Goal: Task Accomplishment & Management: Use online tool/utility

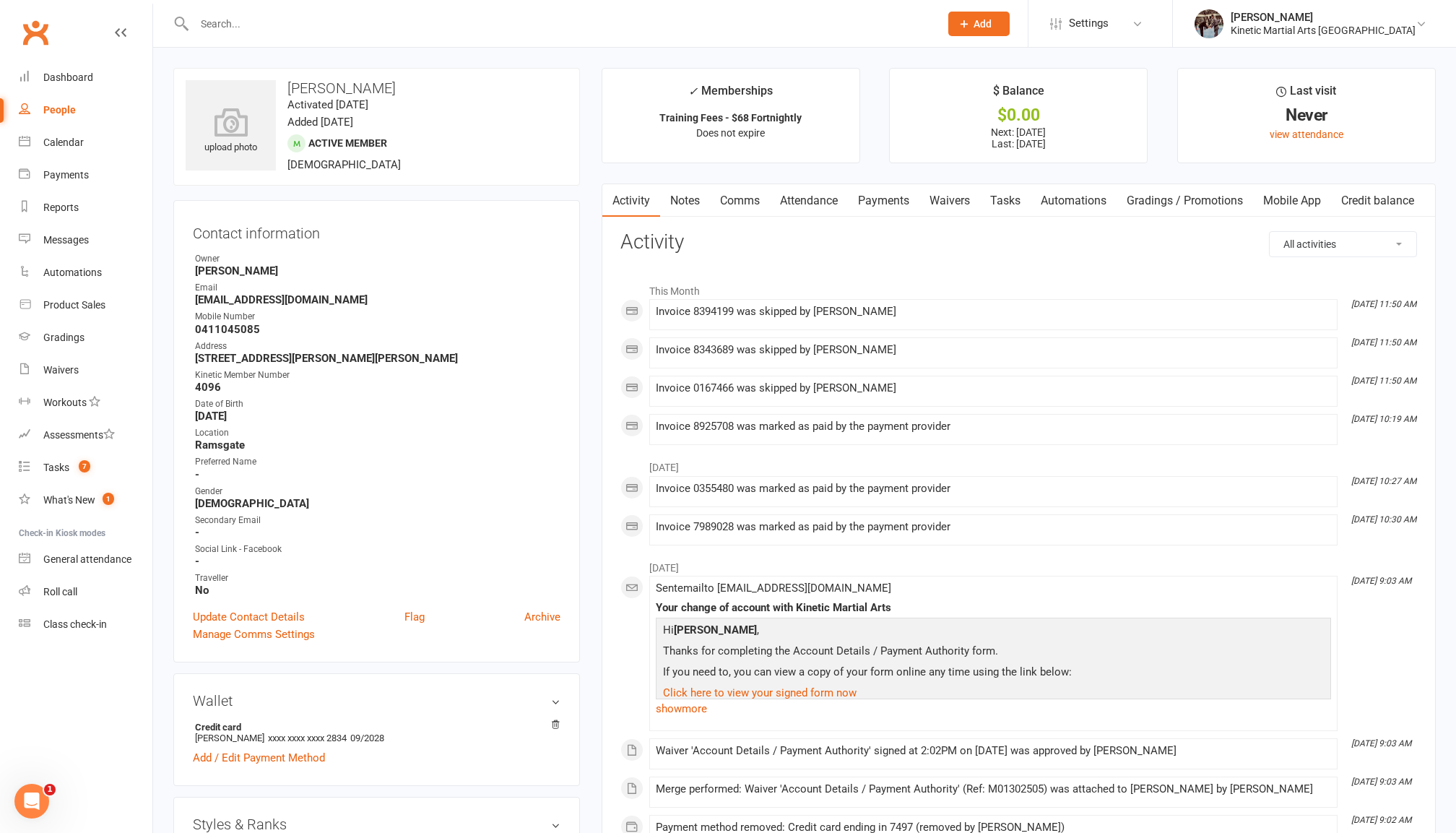
click at [53, 96] on link "People" at bounding box center [86, 110] width 133 height 32
select select "100"
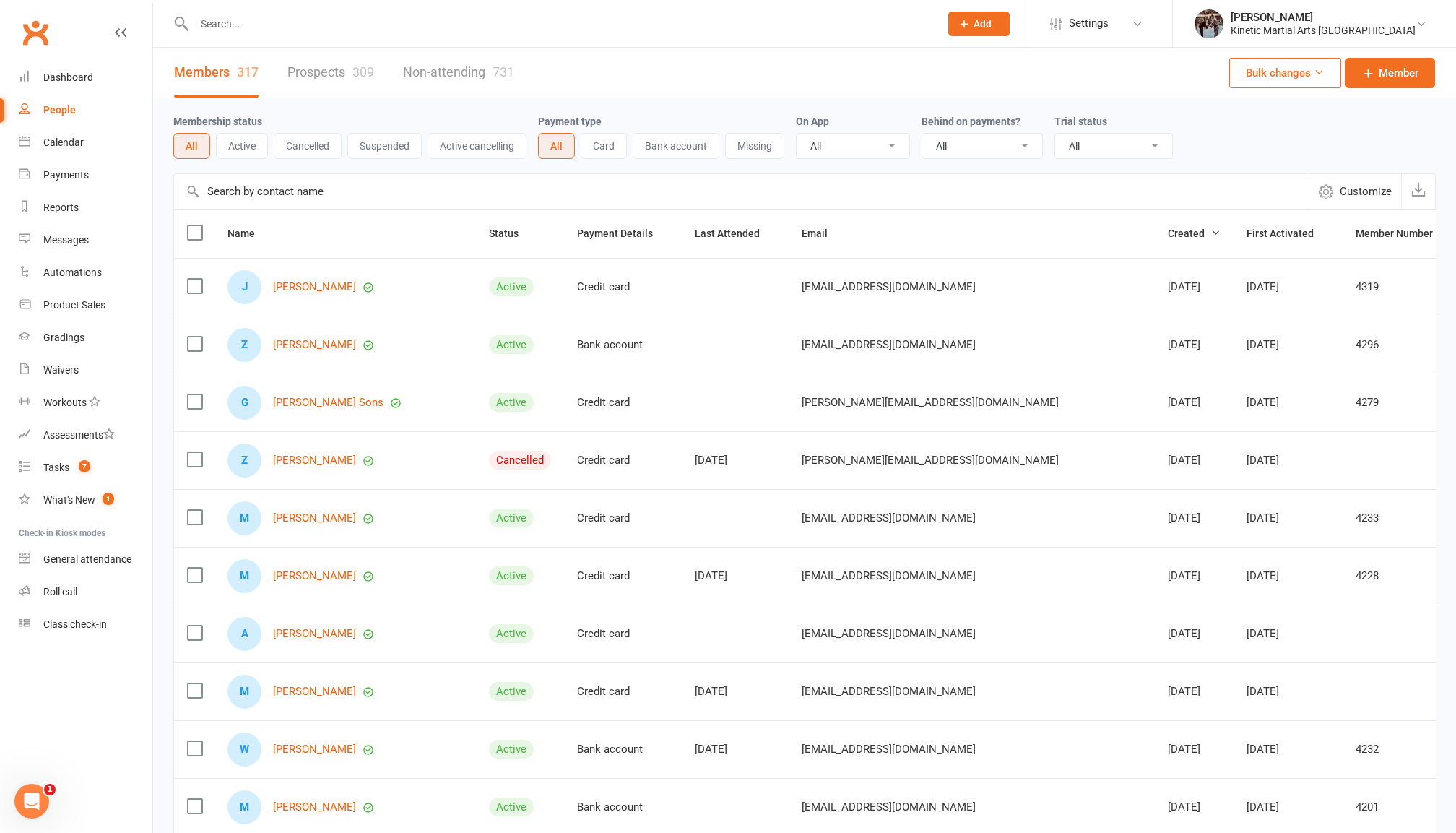
click at [246, 142] on button "Active" at bounding box center [242, 146] width 52 height 26
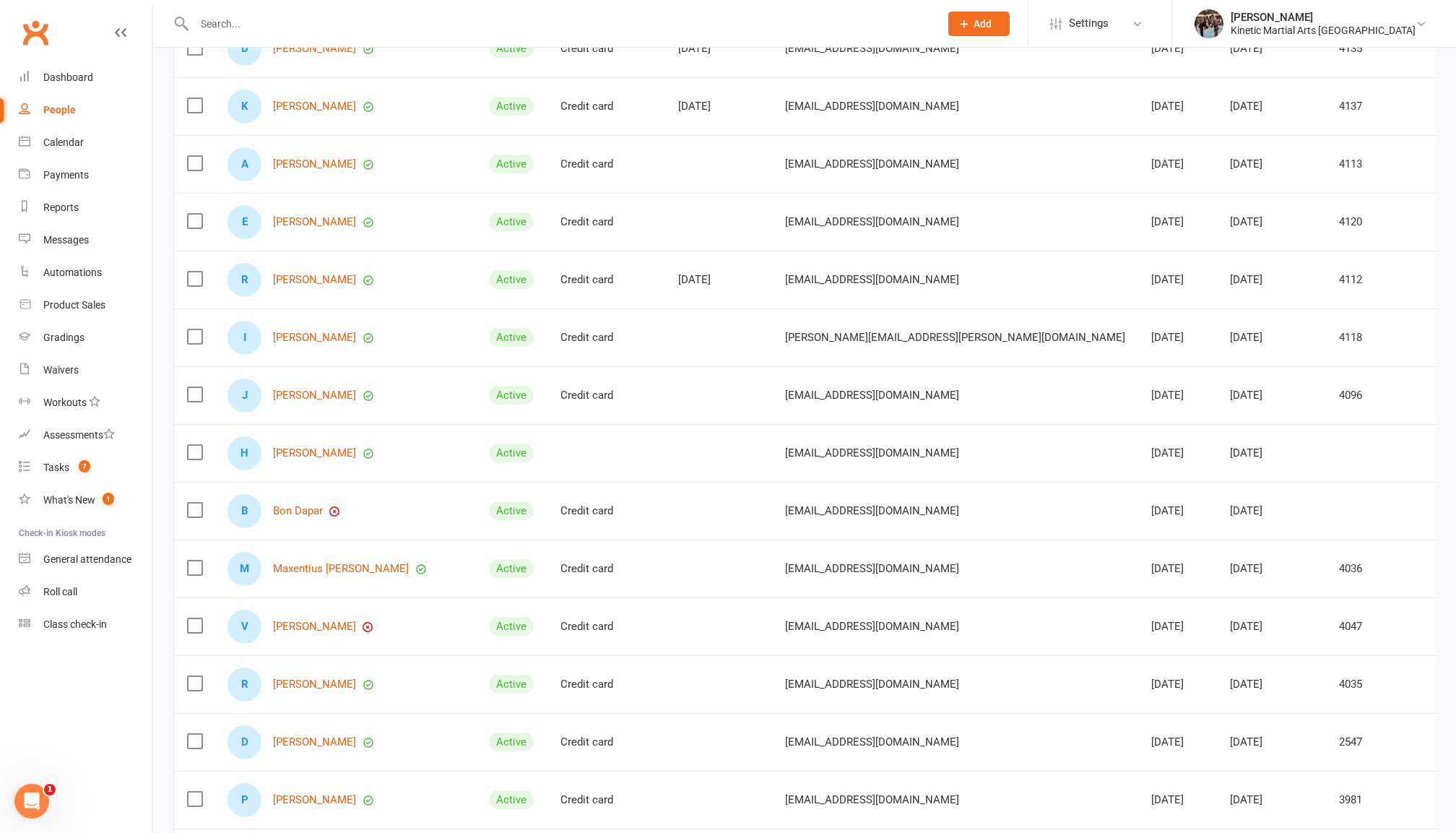
scroll to position [885, 0]
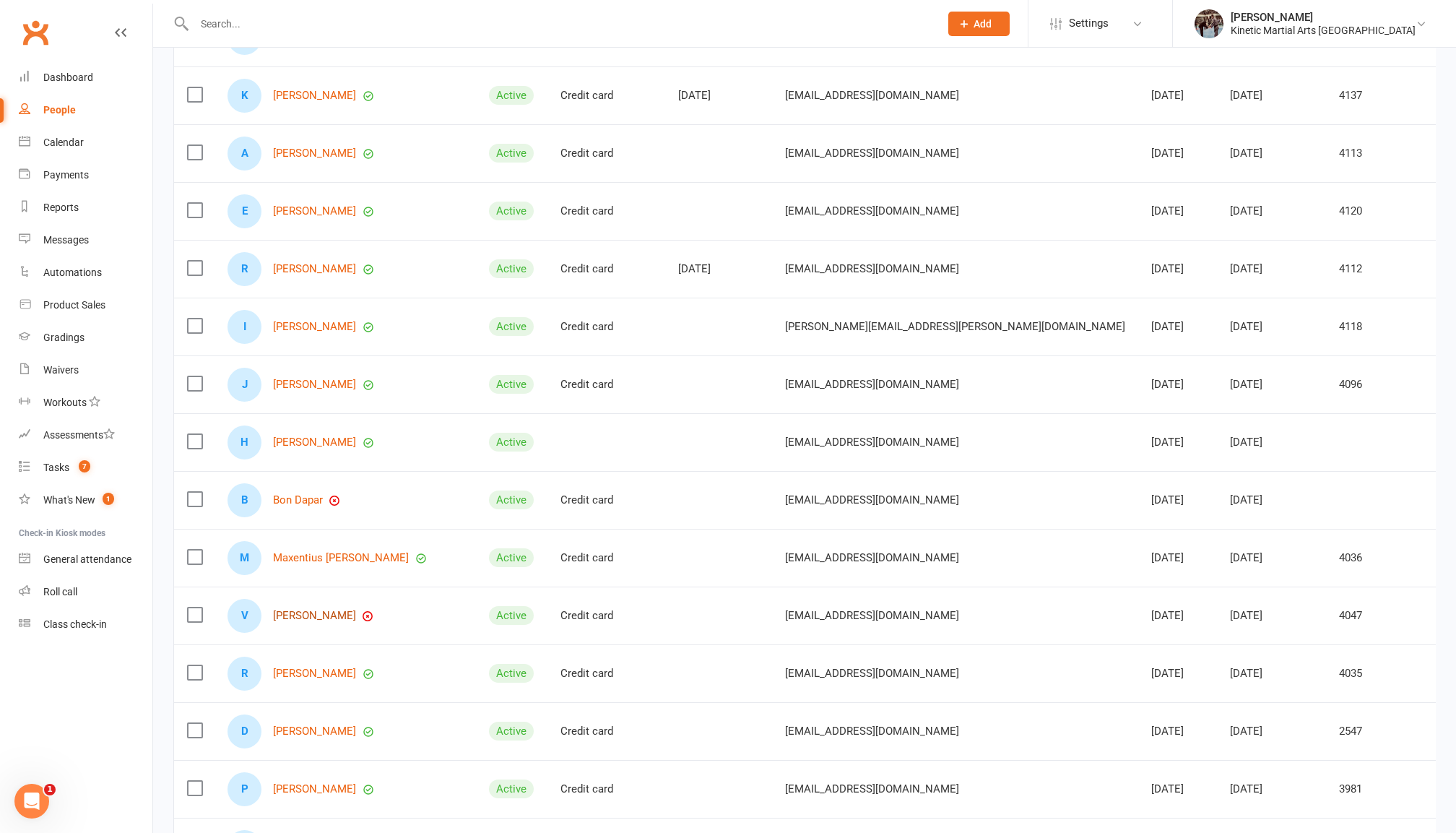
click at [322, 622] on link "[PERSON_NAME]" at bounding box center [314, 617] width 83 height 13
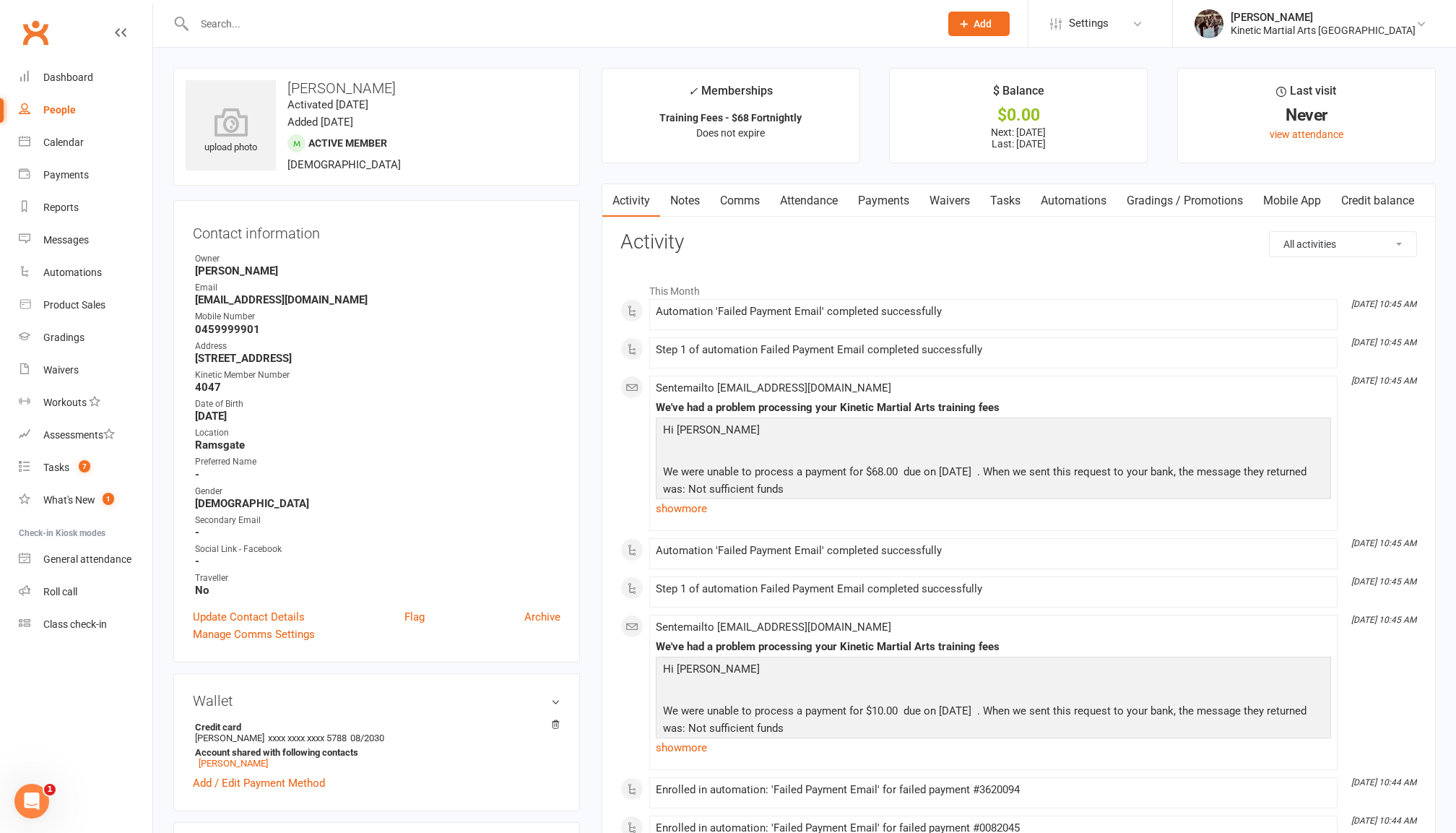
click at [914, 199] on link "Payments" at bounding box center [883, 200] width 71 height 33
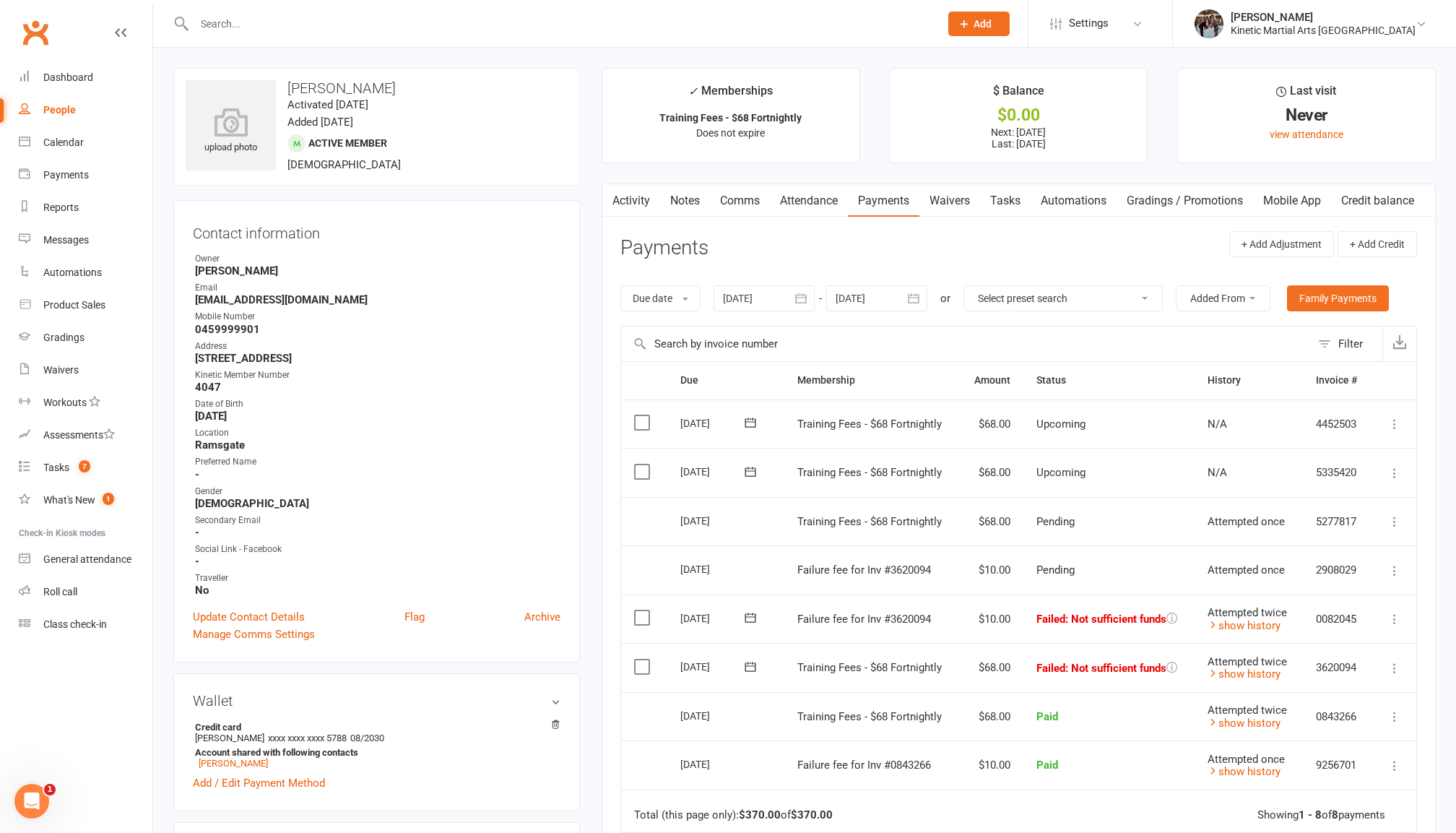
click at [752, 618] on icon at bounding box center [751, 618] width 14 height 14
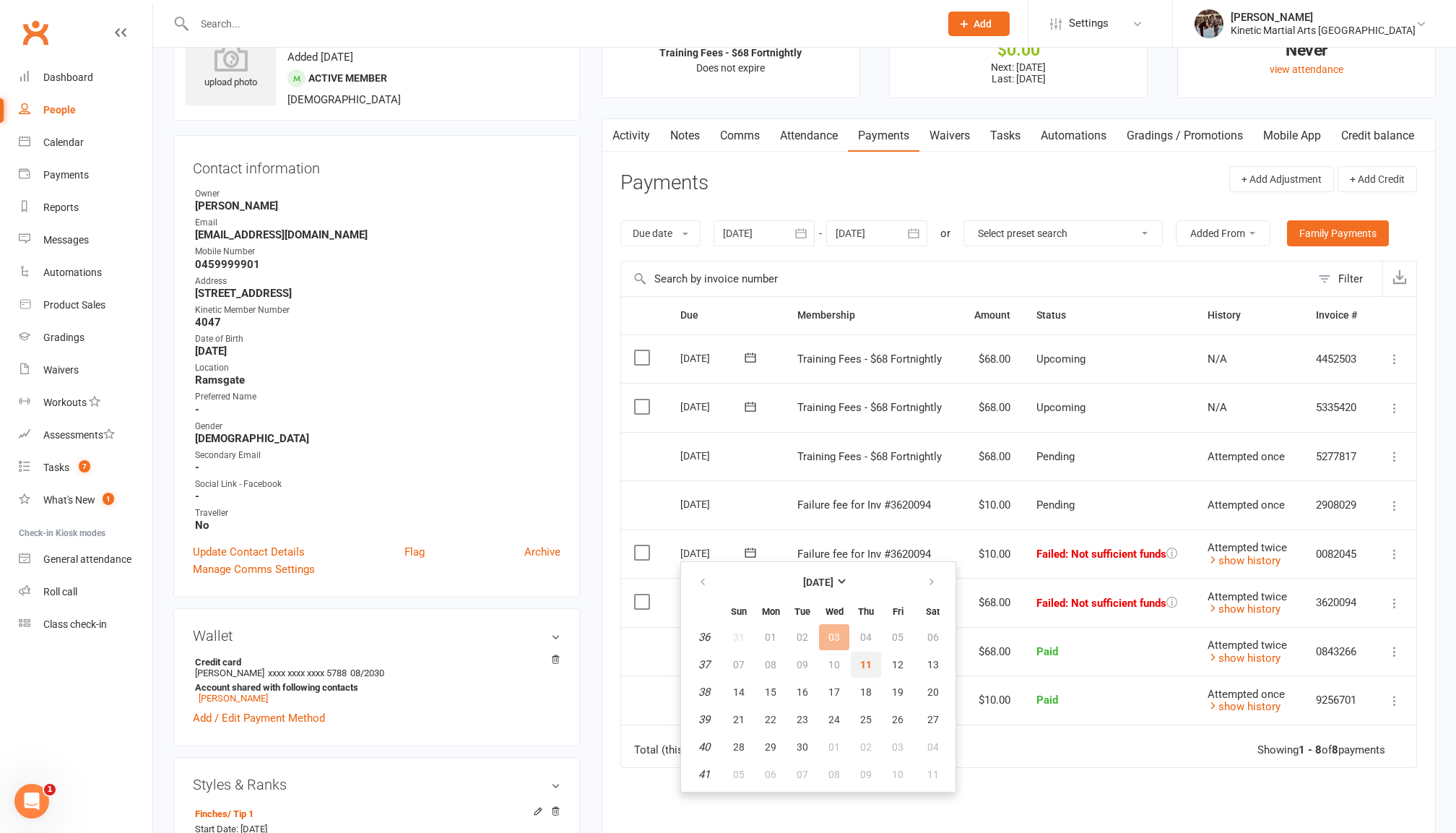
click at [869, 669] on span "11" at bounding box center [866, 664] width 12 height 12
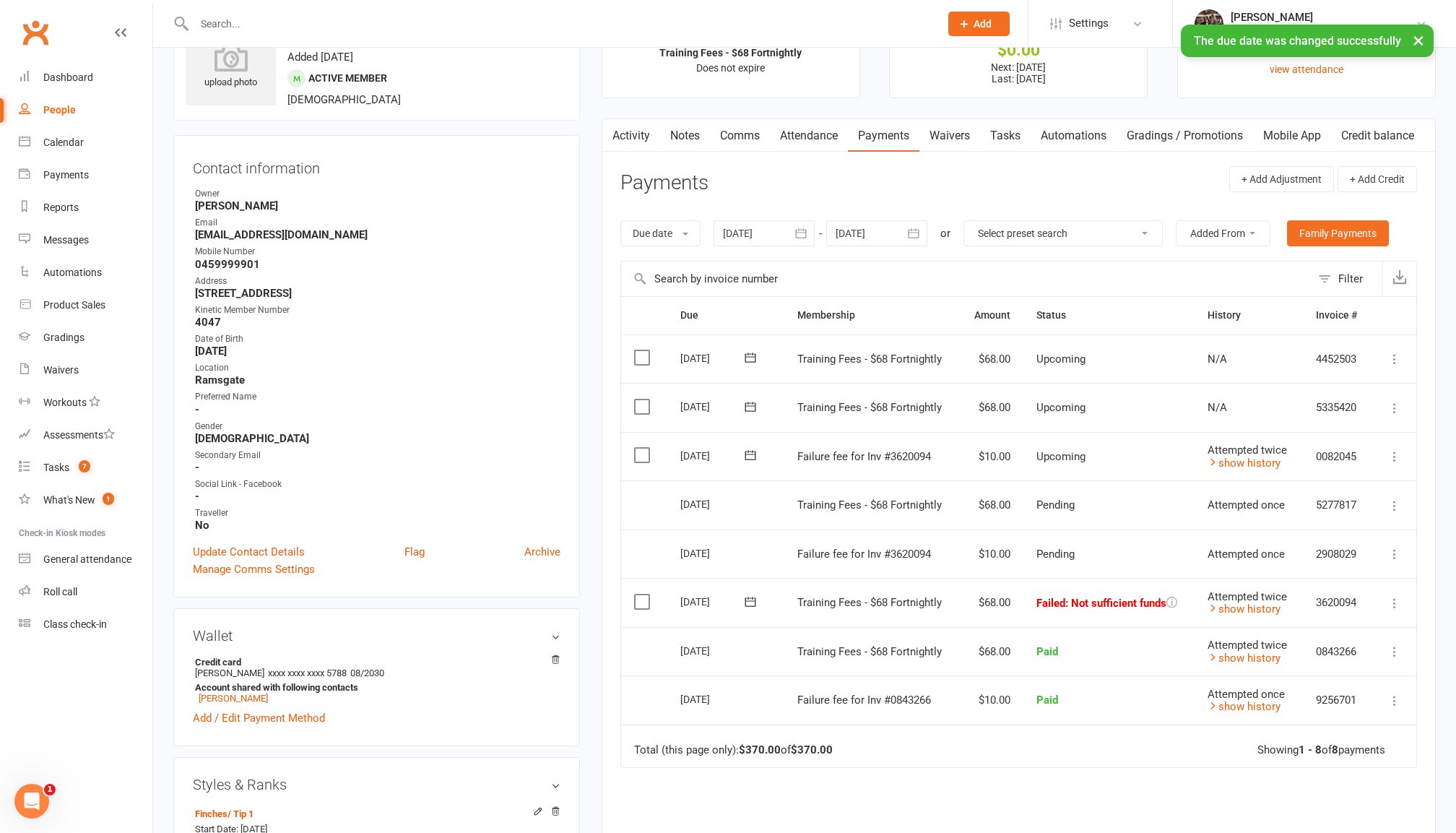
click at [749, 597] on icon at bounding box center [751, 601] width 11 height 9
click at [865, 716] on span "11" at bounding box center [866, 712] width 12 height 12
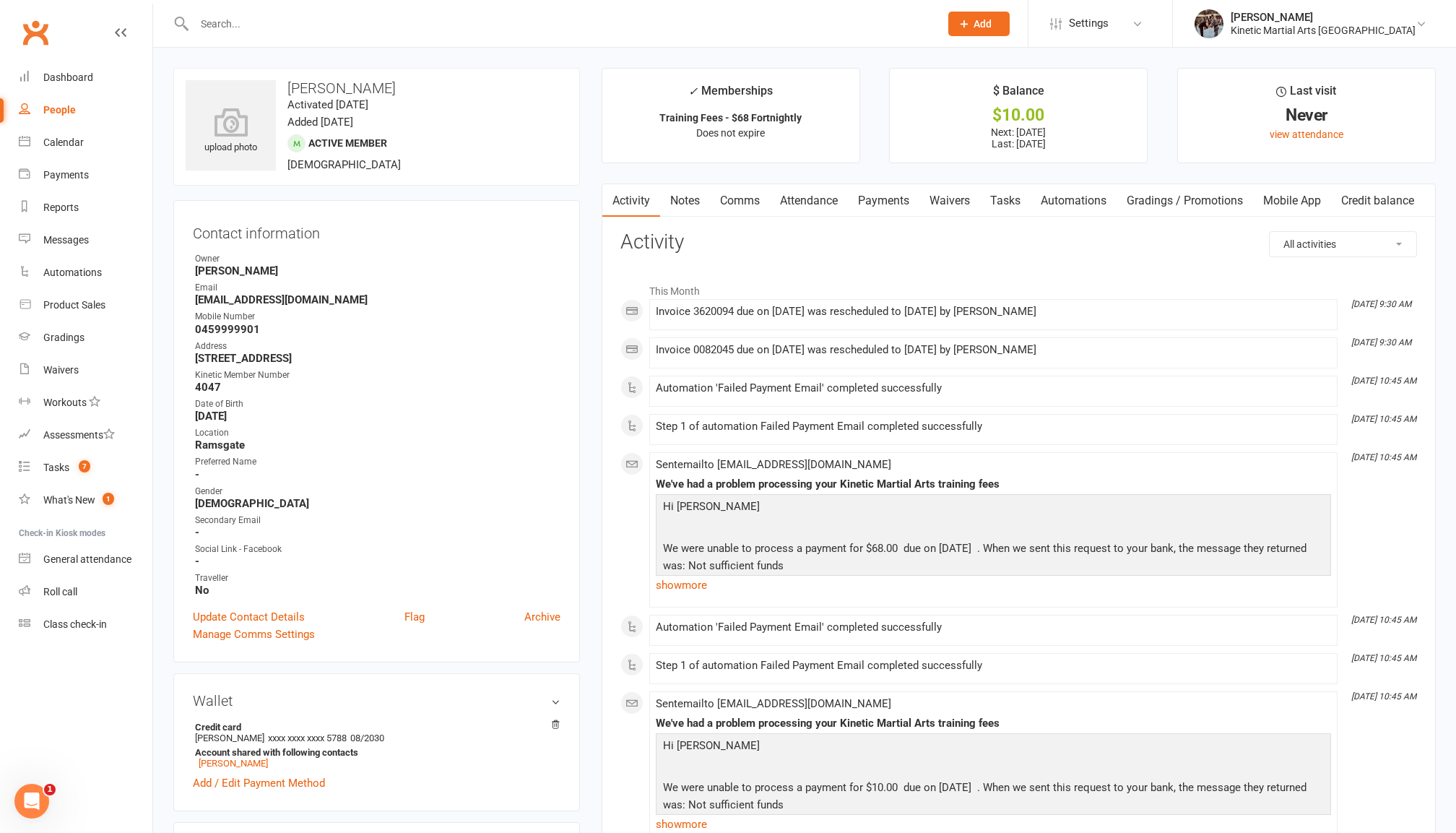
click at [64, 98] on link "People" at bounding box center [86, 110] width 133 height 32
select select "100"
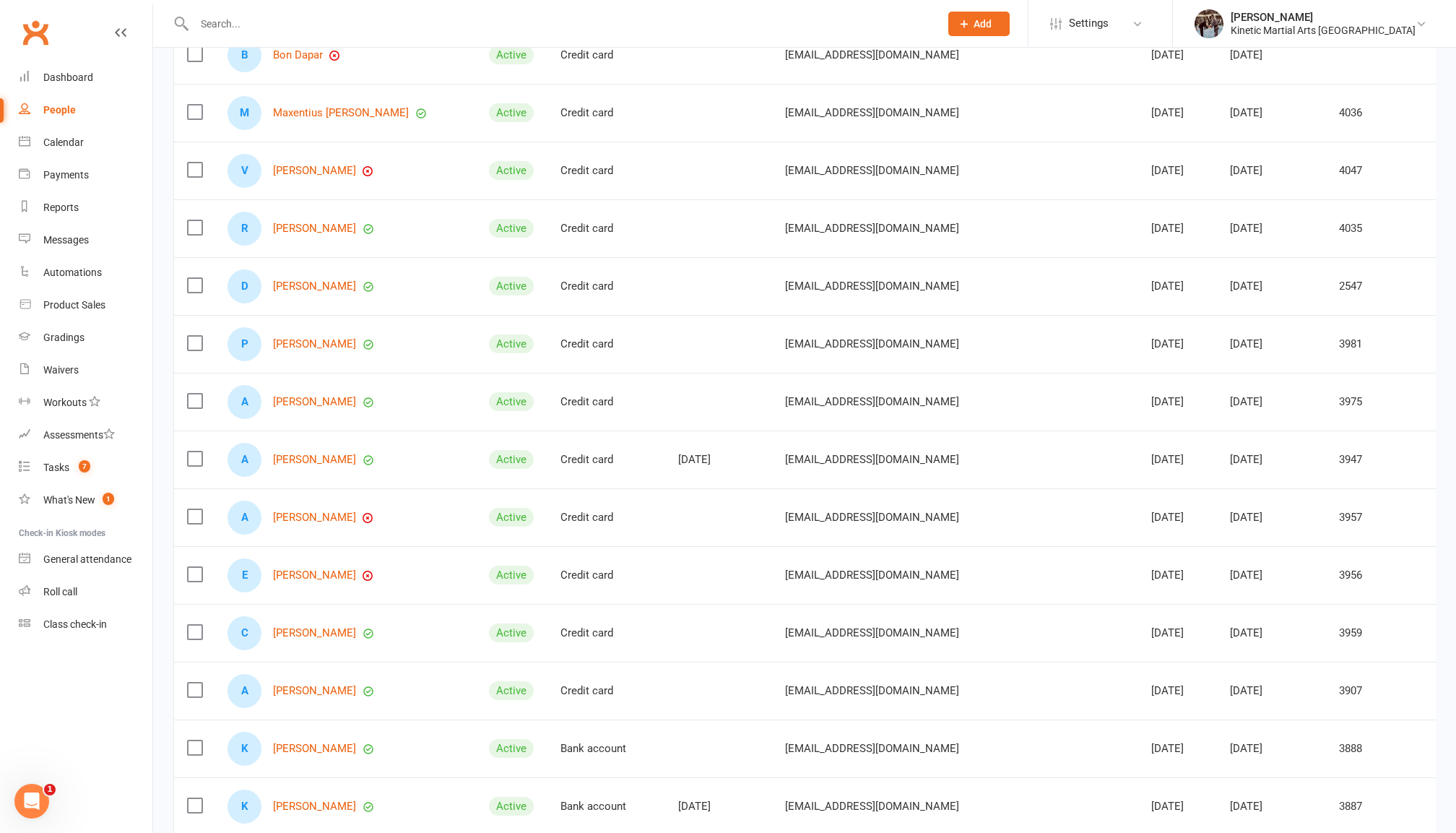
scroll to position [1342, 0]
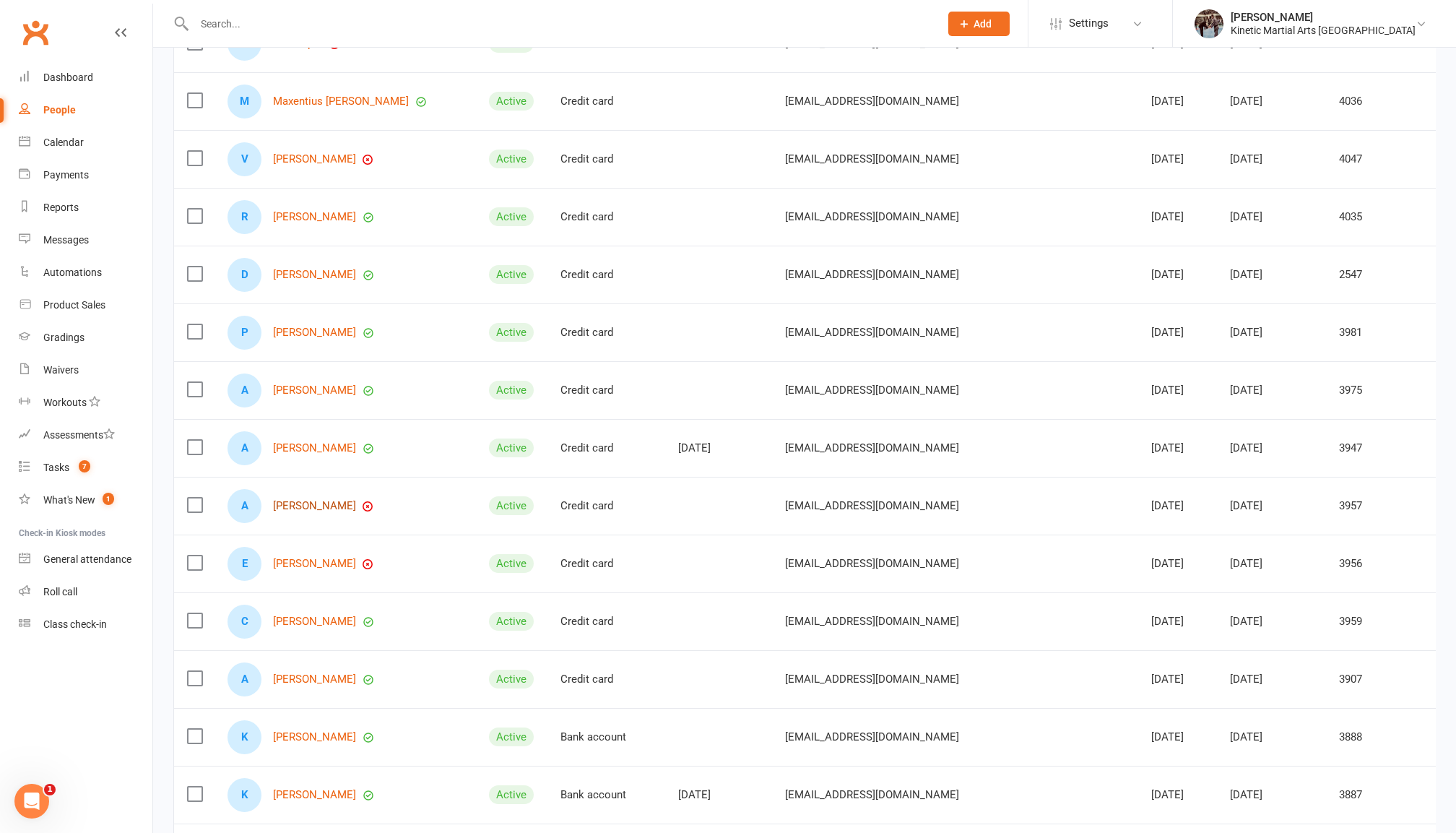
click at [354, 512] on link "[PERSON_NAME]" at bounding box center [314, 507] width 83 height 13
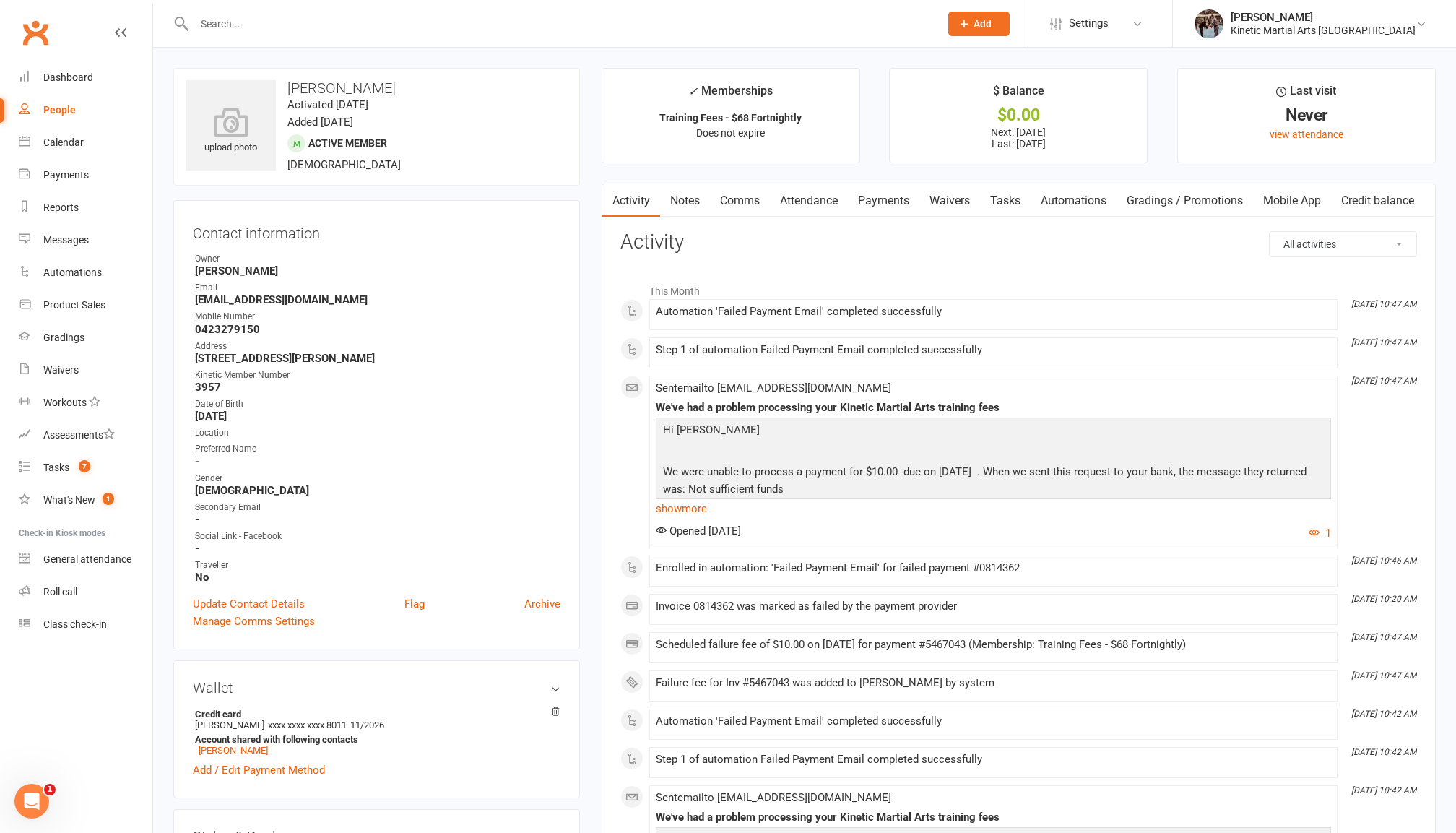
click at [905, 206] on link "Payments" at bounding box center [883, 200] width 71 height 33
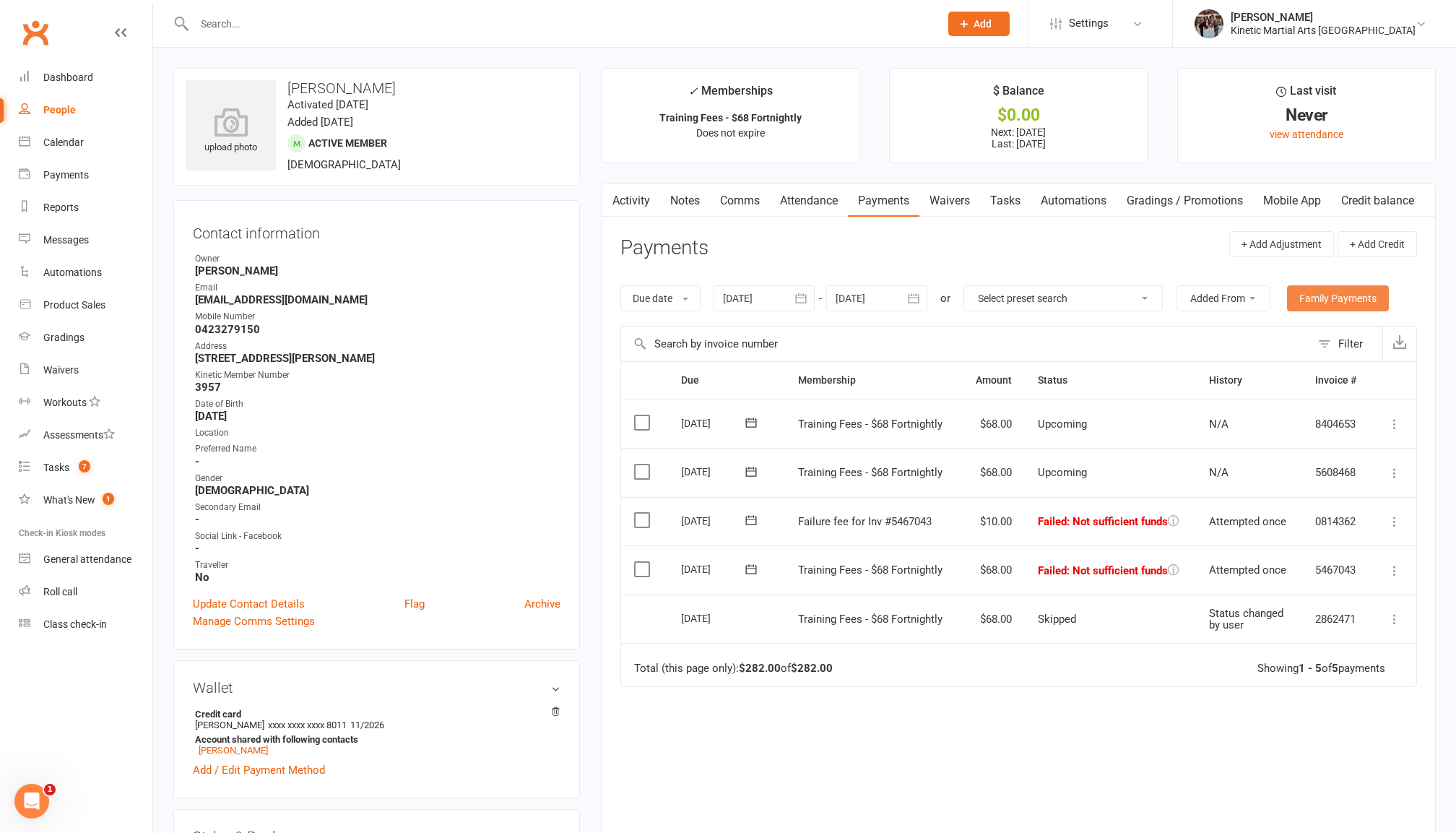
click at [1376, 305] on link "Family Payments" at bounding box center [1338, 298] width 102 height 26
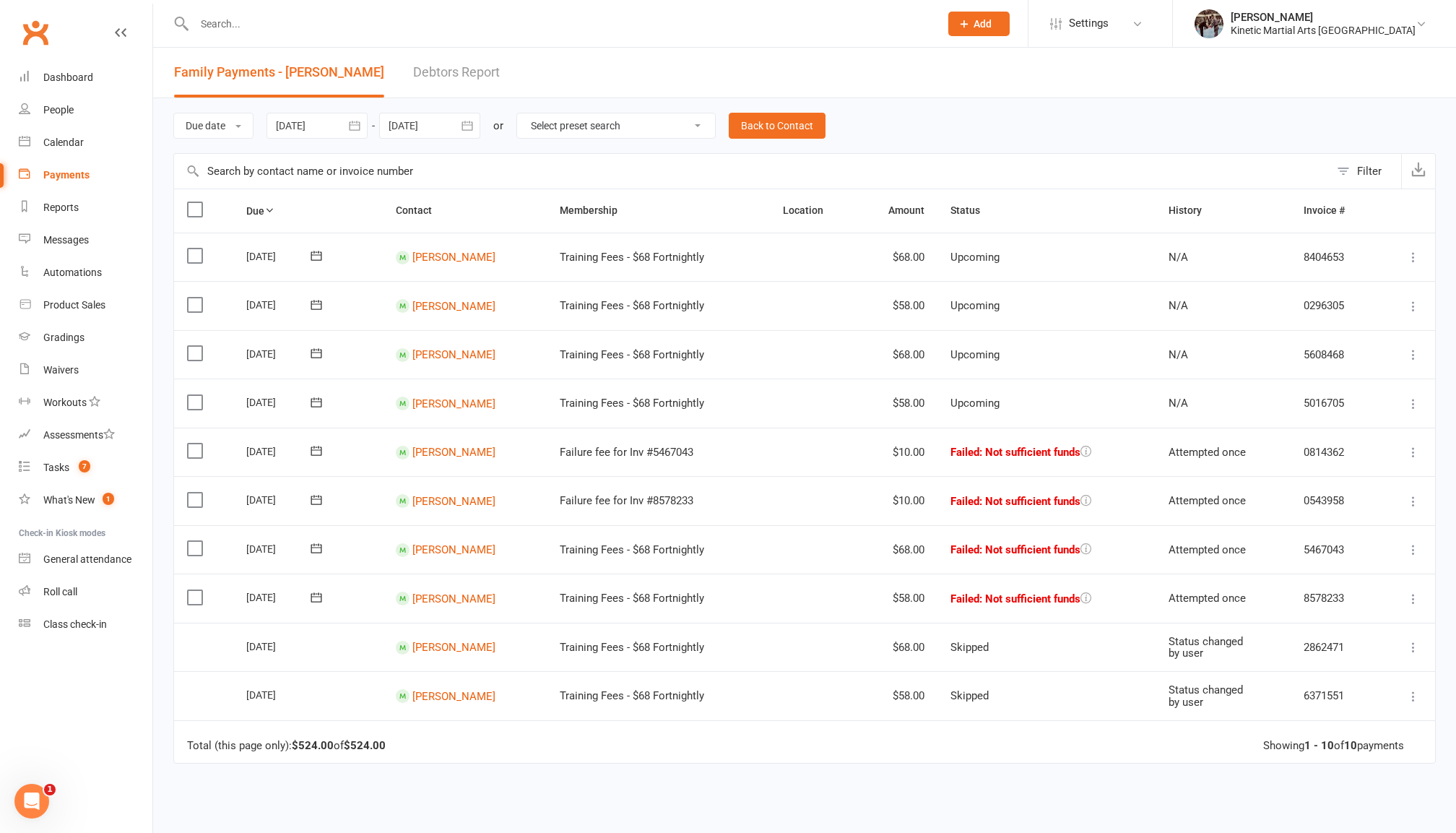
click at [188, 590] on label at bounding box center [197, 598] width 20 height 14
click at [188, 590] on input "checkbox" at bounding box center [192, 590] width 9 height 0
click at [192, 546] on label at bounding box center [197, 548] width 20 height 14
click at [192, 541] on input "checkbox" at bounding box center [192, 541] width 9 height 0
click at [195, 503] on label at bounding box center [197, 500] width 20 height 14
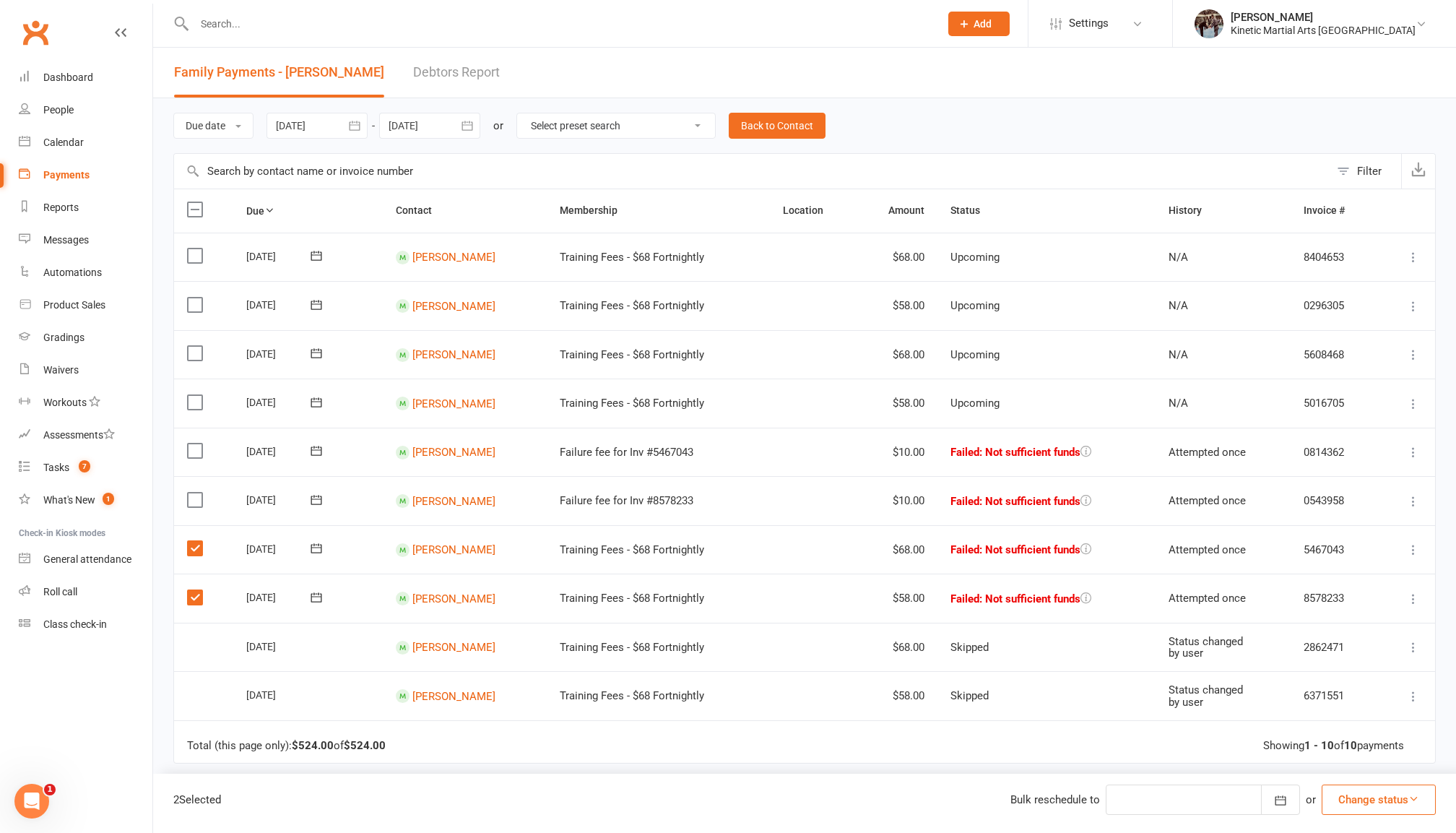
click at [195, 493] on input "checkbox" at bounding box center [192, 493] width 9 height 0
click at [189, 457] on td "Select this" at bounding box center [204, 453] width 59 height 50
click at [194, 453] on label at bounding box center [197, 451] width 20 height 14
click at [194, 444] on input "checkbox" at bounding box center [192, 444] width 9 height 0
click at [1388, 800] on button "Change status" at bounding box center [1379, 801] width 114 height 31
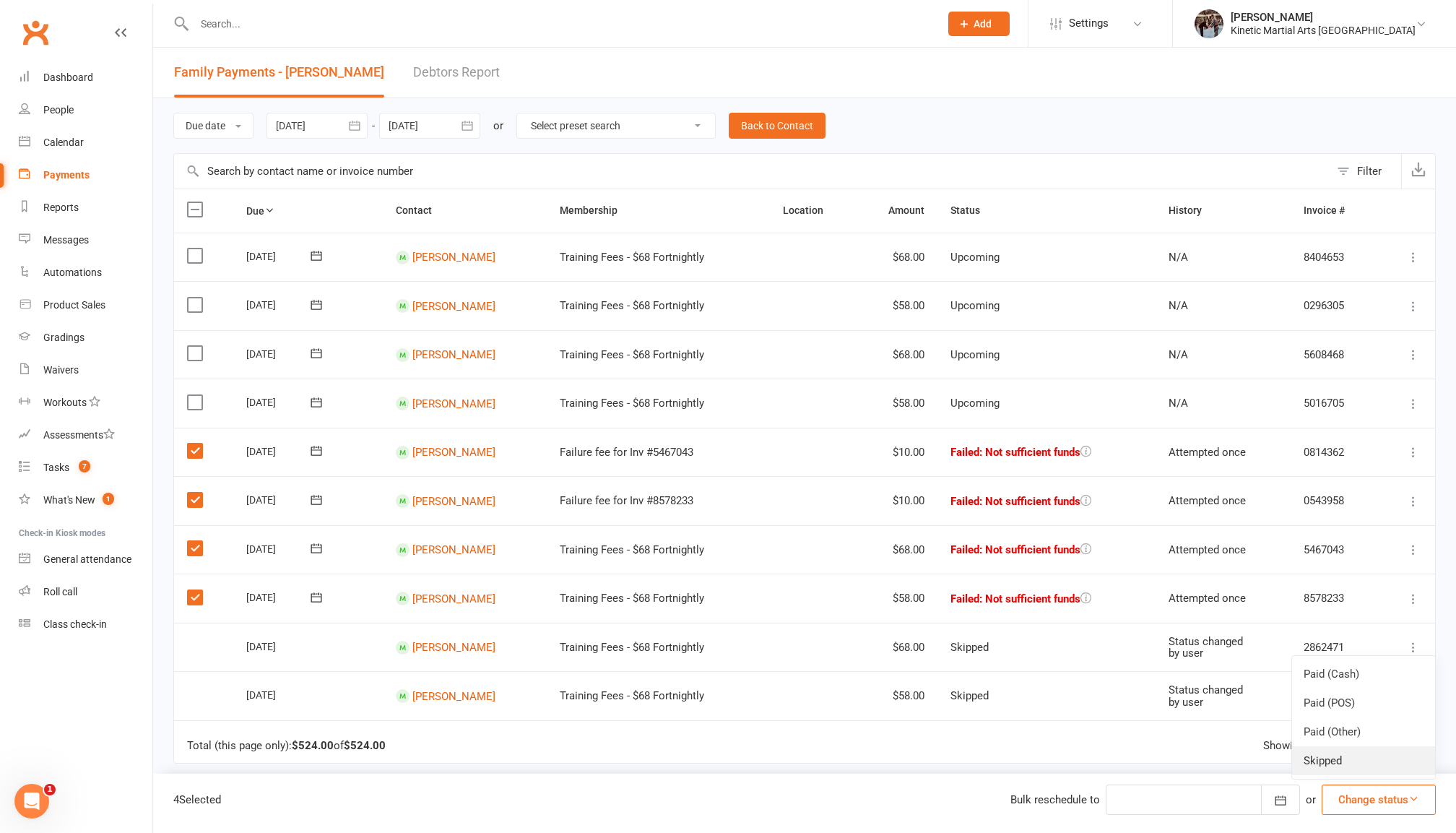
click at [1374, 767] on link "Skipped" at bounding box center [1363, 761] width 143 height 29
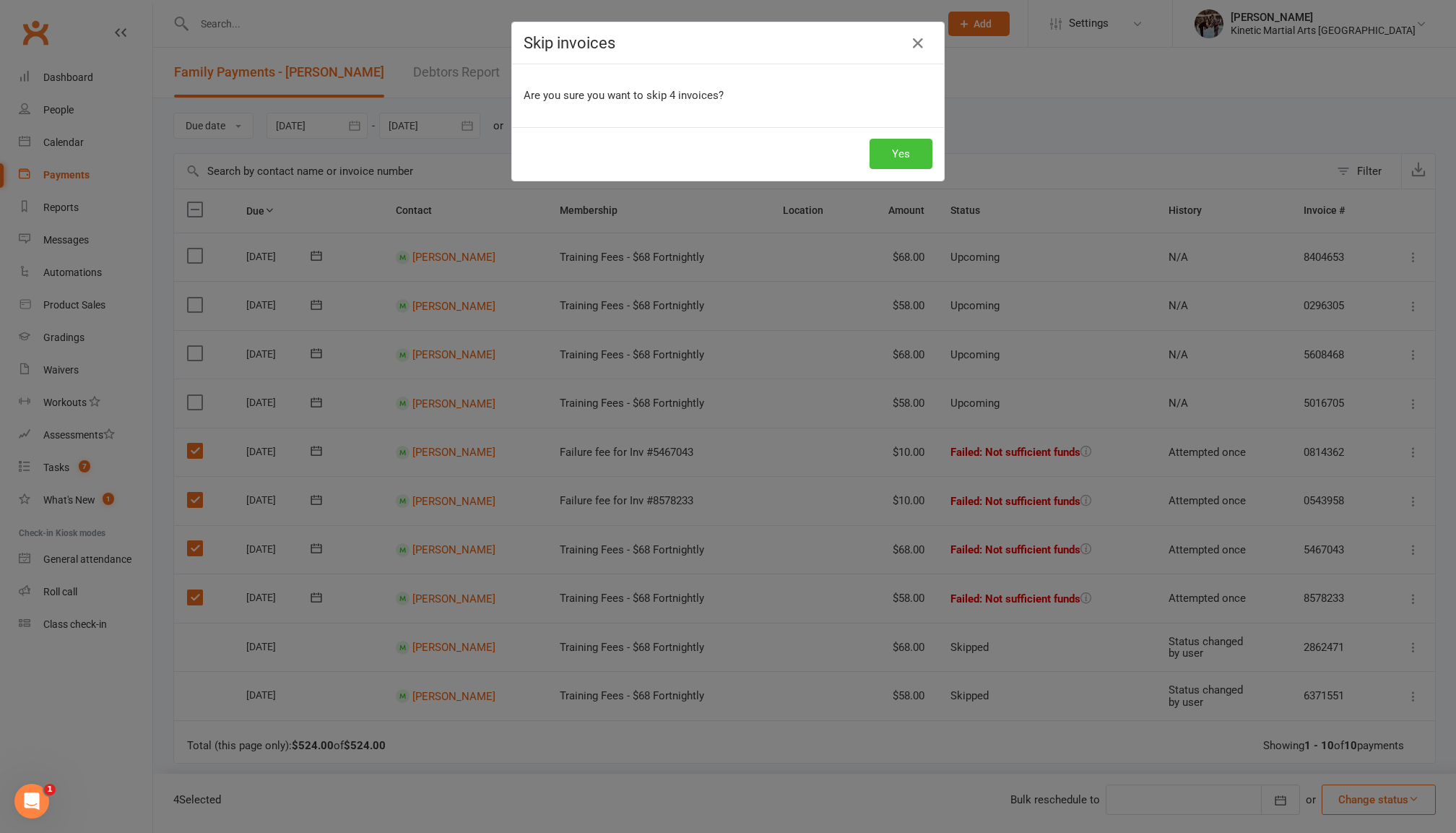
click at [902, 154] on button "Yes" at bounding box center [901, 154] width 63 height 31
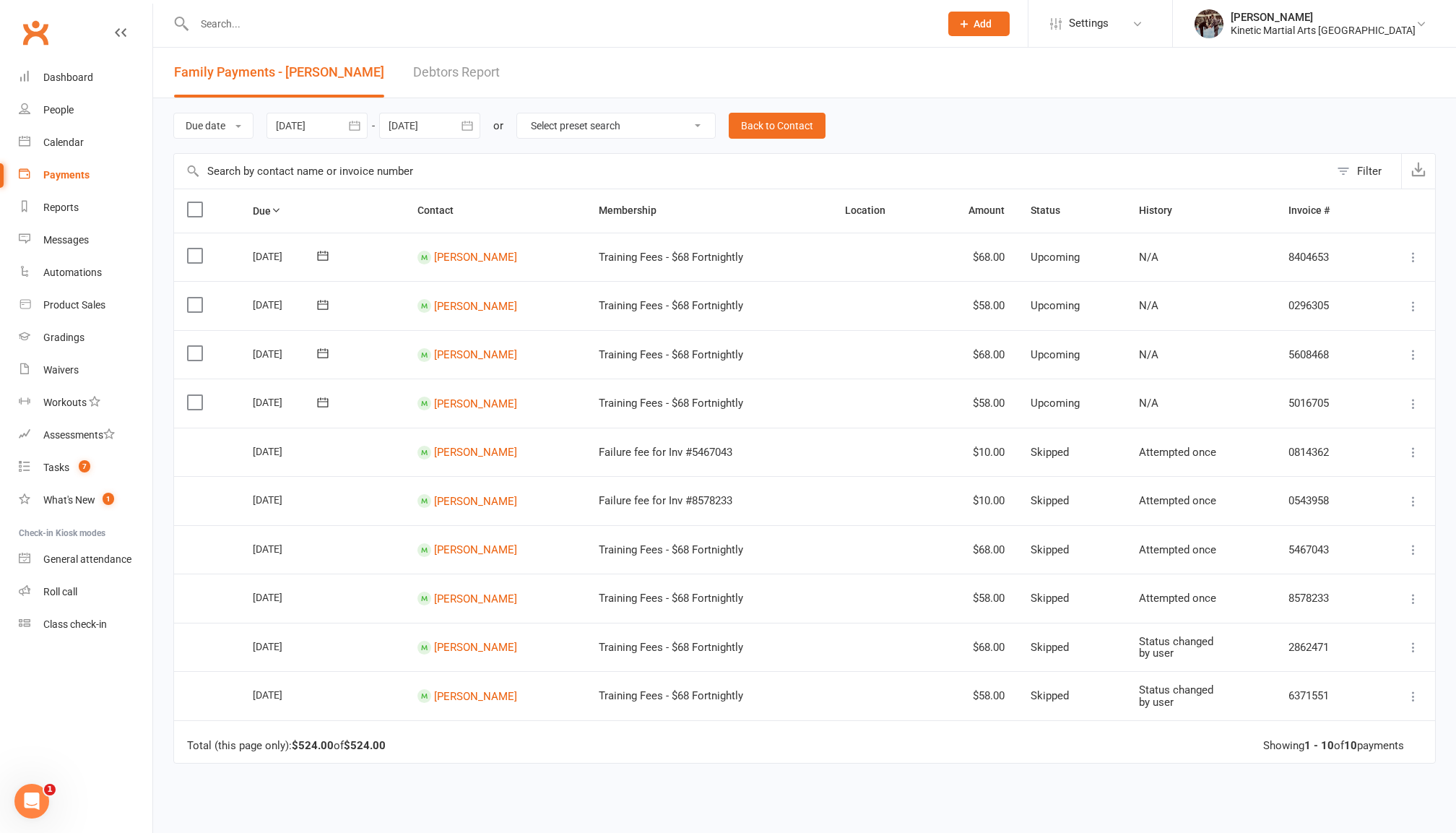
click at [67, 171] on div "Payments" at bounding box center [66, 175] width 46 height 12
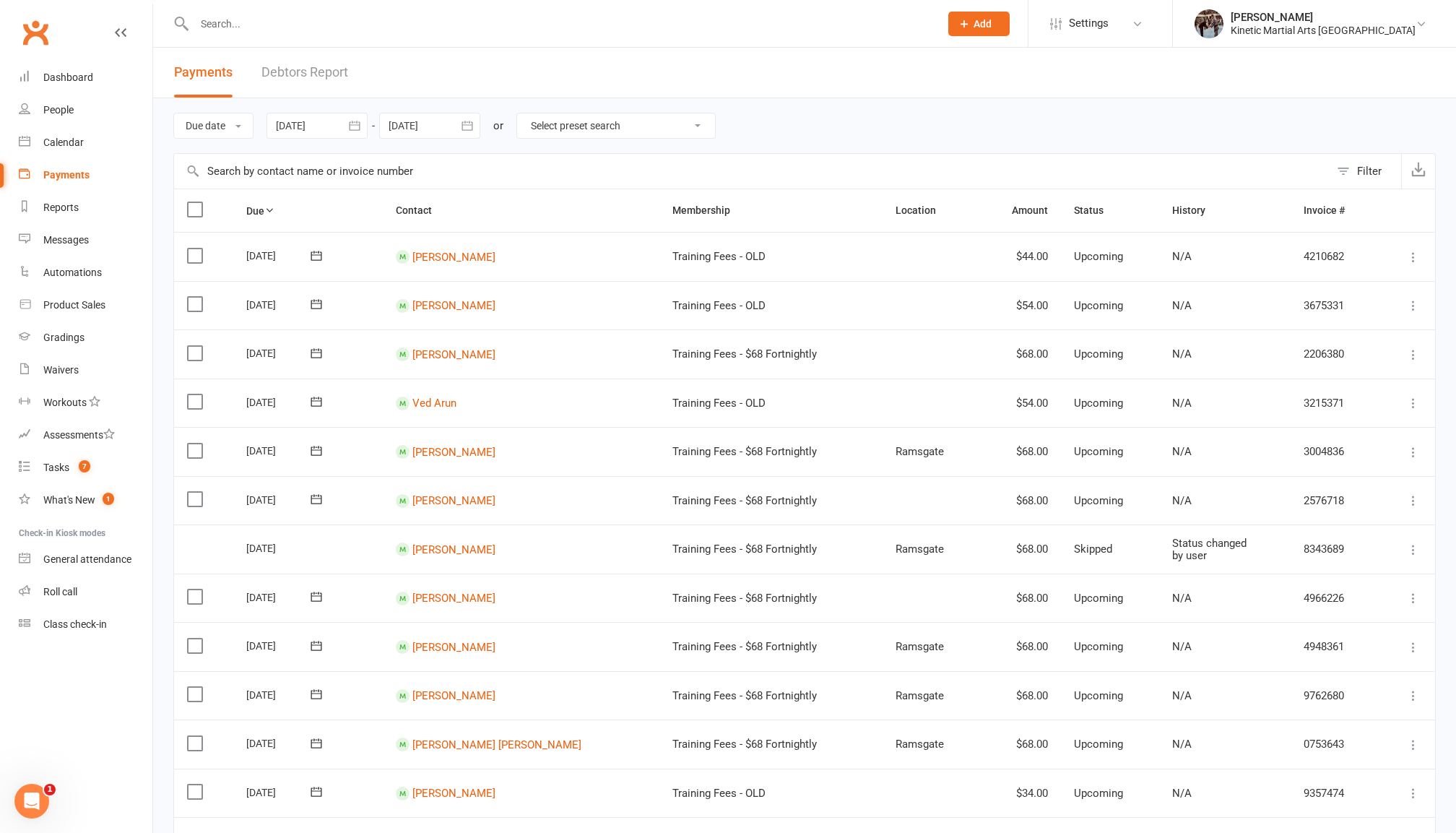
click at [367, 27] on input "text" at bounding box center [560, 23] width 740 height 20
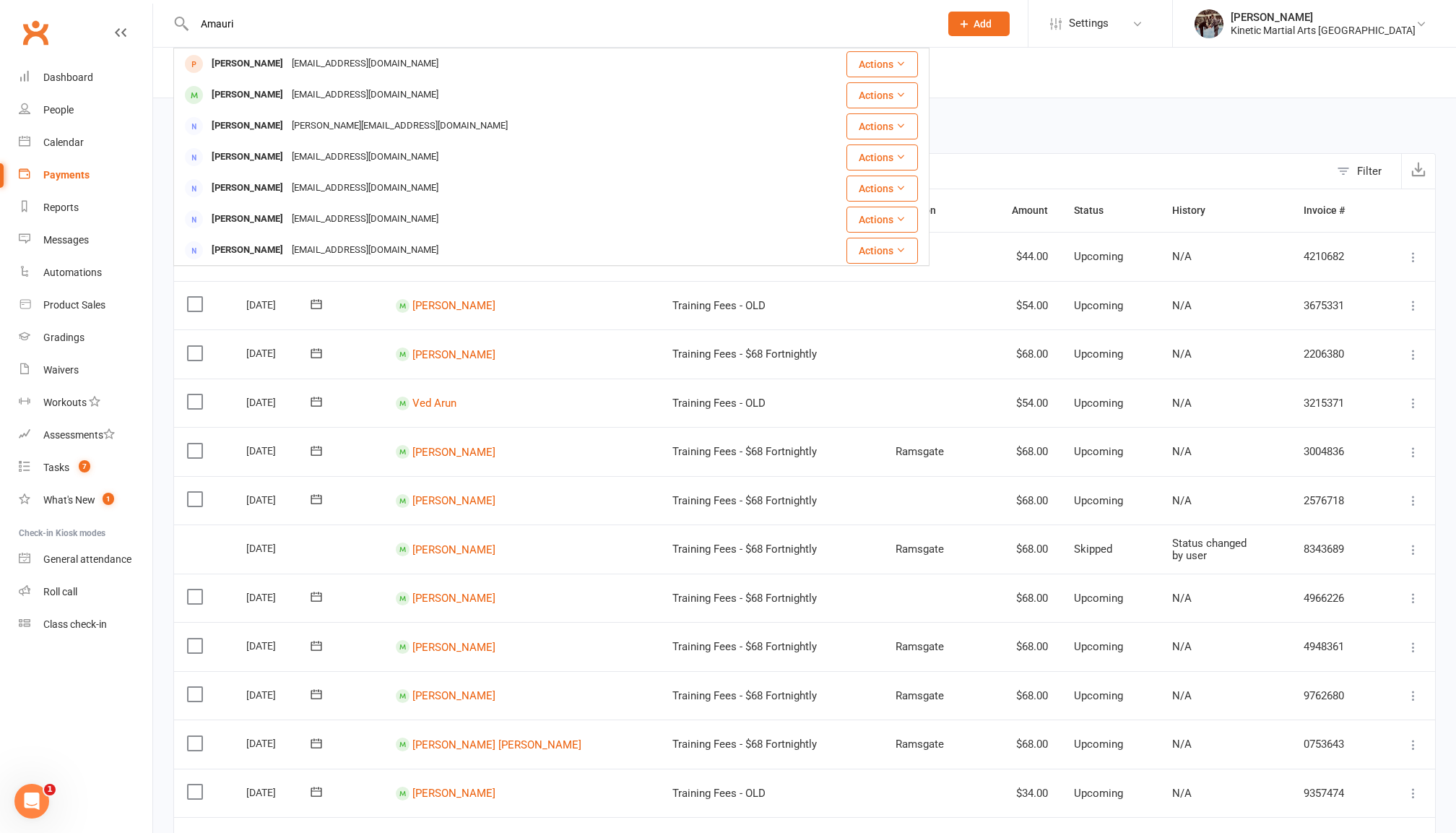
type input "Amauri"
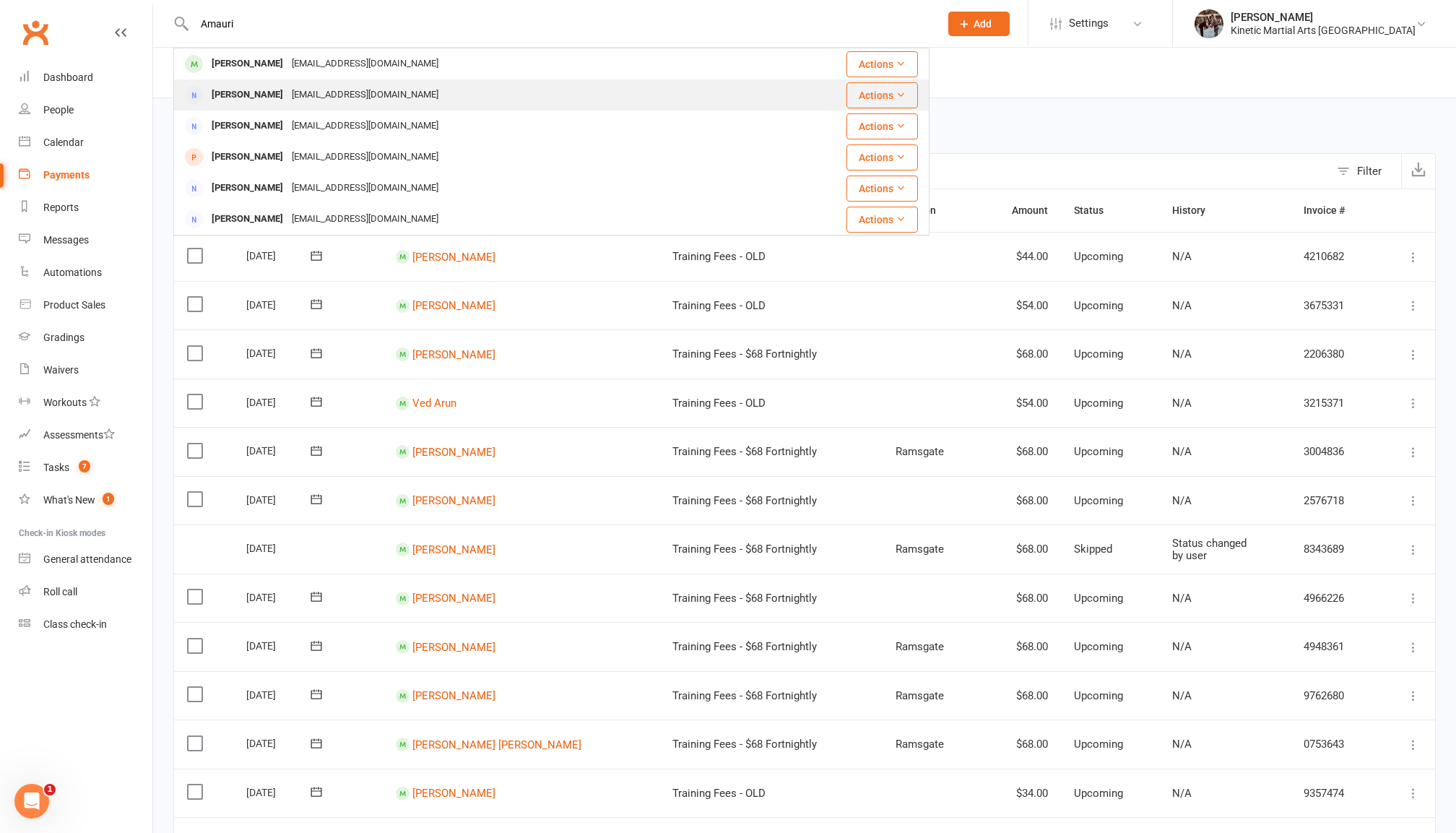
drag, startPoint x: 367, startPoint y: 27, endPoint x: 362, endPoint y: 89, distance: 62.2
click at [362, 89] on div "[EMAIL_ADDRESS][DOMAIN_NAME]" at bounding box center [365, 95] width 155 height 21
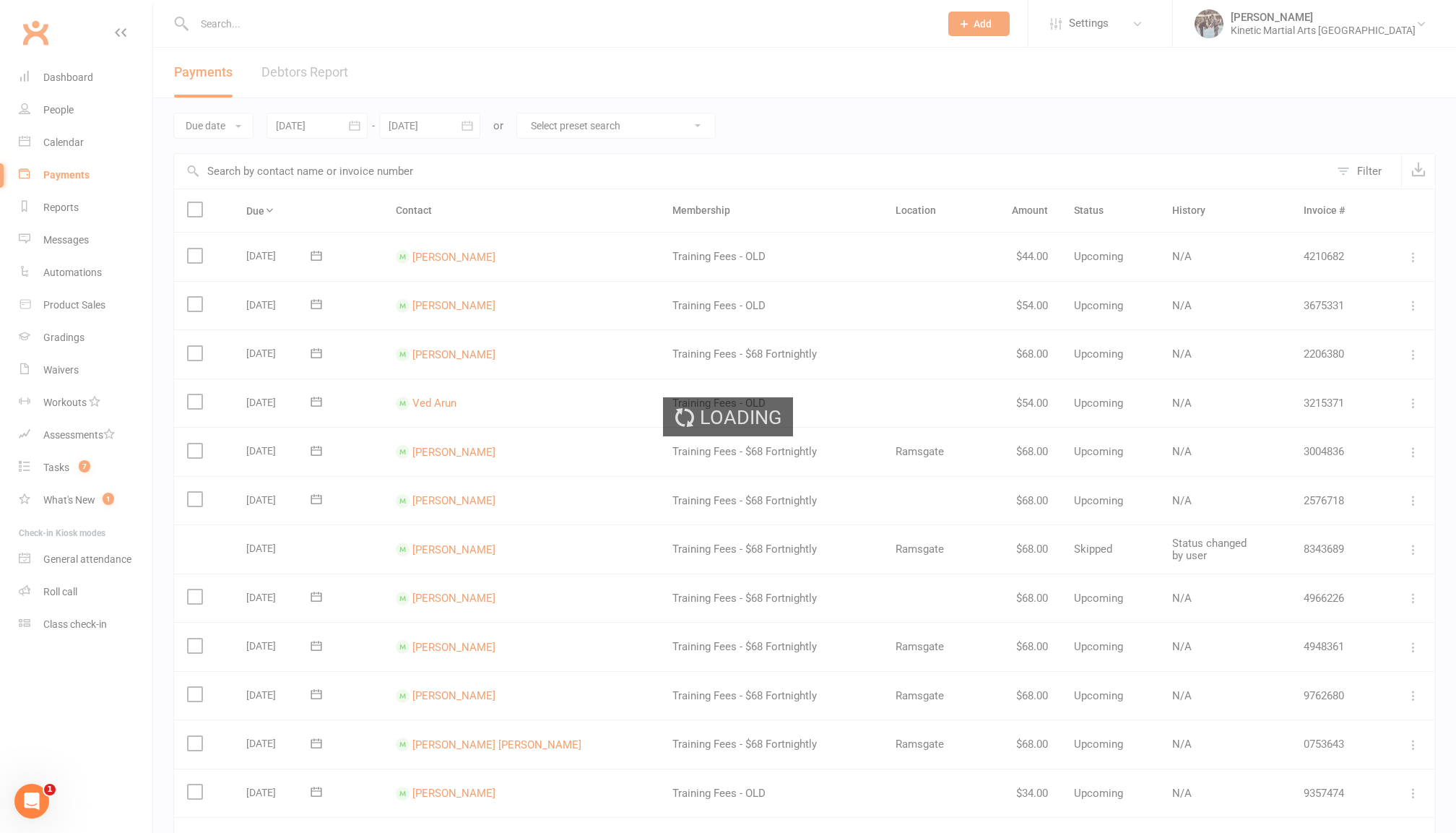
click at [337, 22] on div "Loading" at bounding box center [728, 416] width 1456 height 833
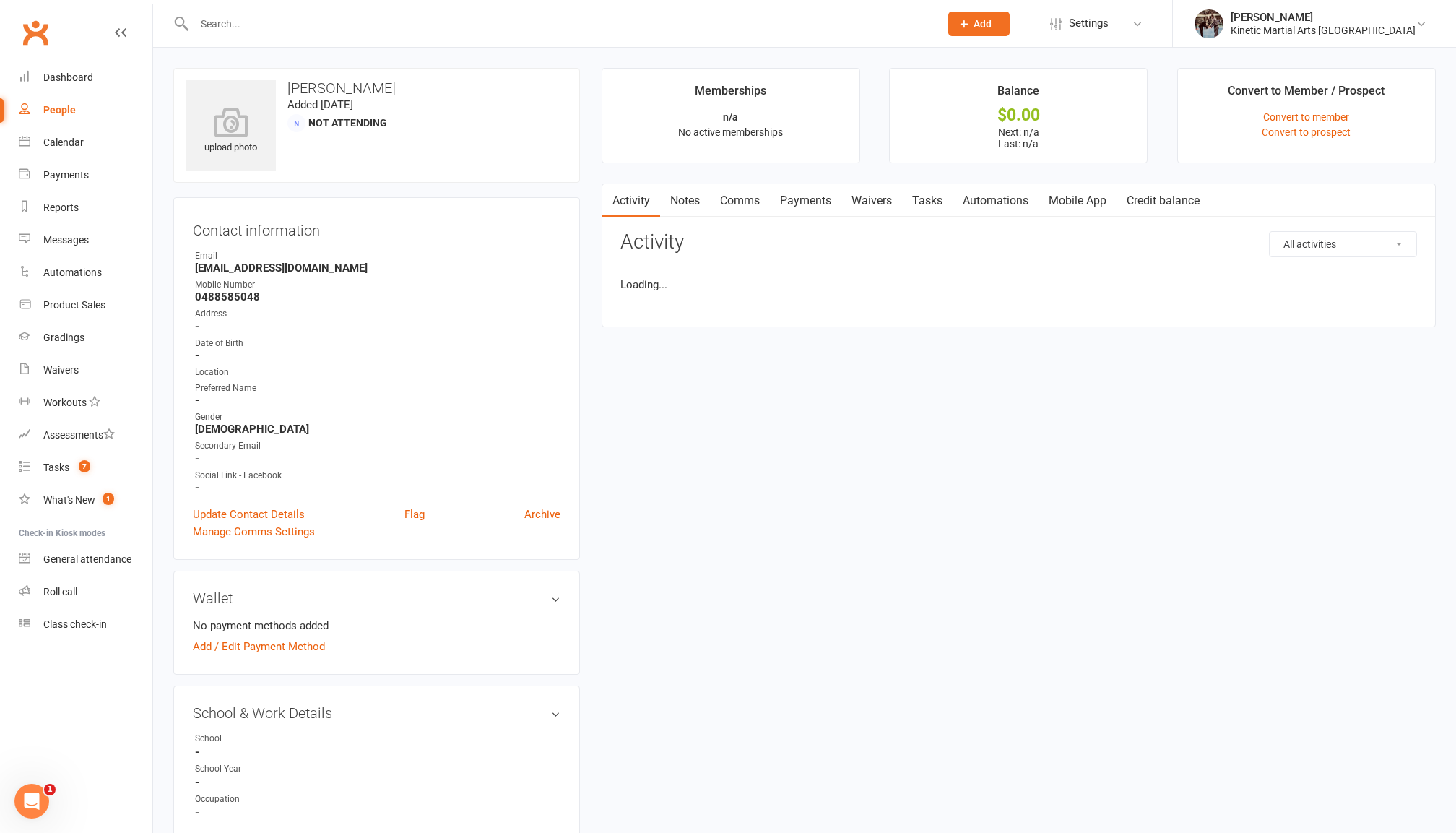
click at [322, 17] on input "text" at bounding box center [560, 23] width 740 height 20
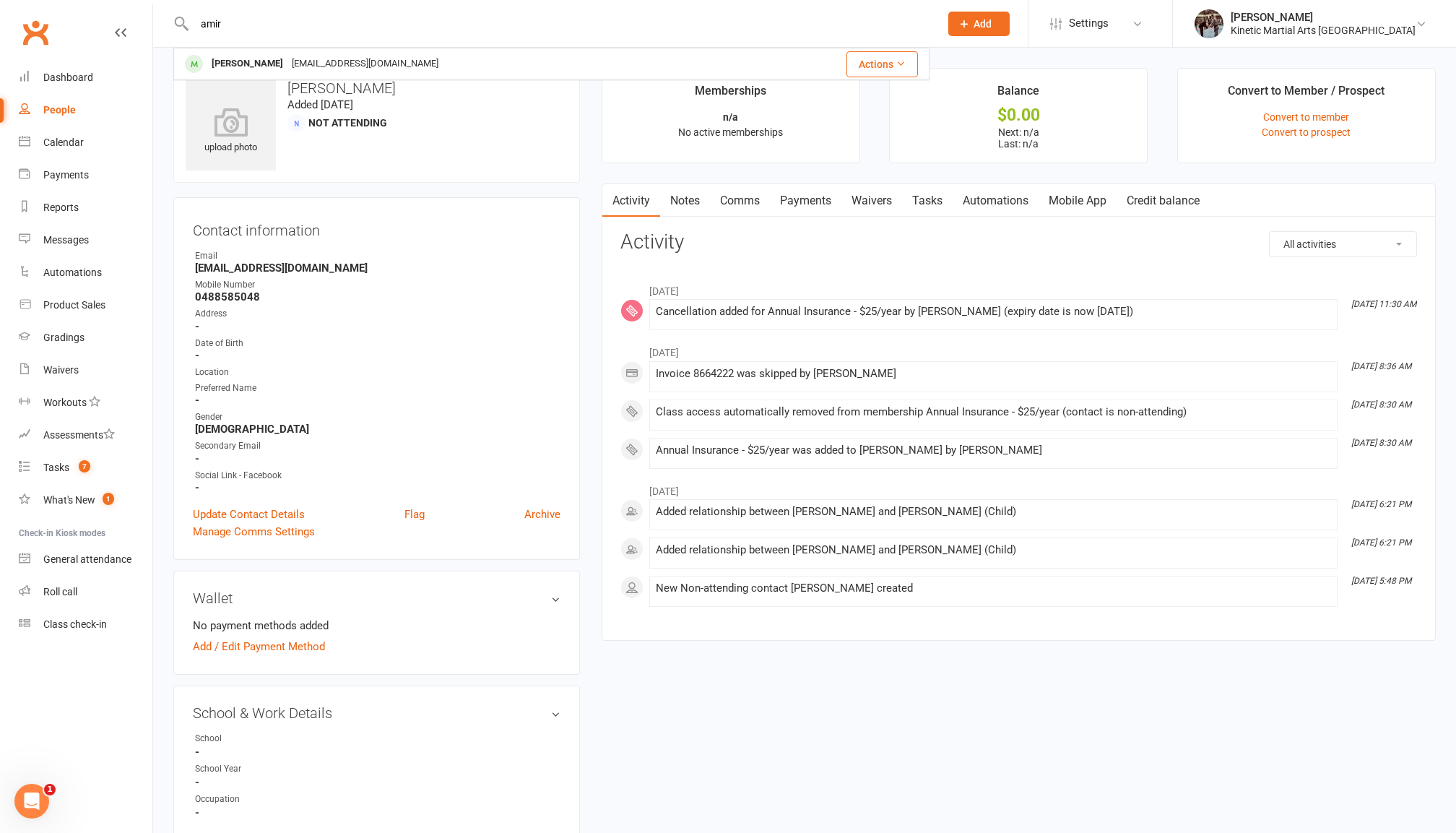
type input "amir"
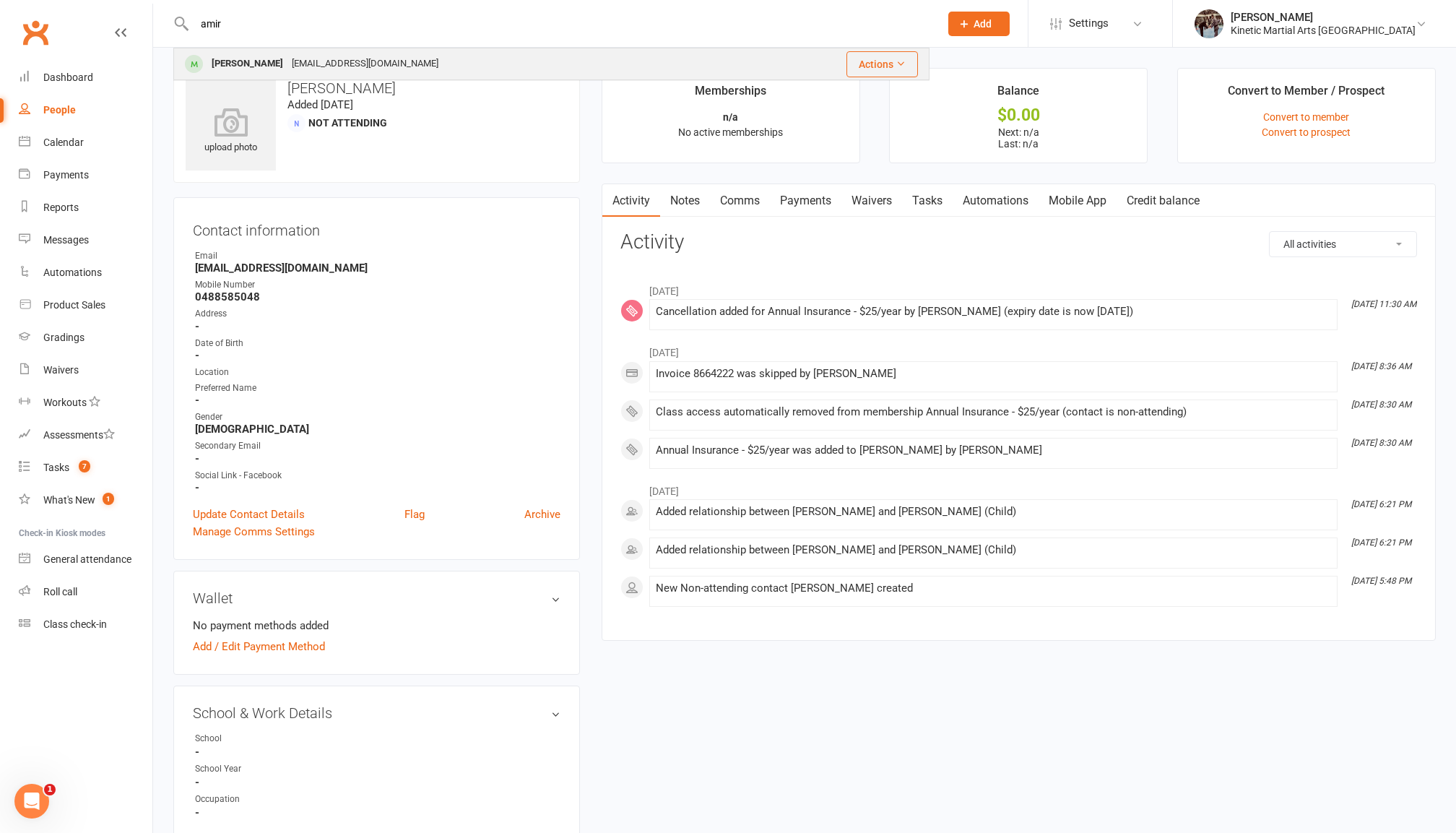
drag, startPoint x: 322, startPoint y: 17, endPoint x: 328, endPoint y: 64, distance: 47.4
click at [328, 64] on div "[EMAIL_ADDRESS][DOMAIN_NAME]" at bounding box center [365, 63] width 155 height 21
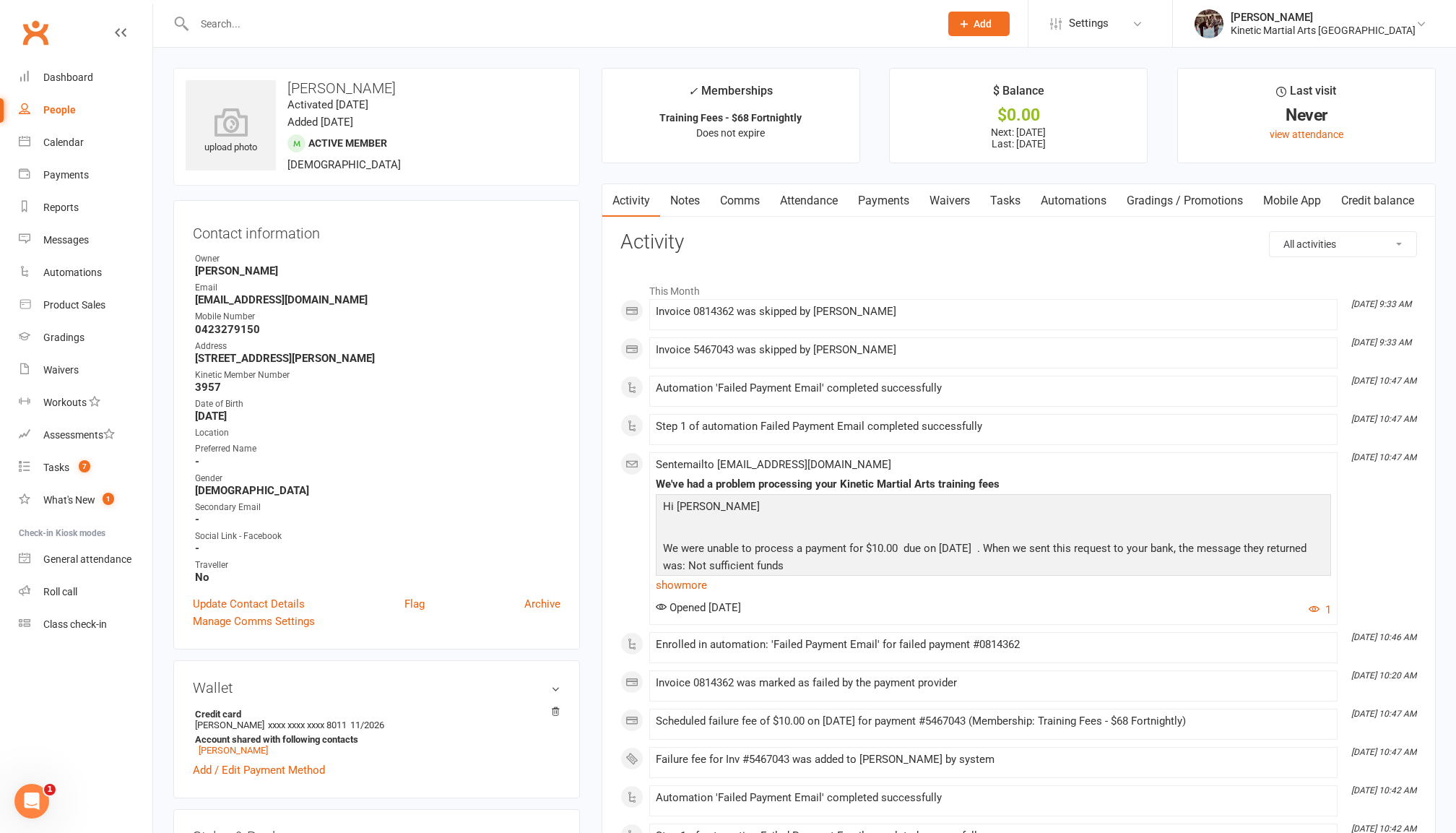
click at [887, 197] on link "Payments" at bounding box center [883, 200] width 71 height 33
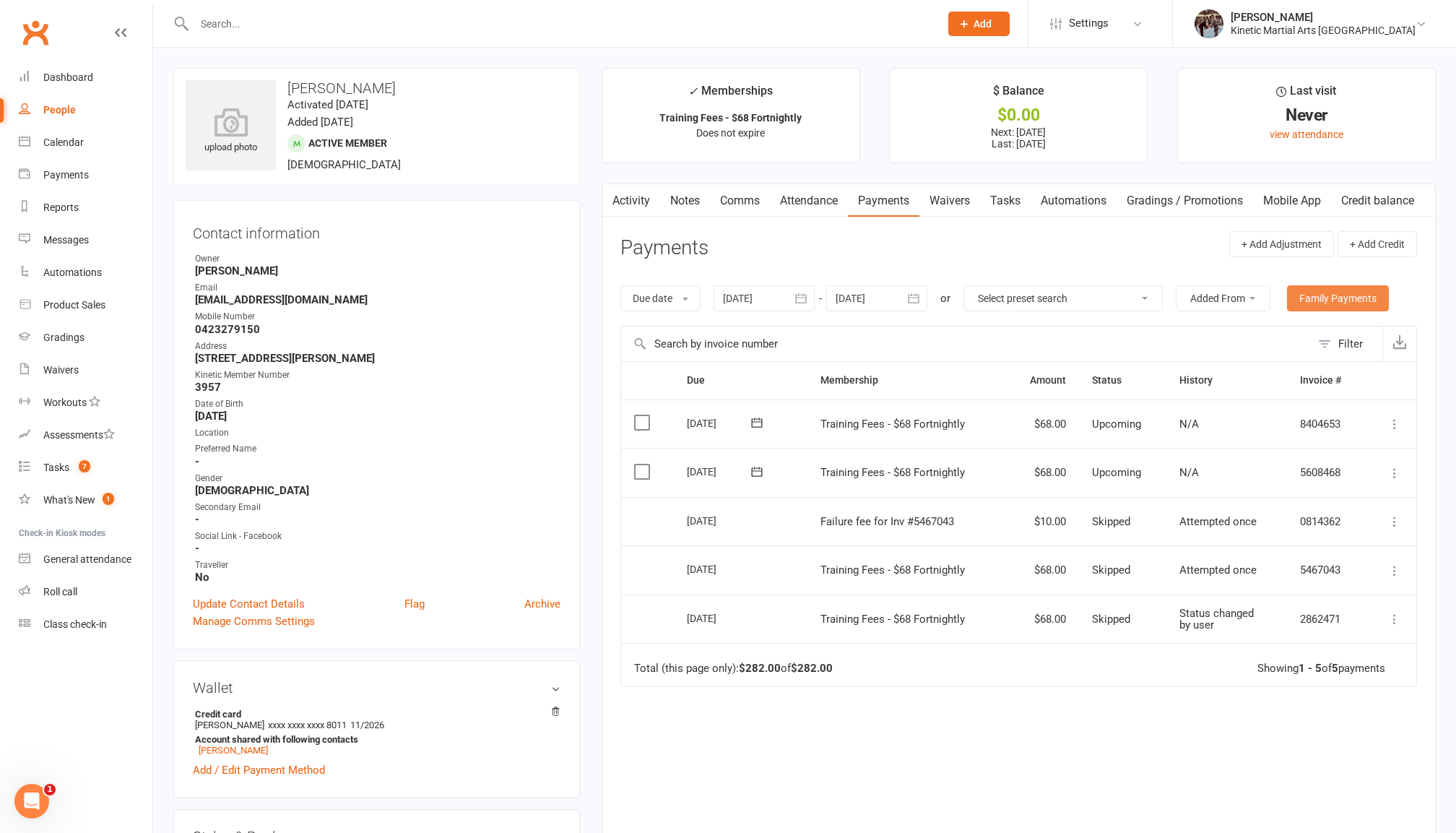
click at [1327, 288] on link "Family Payments" at bounding box center [1338, 298] width 102 height 26
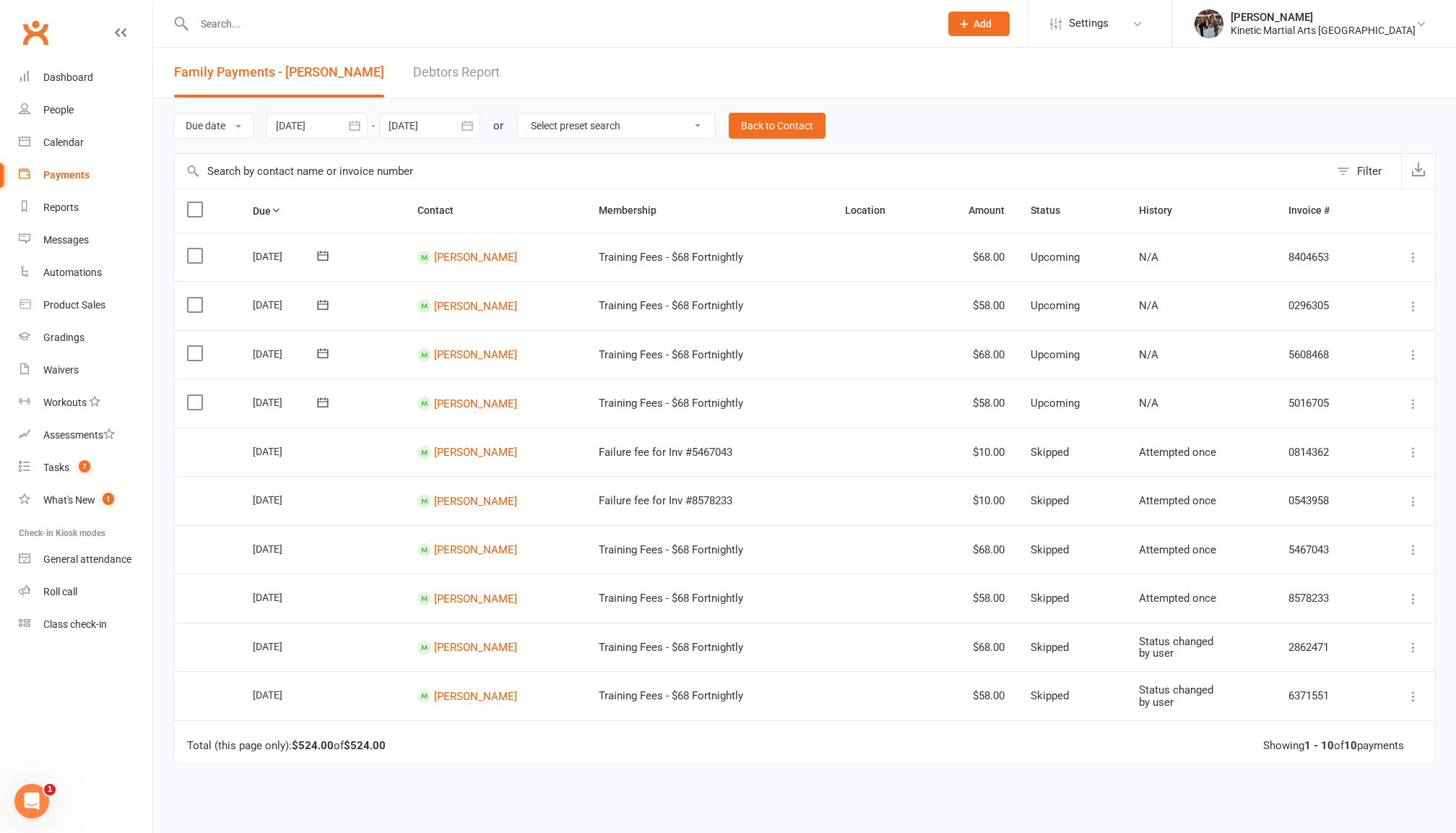
click at [188, 397] on label at bounding box center [197, 403] width 20 height 14
click at [188, 396] on input "checkbox" at bounding box center [192, 396] width 9 height 0
click at [192, 340] on td "Select this" at bounding box center [206, 354] width 66 height 50
click at [197, 352] on label at bounding box center [197, 353] width 20 height 14
click at [196, 346] on input "checkbox" at bounding box center [192, 346] width 9 height 0
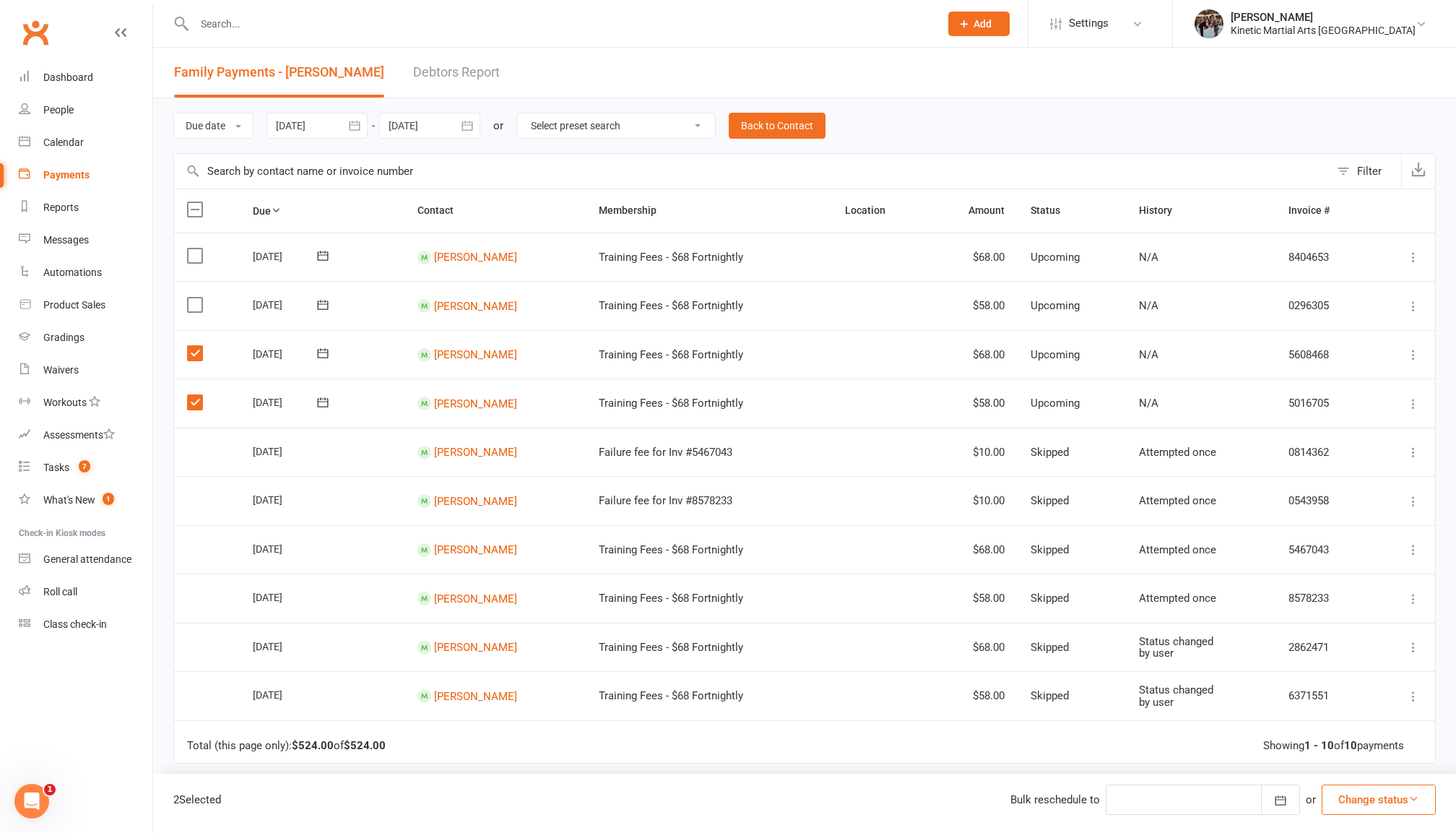
click at [197, 305] on label at bounding box center [197, 305] width 20 height 14
click at [196, 298] on input "checkbox" at bounding box center [192, 298] width 9 height 0
click at [192, 259] on label at bounding box center [197, 256] width 20 height 14
click at [192, 249] on input "checkbox" at bounding box center [192, 249] width 9 height 0
click at [460, 116] on button "button" at bounding box center [467, 125] width 26 height 26
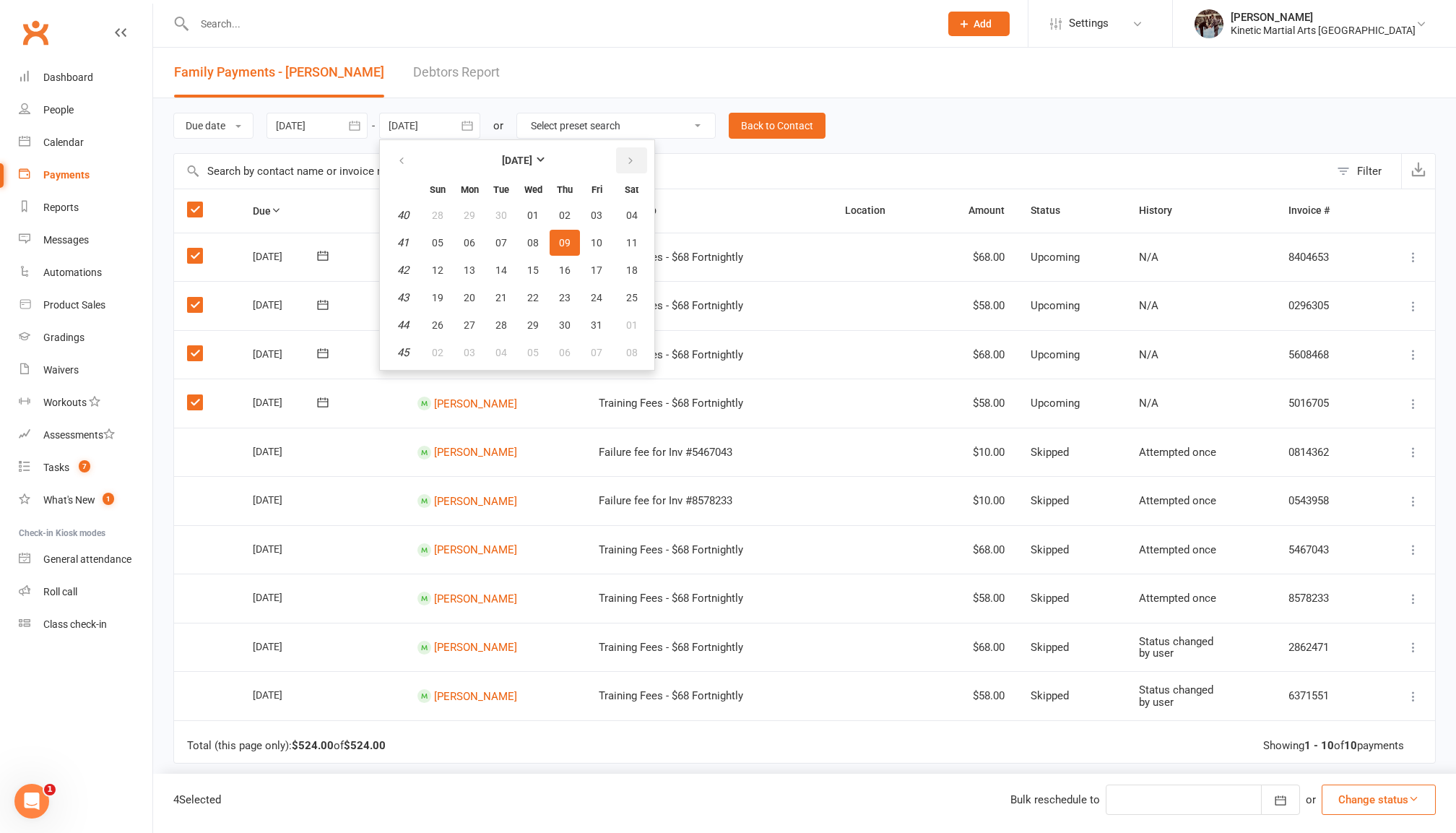
click at [628, 162] on icon "button" at bounding box center [630, 160] width 10 height 12
click at [533, 324] on span "31" at bounding box center [532, 325] width 12 height 12
type input "[DATE]"
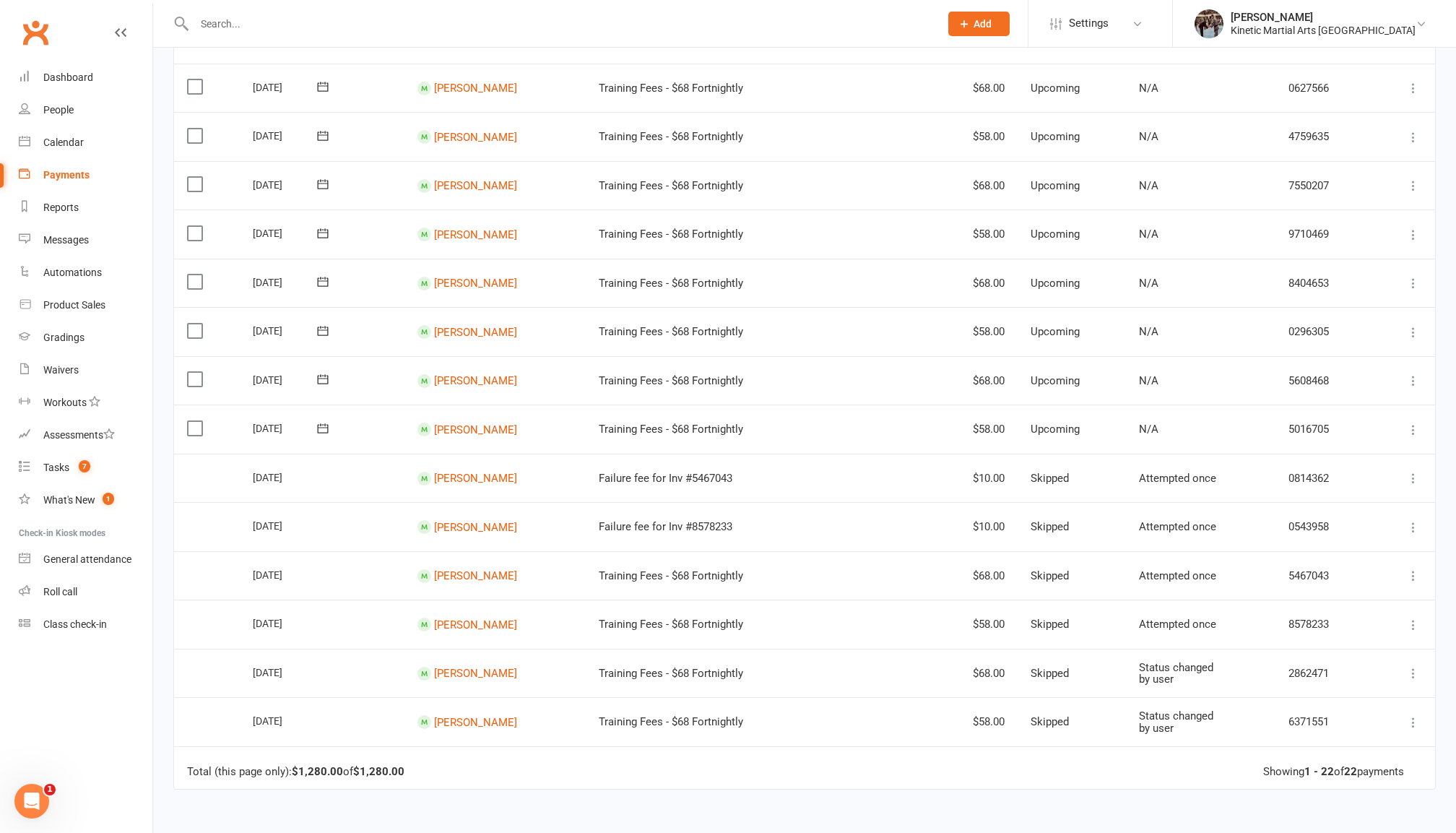
scroll to position [472, 0]
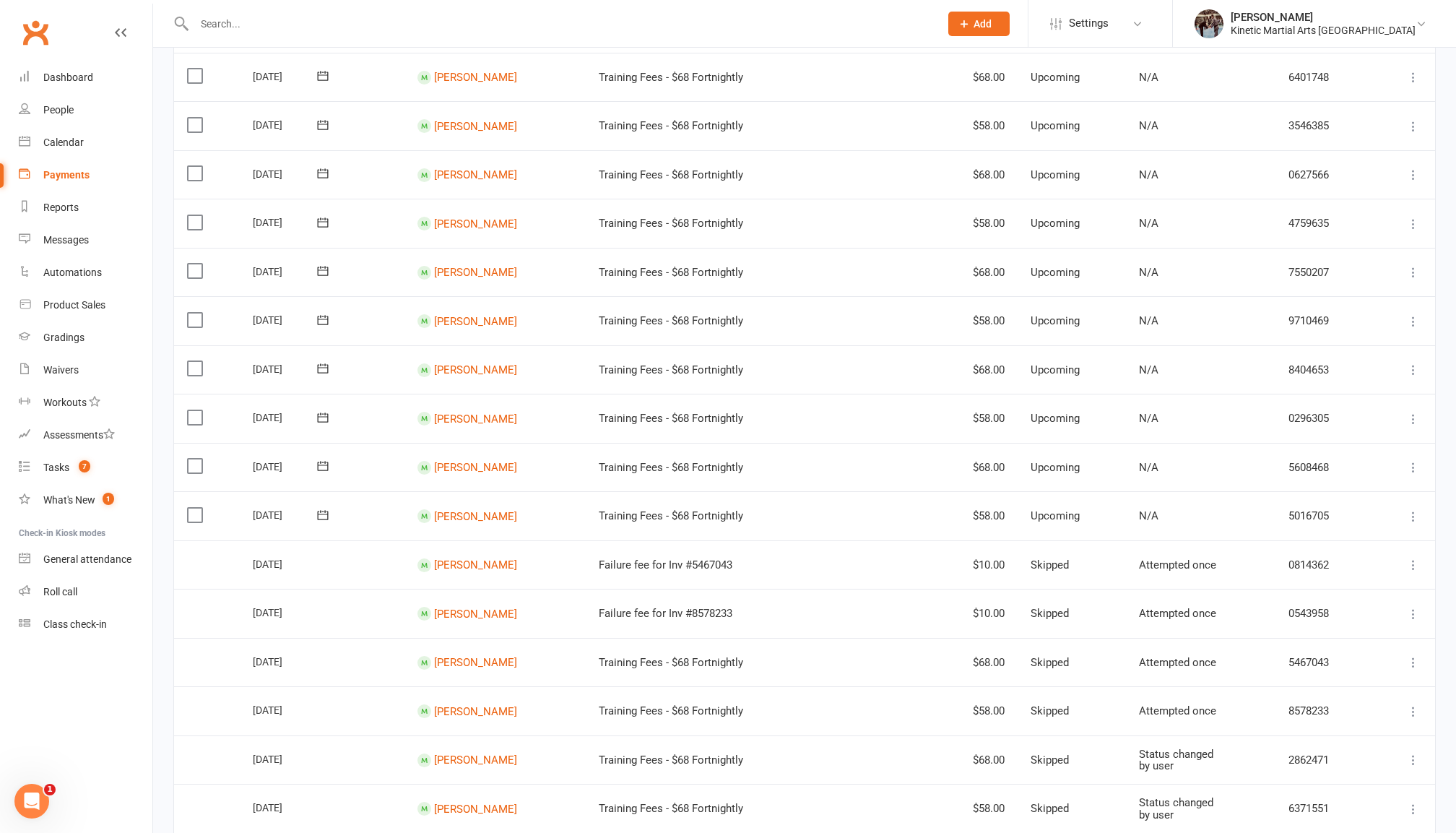
click at [195, 508] on label at bounding box center [197, 516] width 20 height 14
click at [195, 508] on input "checkbox" at bounding box center [192, 508] width 9 height 0
click at [196, 459] on label at bounding box center [197, 466] width 20 height 14
click at [196, 459] on input "checkbox" at bounding box center [192, 459] width 9 height 0
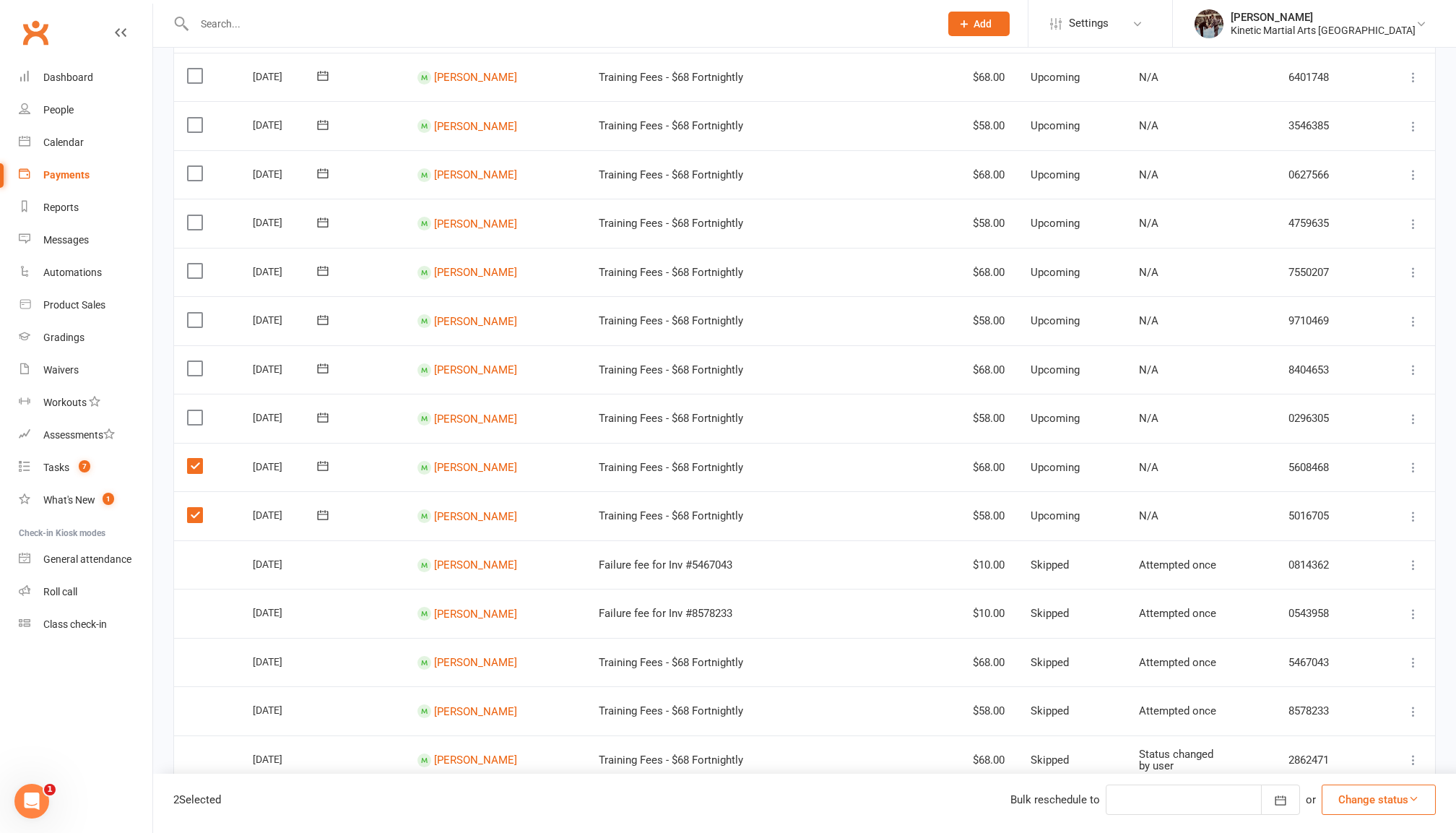
click at [196, 410] on label at bounding box center [197, 417] width 20 height 14
click at [196, 410] on input "checkbox" at bounding box center [192, 410] width 9 height 0
click at [196, 362] on label at bounding box center [197, 369] width 20 height 14
click at [196, 362] on input "checkbox" at bounding box center [192, 362] width 9 height 0
click at [196, 316] on label at bounding box center [197, 320] width 20 height 14
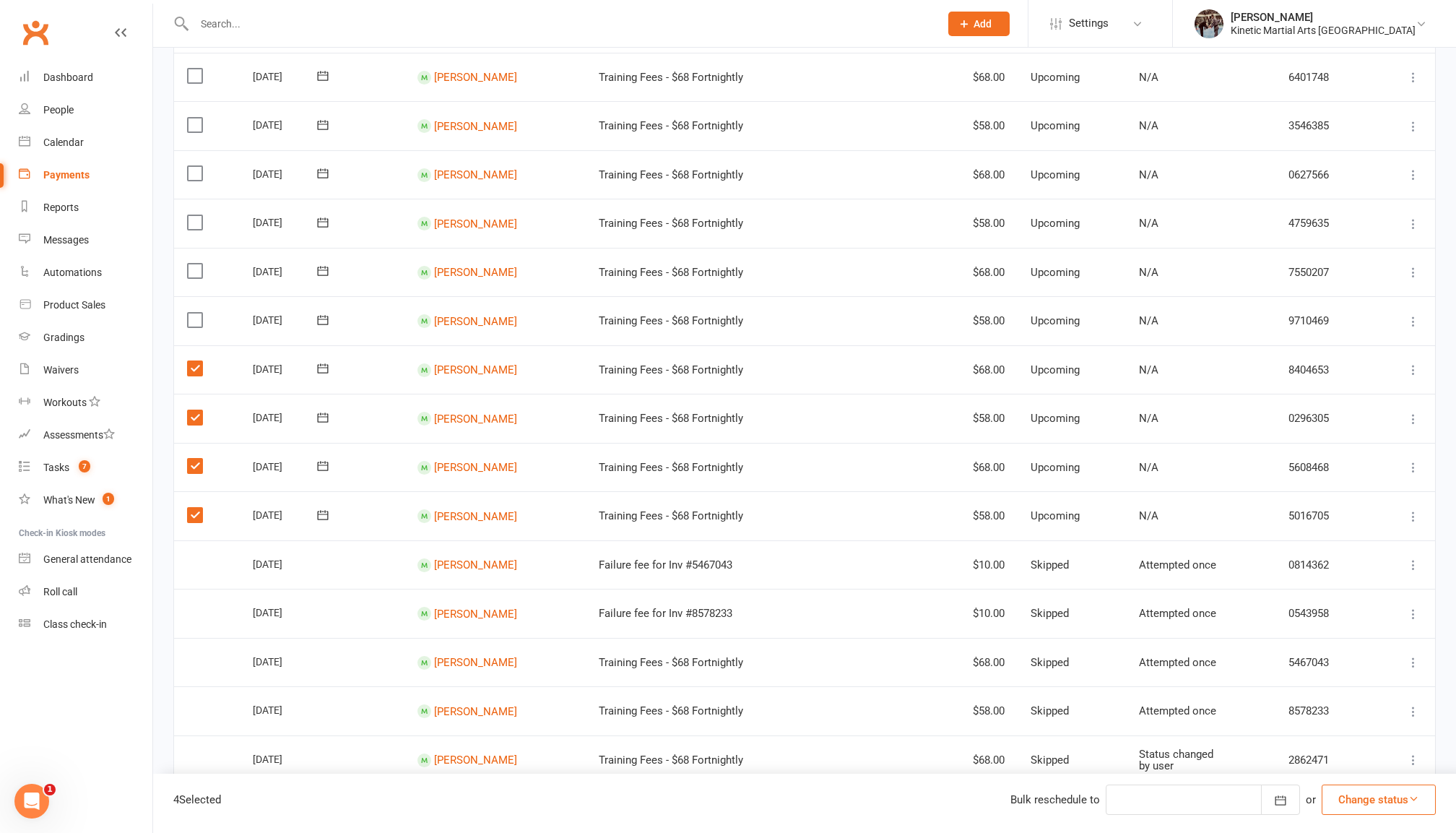
click at [196, 313] on input "checkbox" at bounding box center [192, 313] width 9 height 0
click at [194, 274] on td "Select this" at bounding box center [206, 272] width 66 height 50
click at [194, 264] on label at bounding box center [197, 271] width 20 height 14
click at [194, 264] on input "checkbox" at bounding box center [192, 264] width 9 height 0
click at [195, 216] on label at bounding box center [197, 223] width 20 height 14
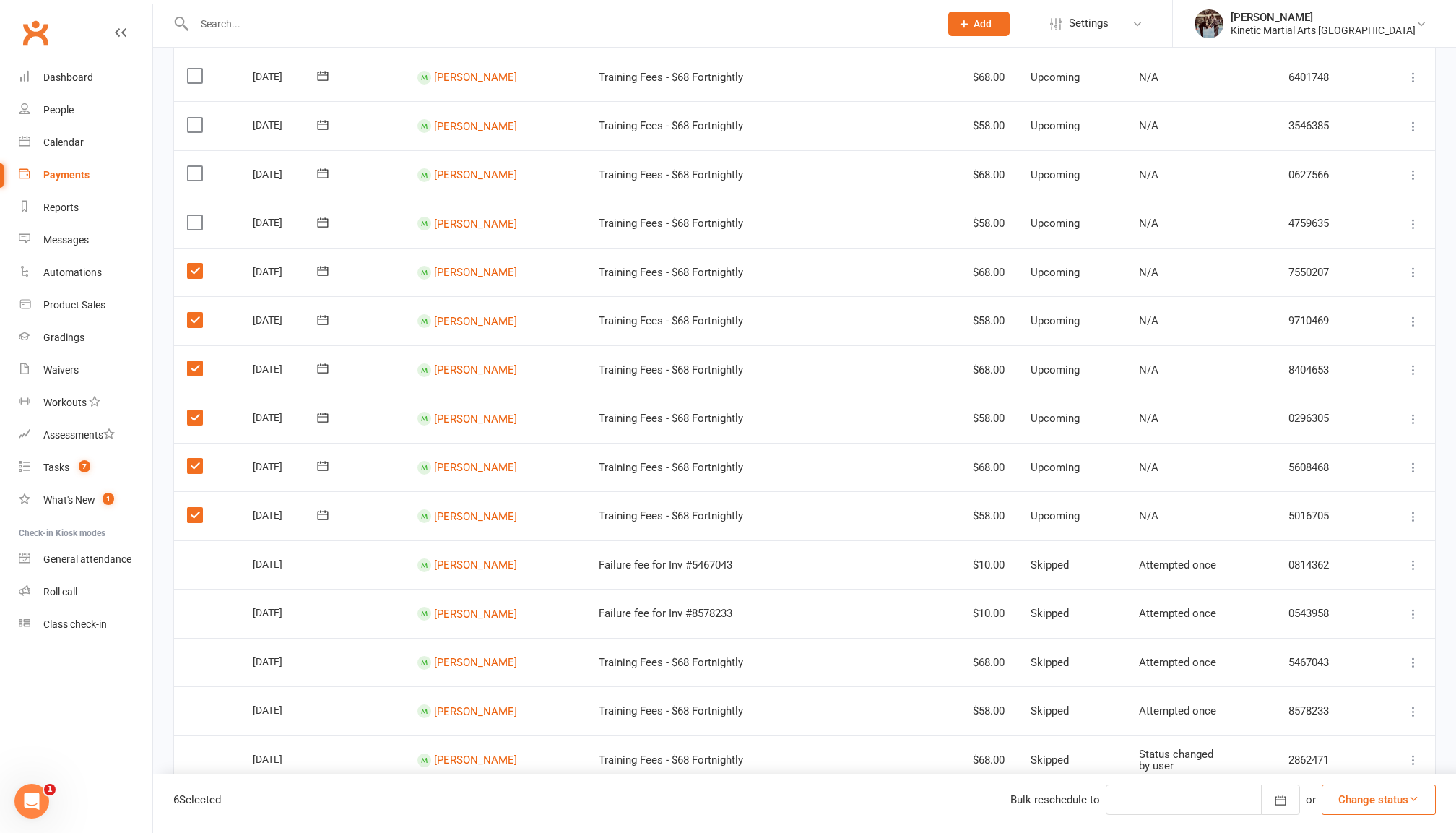
click at [195, 215] on input "checkbox" at bounding box center [192, 215] width 9 height 0
click at [196, 172] on label at bounding box center [197, 173] width 20 height 14
click at [196, 166] on input "checkbox" at bounding box center [192, 166] width 9 height 0
click at [199, 118] on label at bounding box center [197, 125] width 20 height 14
click at [196, 118] on input "checkbox" at bounding box center [192, 118] width 9 height 0
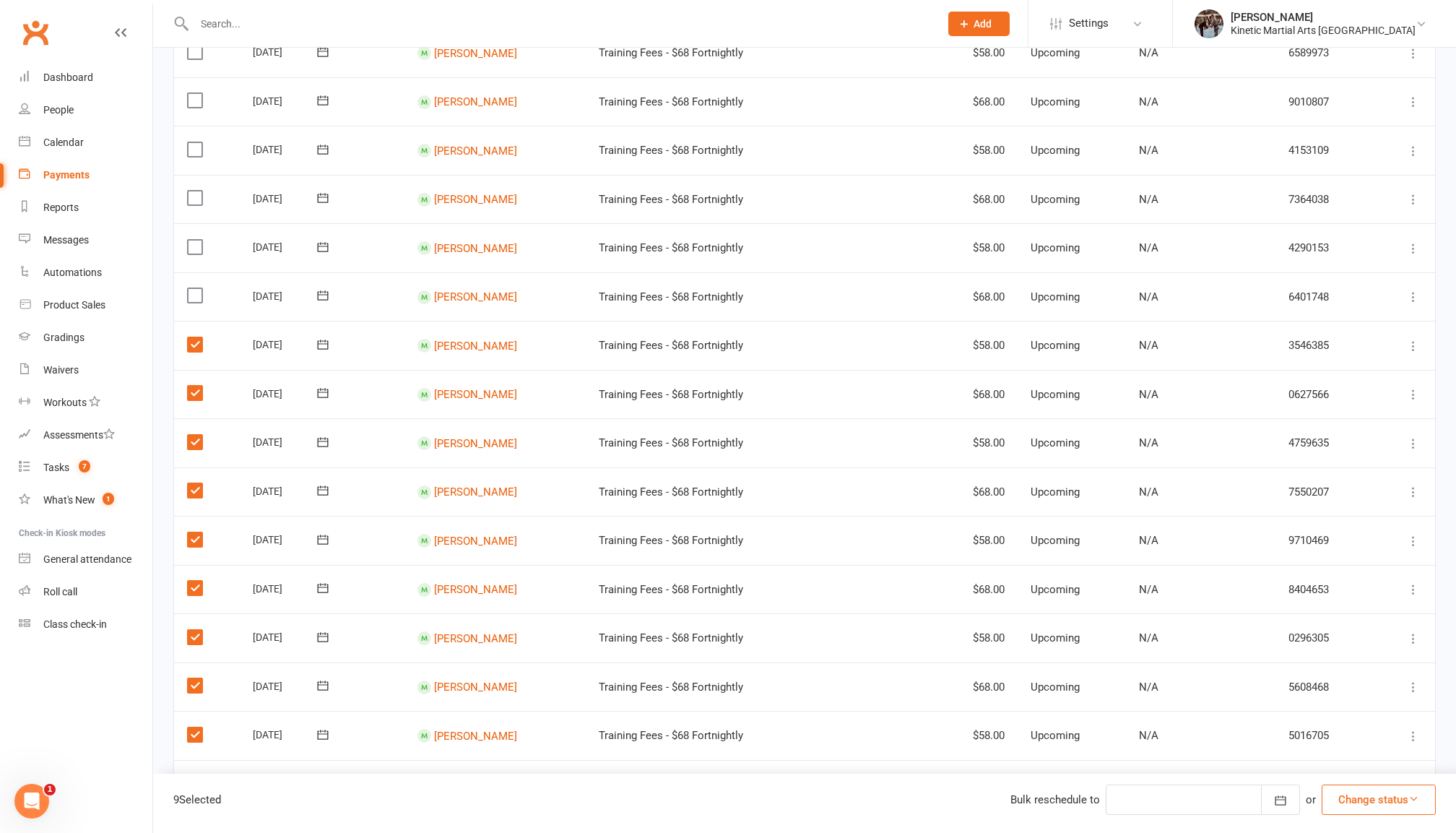
scroll to position [228, 0]
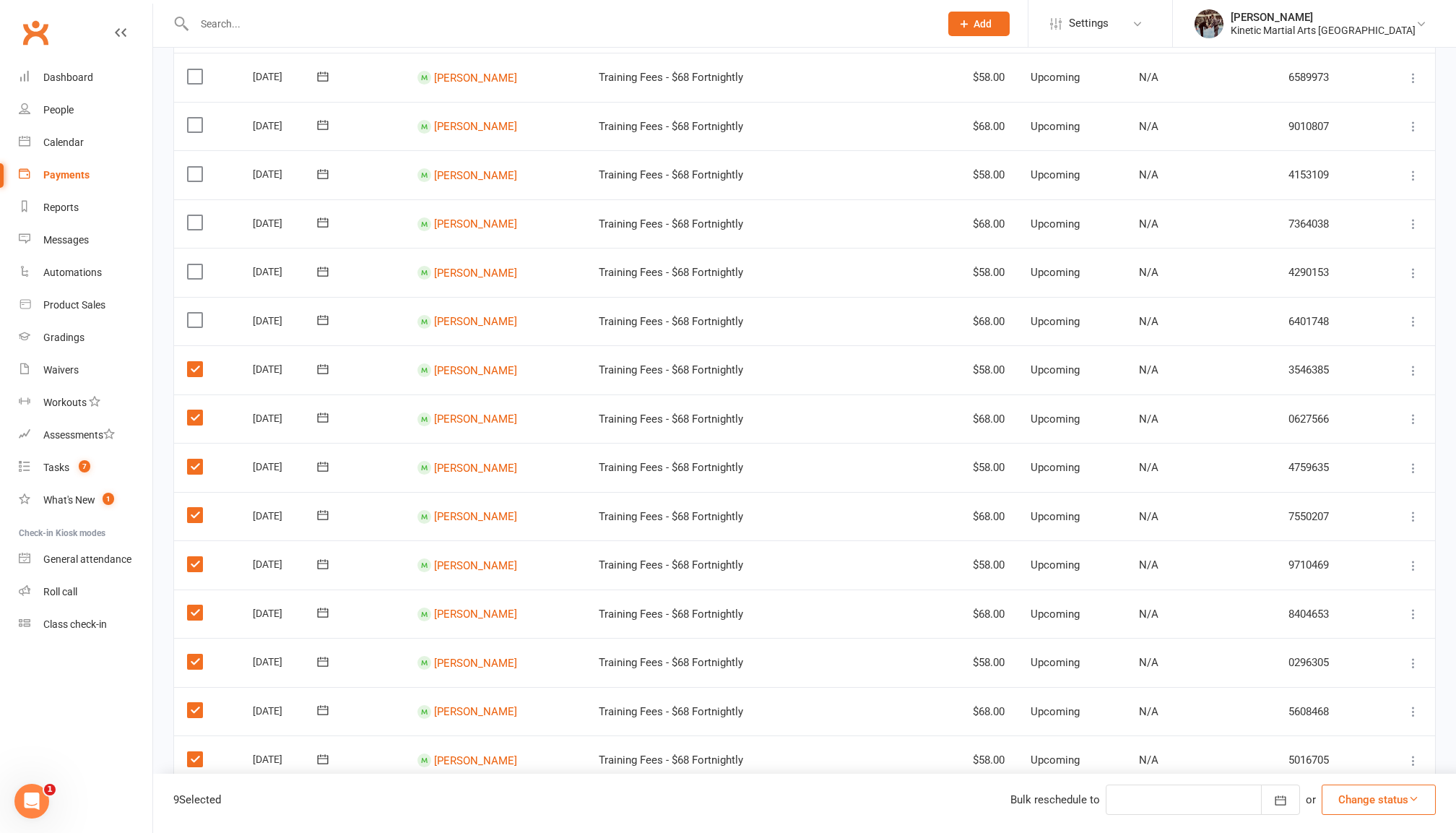
click at [199, 118] on label at bounding box center [197, 125] width 20 height 14
click at [196, 118] on input "checkbox" at bounding box center [192, 118] width 9 height 0
click at [195, 178] on label at bounding box center [197, 174] width 20 height 14
click at [195, 167] on input "checkbox" at bounding box center [192, 167] width 9 height 0
click at [195, 211] on td "Select this" at bounding box center [206, 224] width 66 height 50
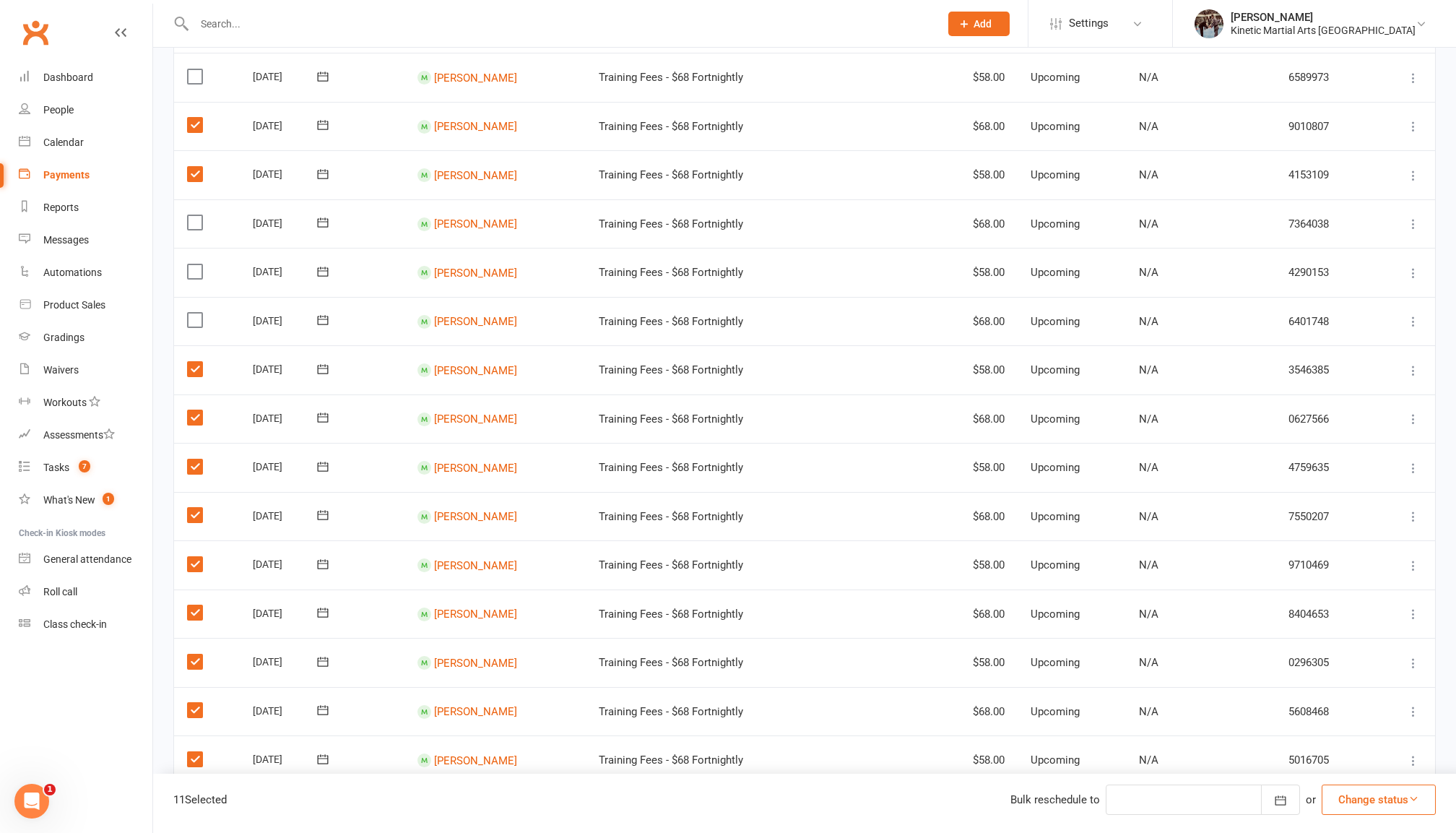
click at [195, 224] on label at bounding box center [197, 223] width 20 height 14
click at [195, 215] on input "checkbox" at bounding box center [192, 215] width 9 height 0
click at [197, 269] on label at bounding box center [197, 271] width 20 height 14
click at [196, 264] on input "checkbox" at bounding box center [192, 264] width 9 height 0
click at [197, 313] on label at bounding box center [197, 320] width 20 height 14
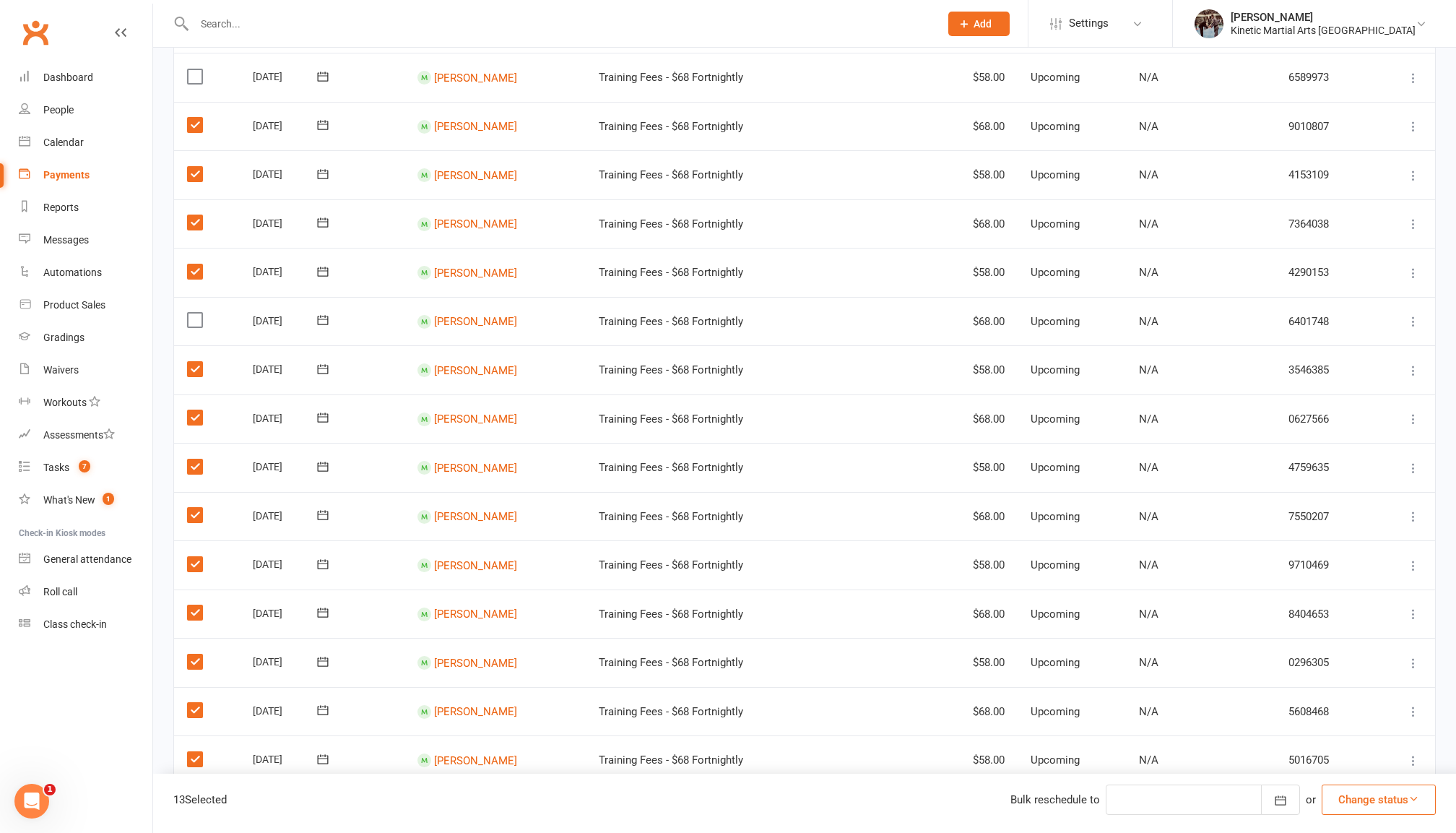
click at [196, 313] on input "checkbox" at bounding box center [192, 313] width 9 height 0
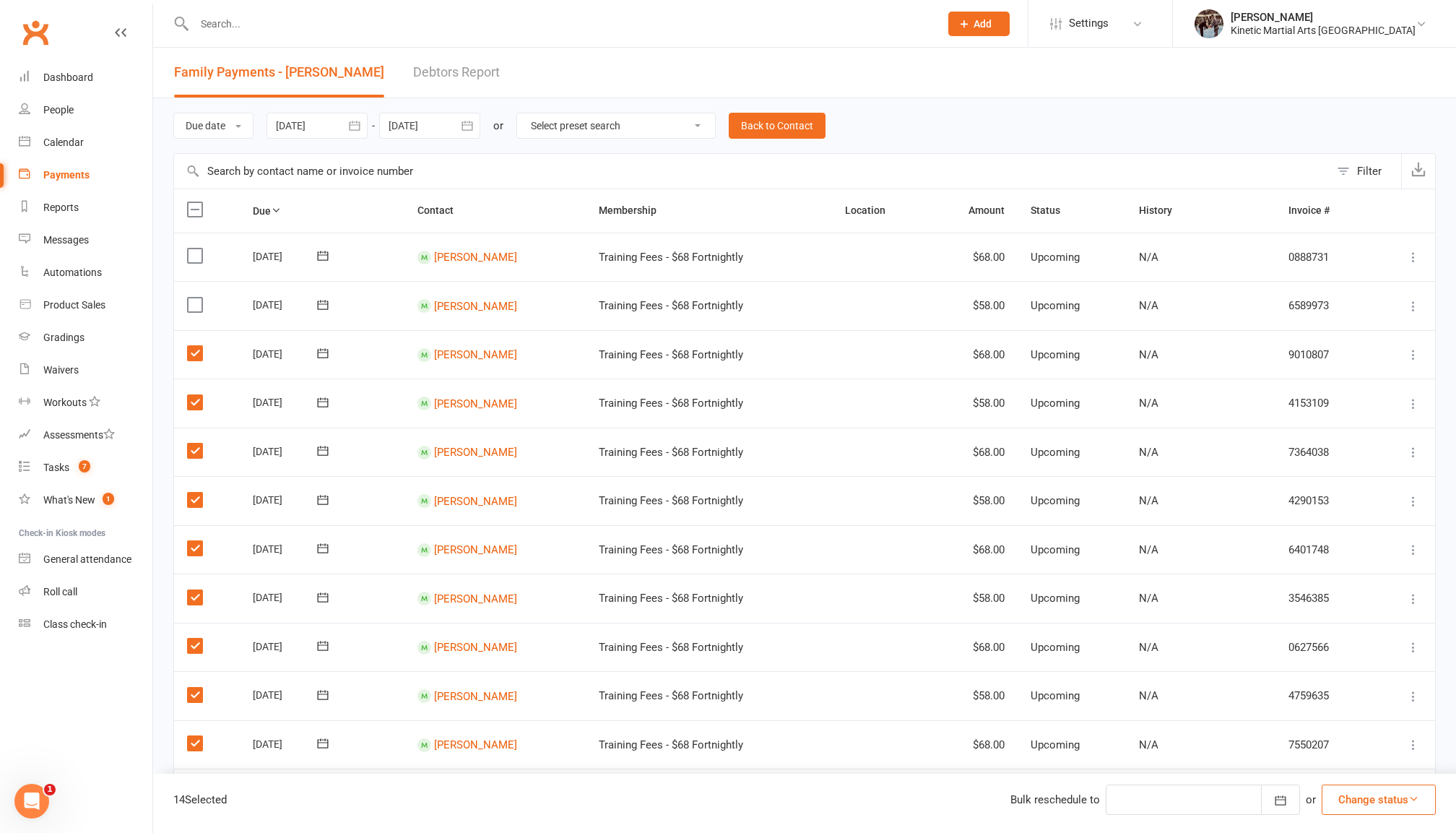
scroll to position [0, 0]
click at [197, 309] on label at bounding box center [197, 305] width 20 height 14
click at [196, 298] on input "checkbox" at bounding box center [192, 298] width 9 height 0
click at [194, 254] on label at bounding box center [197, 256] width 20 height 14
click at [194, 249] on input "checkbox" at bounding box center [192, 249] width 9 height 0
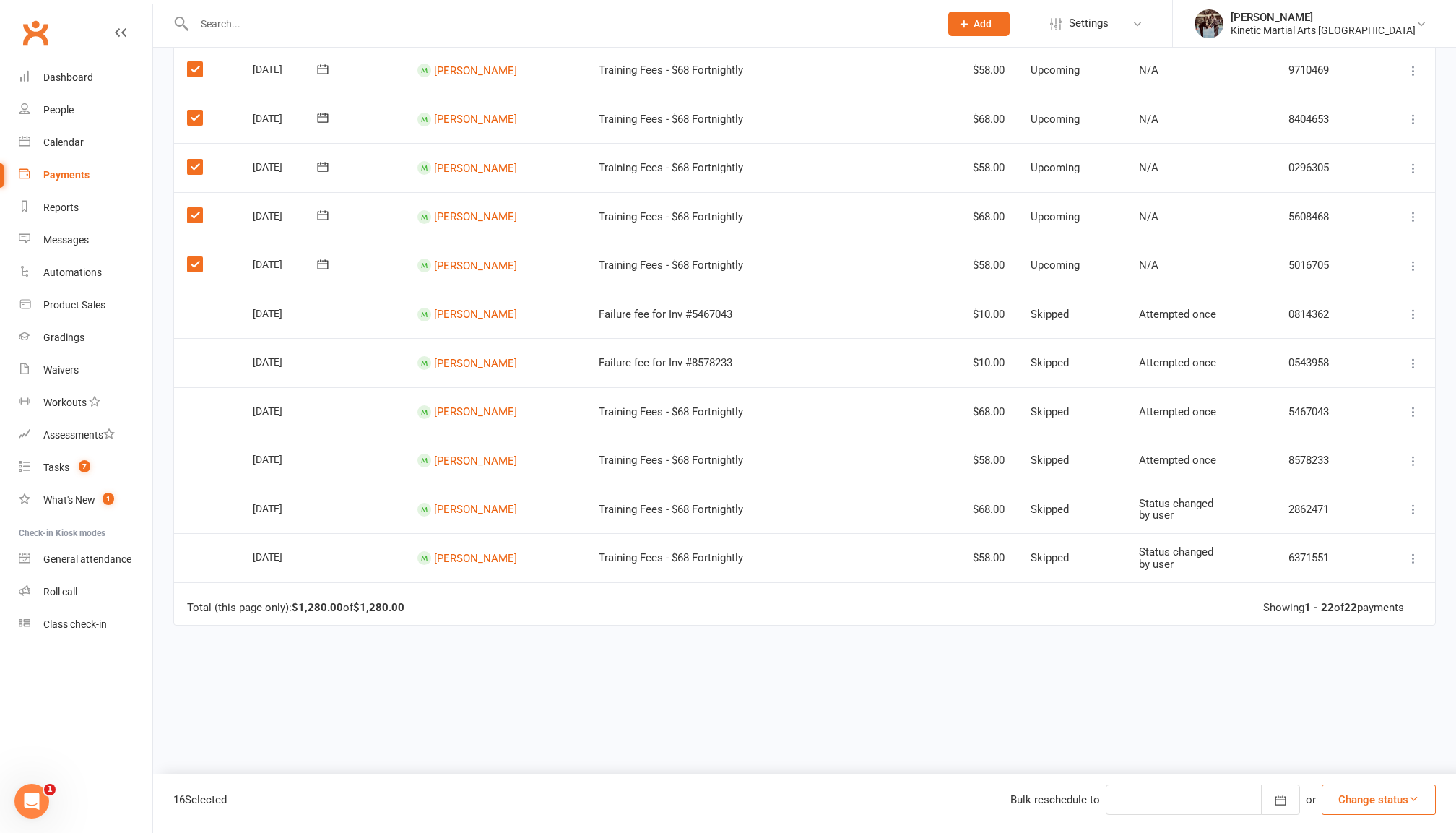
scroll to position [723, 0]
click at [1364, 812] on button "Change status" at bounding box center [1379, 801] width 114 height 31
click at [1348, 757] on link "Skipped" at bounding box center [1363, 761] width 143 height 29
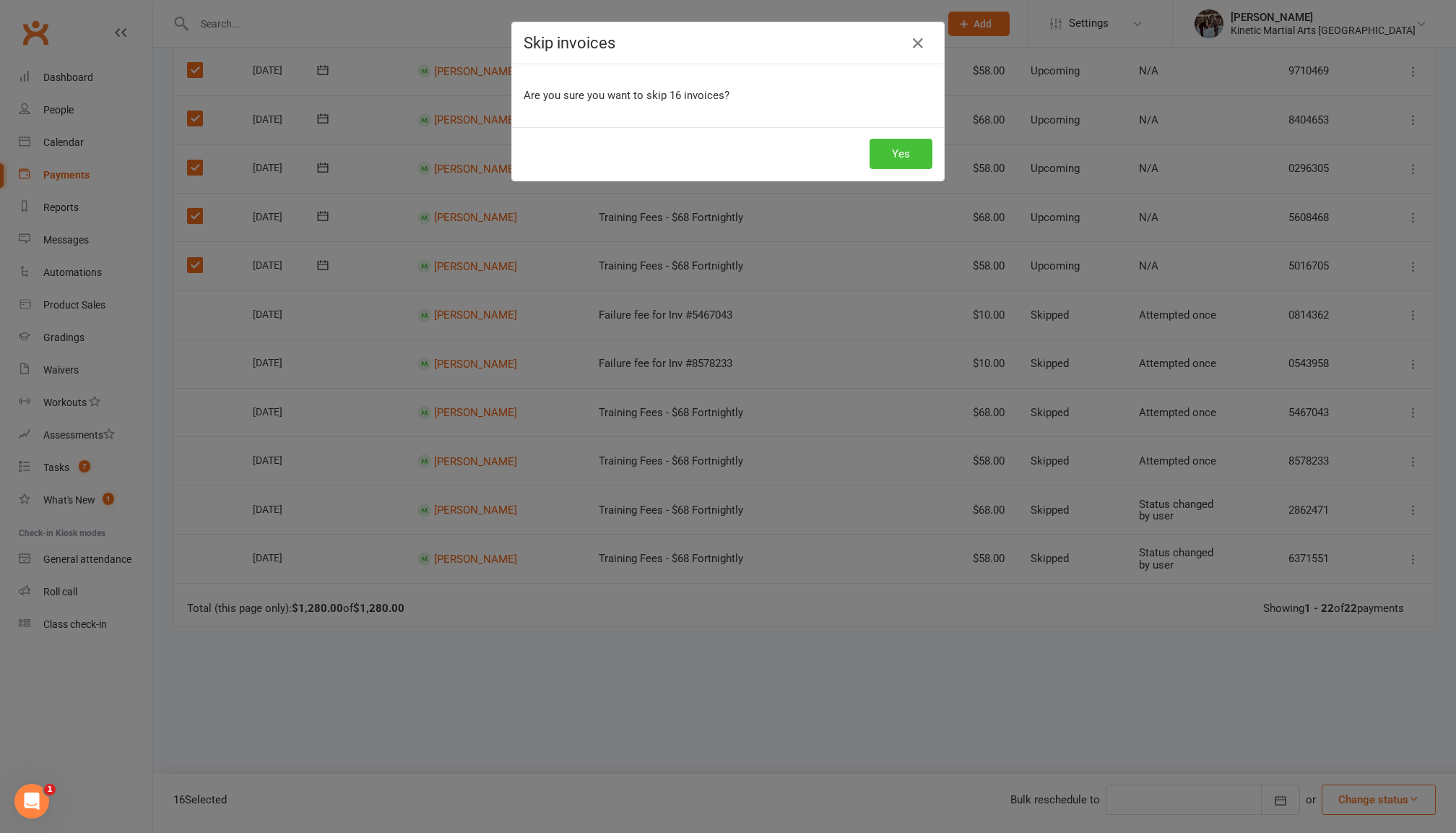
click at [917, 143] on button "Yes" at bounding box center [901, 154] width 63 height 31
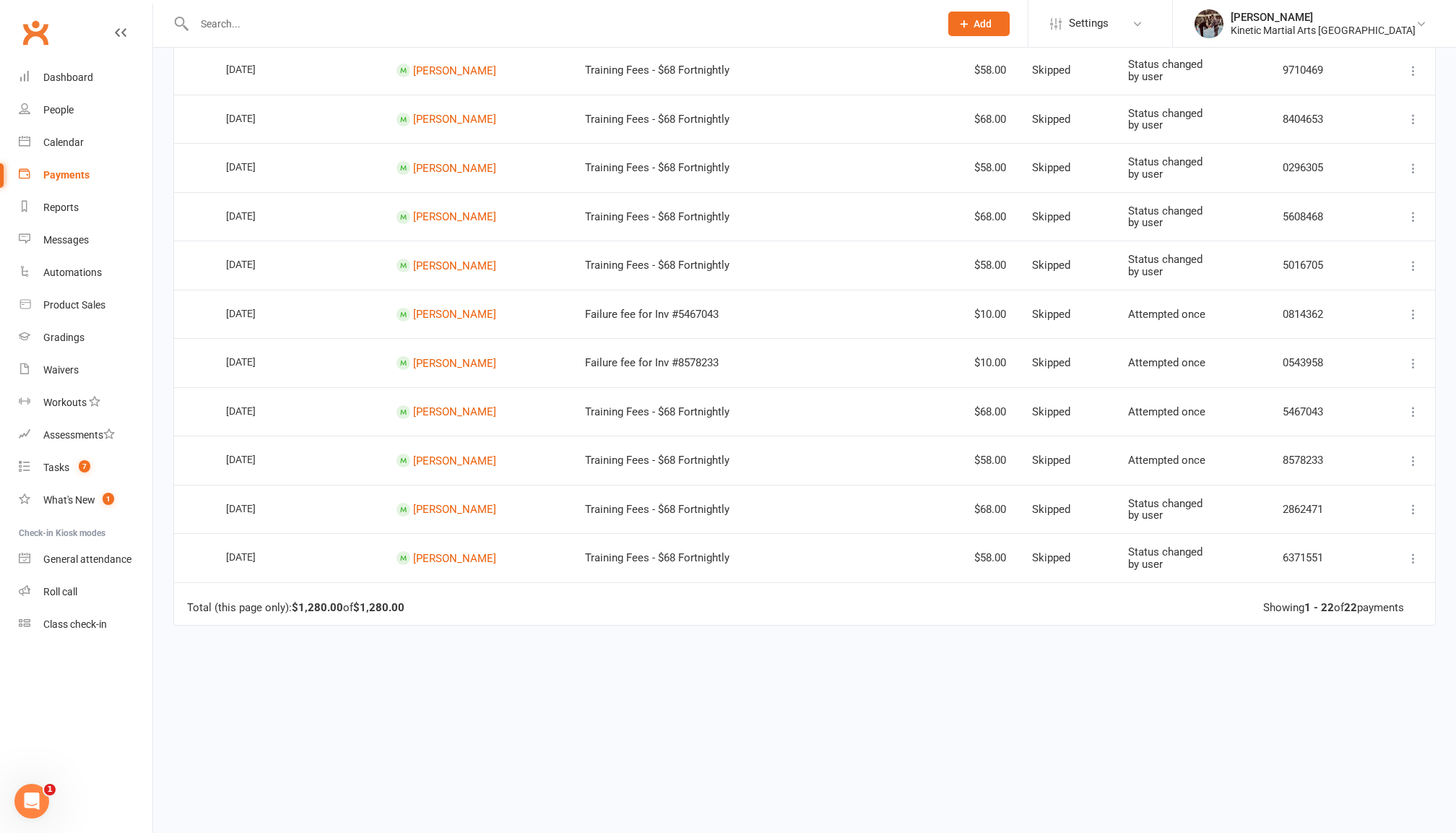
scroll to position [717, 0]
click at [53, 204] on div "Reports" at bounding box center [60, 207] width 35 height 12
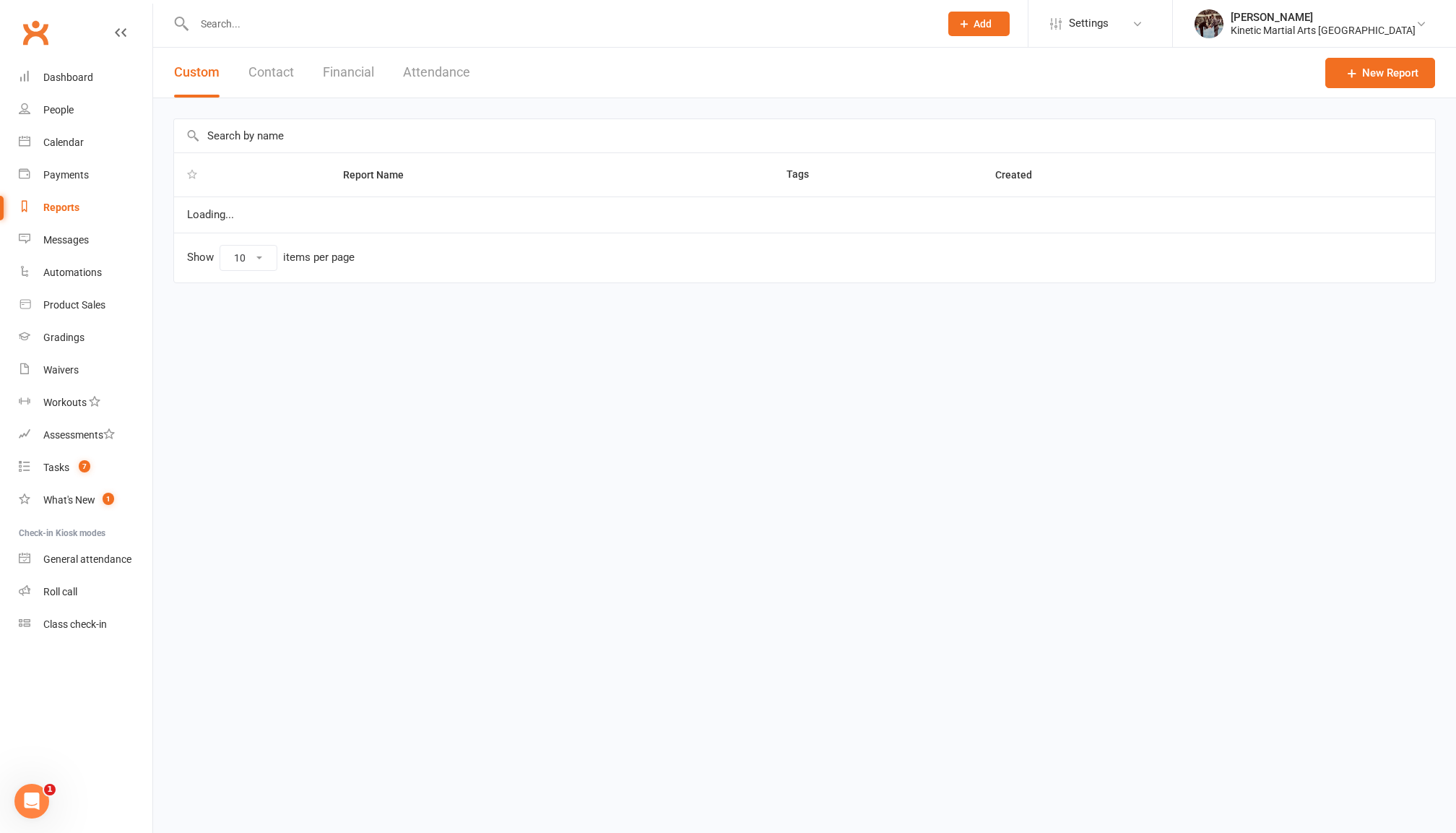
select select "100"
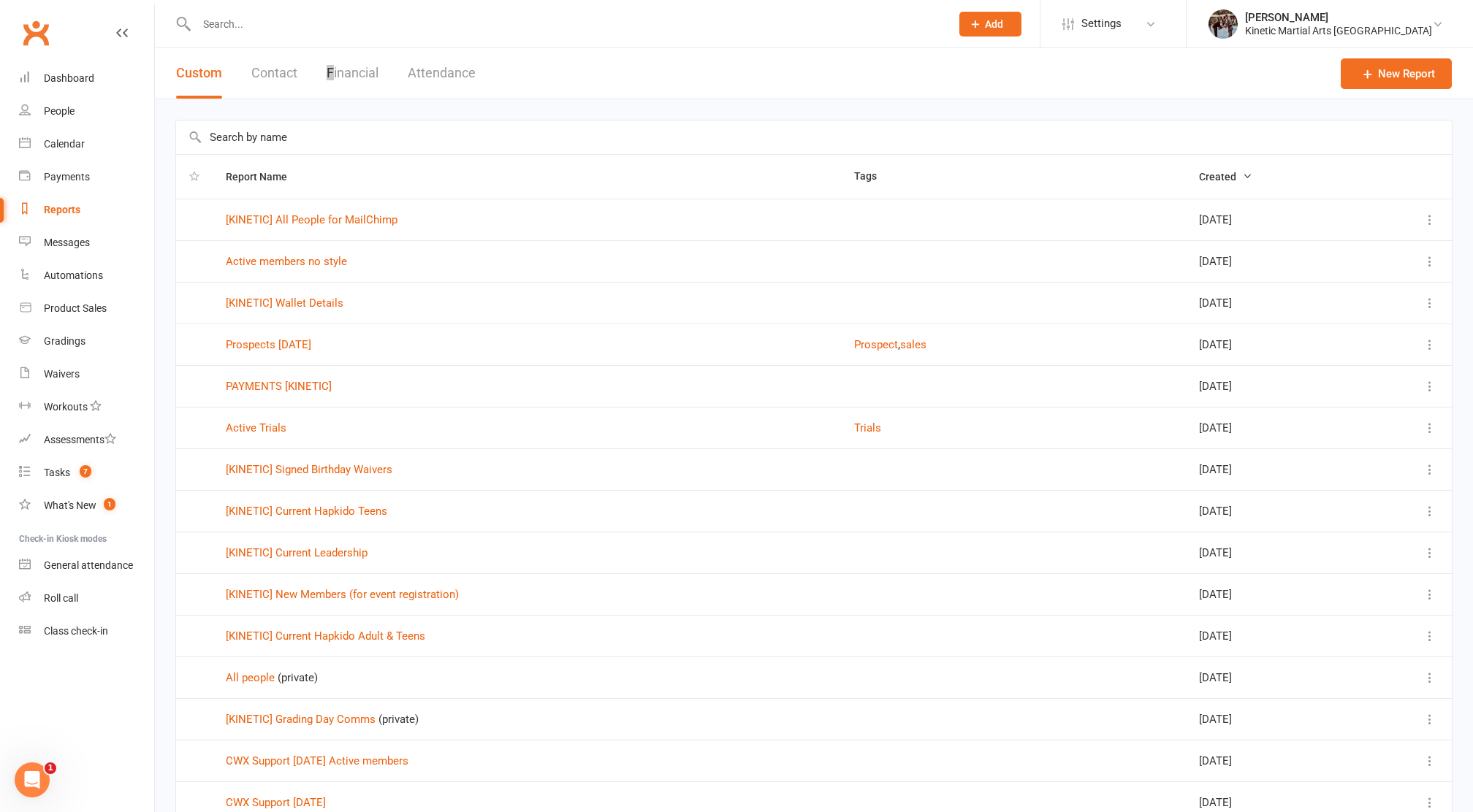
scroll to position [1699, 0]
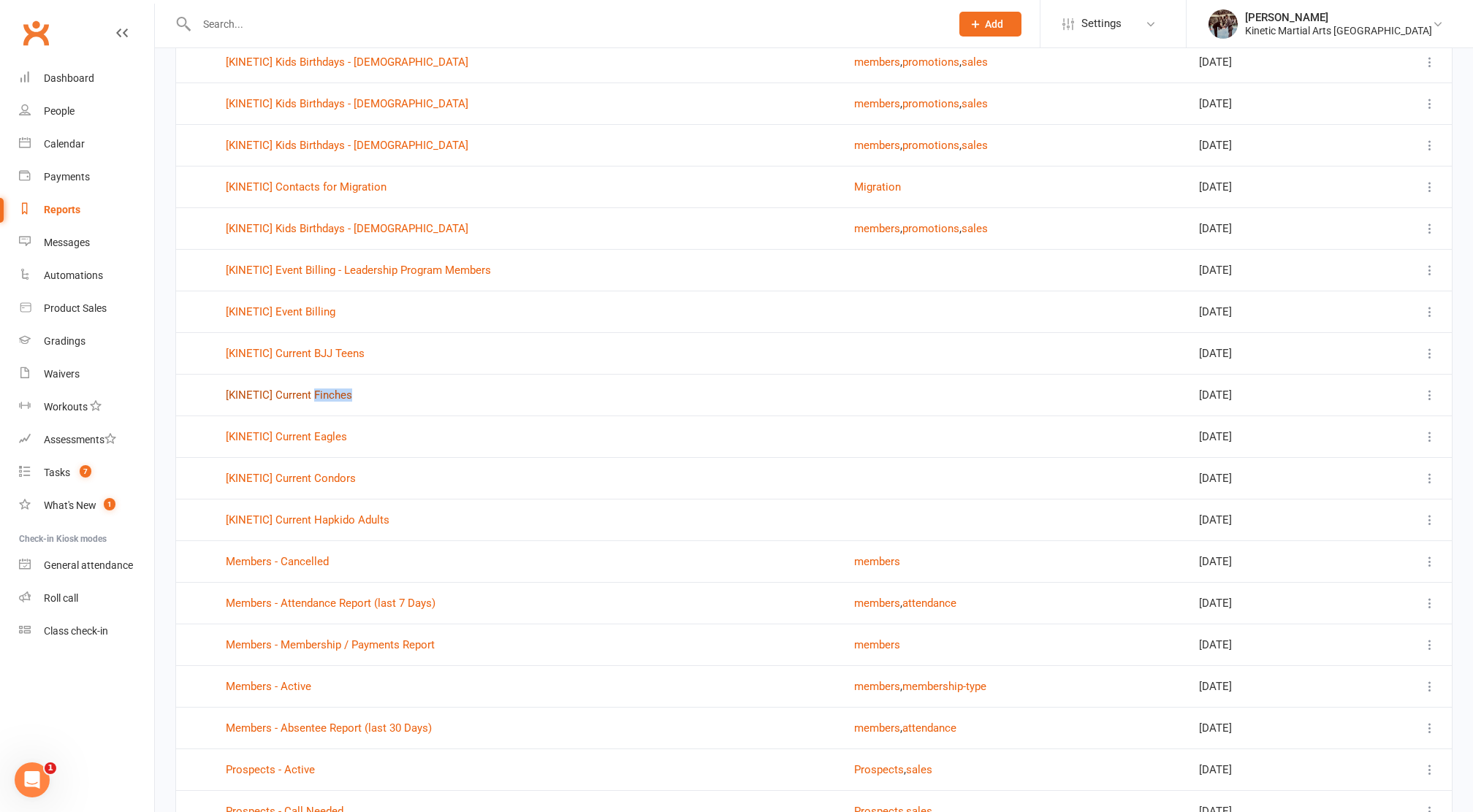
click at [300, 402] on link "[KINETIC] Current Finches" at bounding box center [289, 396] width 127 height 13
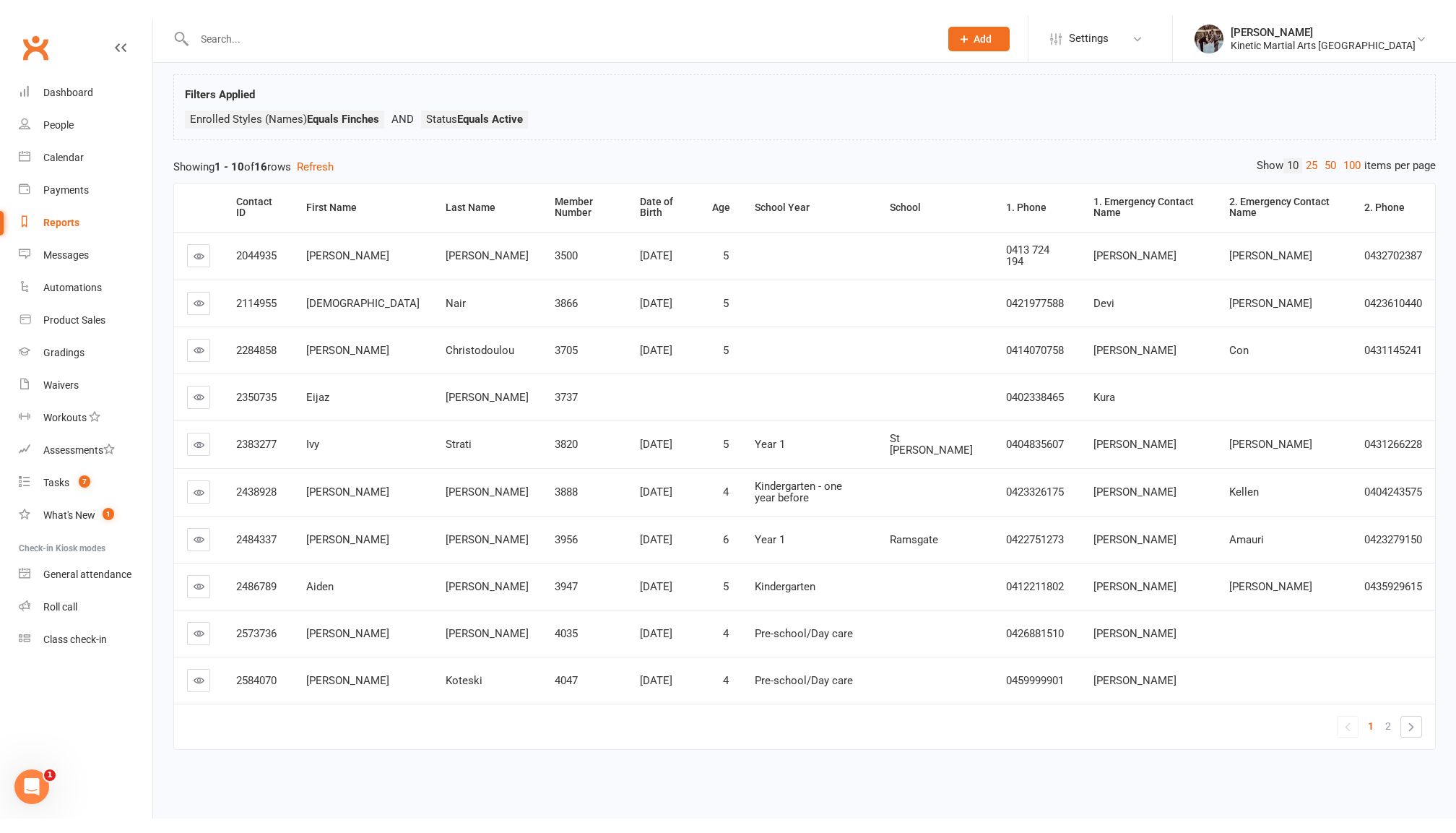
scroll to position [56, 0]
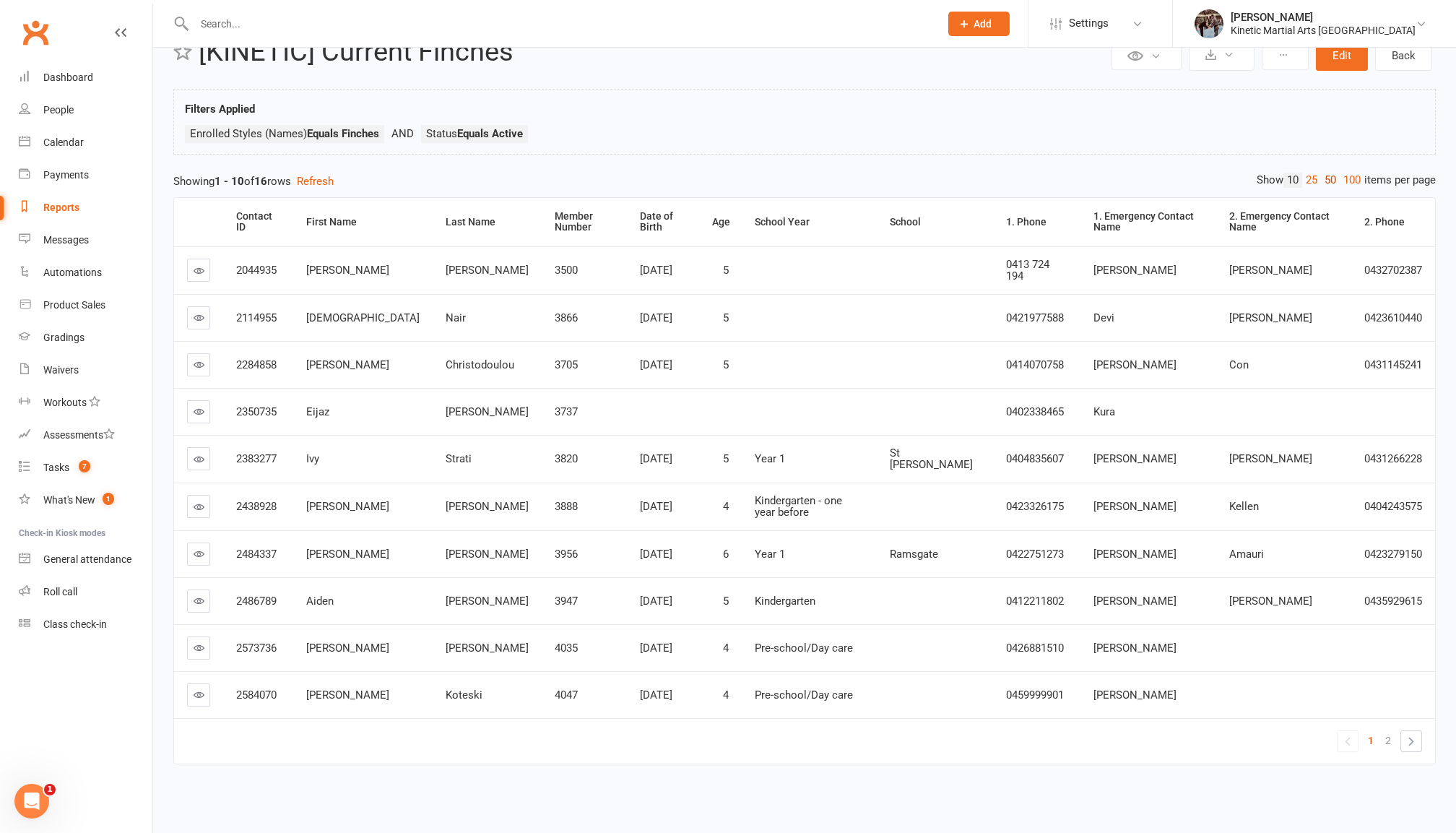
click at [1322, 173] on link "50" at bounding box center [1330, 180] width 19 height 15
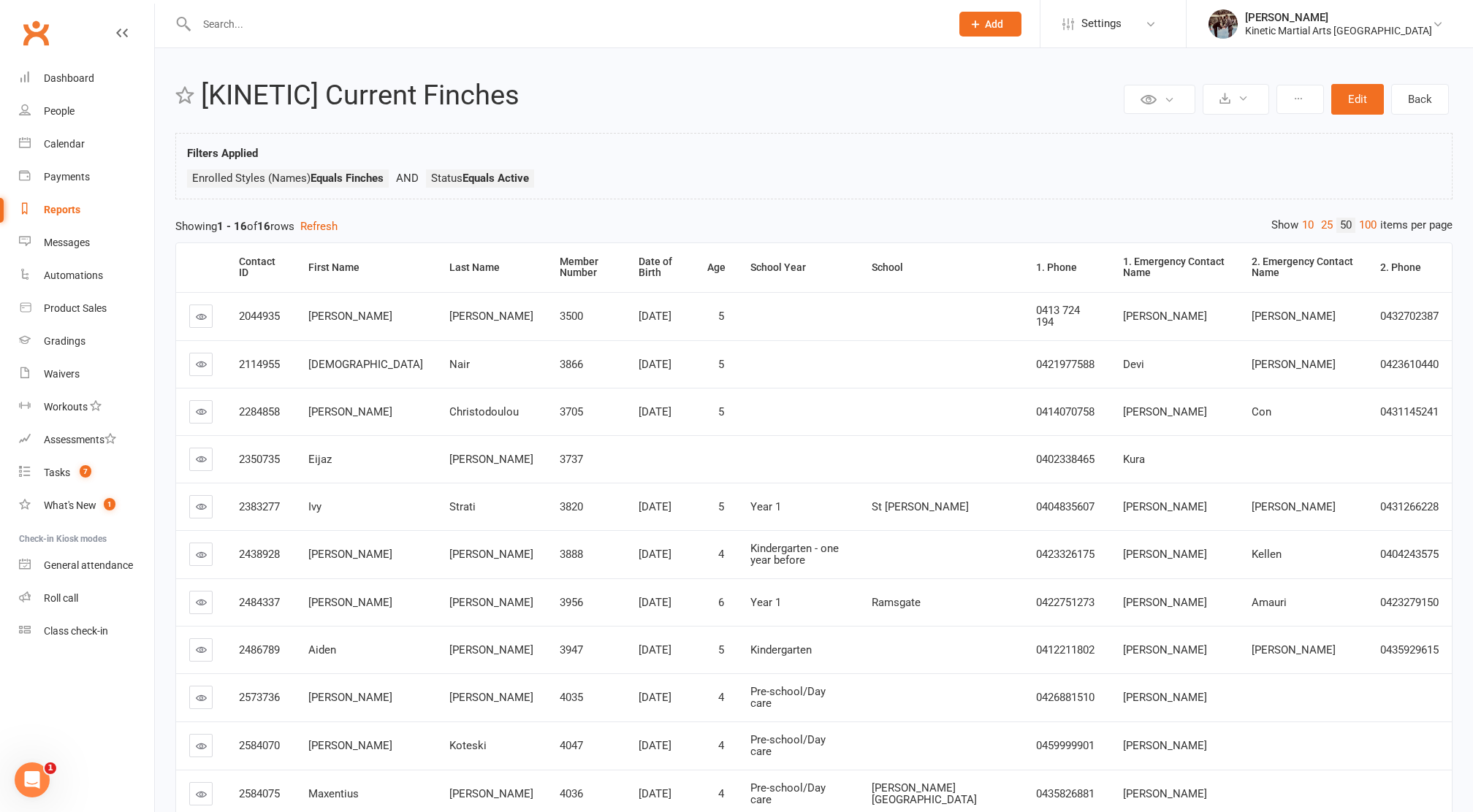
scroll to position [351, 0]
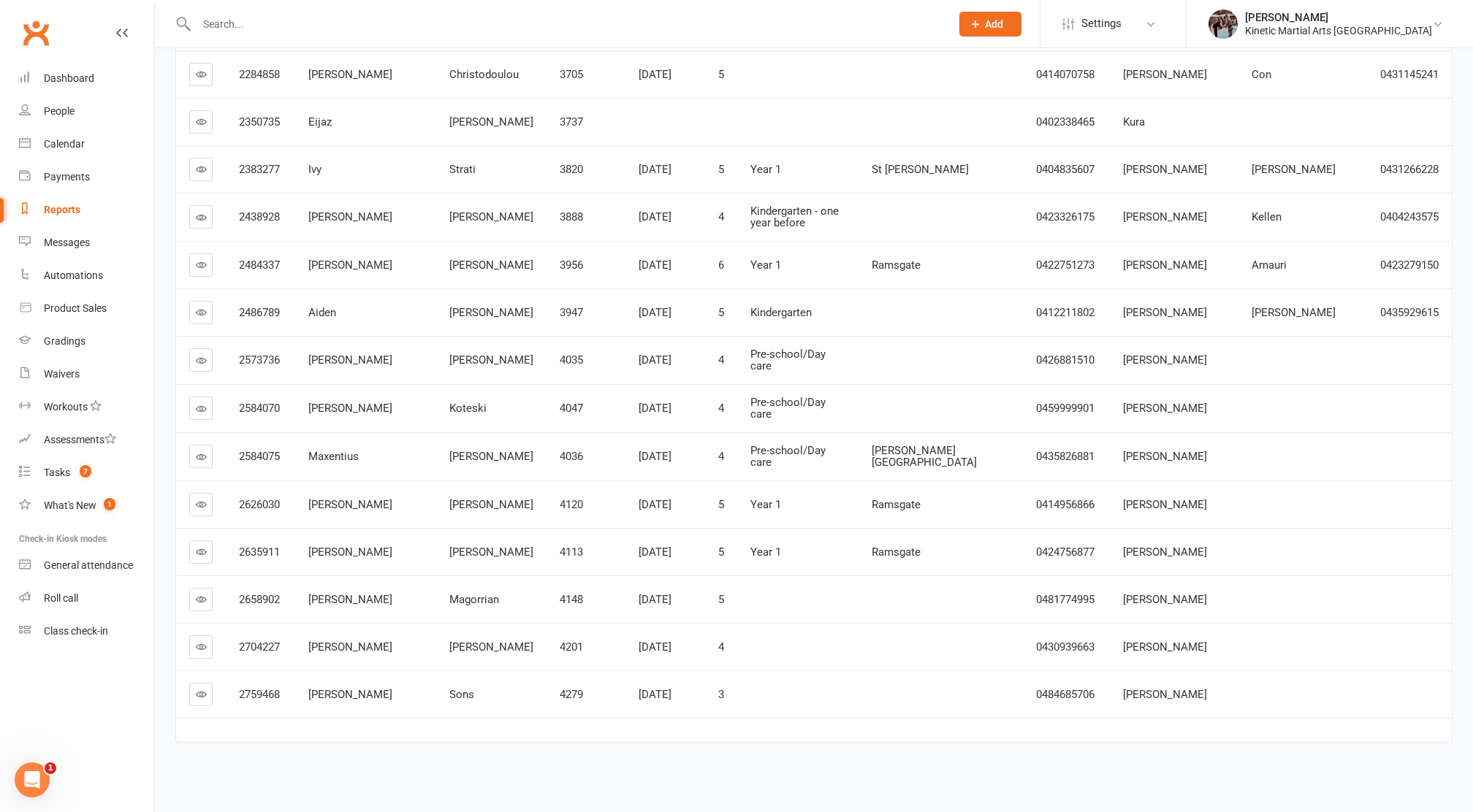
click at [234, 22] on input "text" at bounding box center [566, 24] width 748 height 20
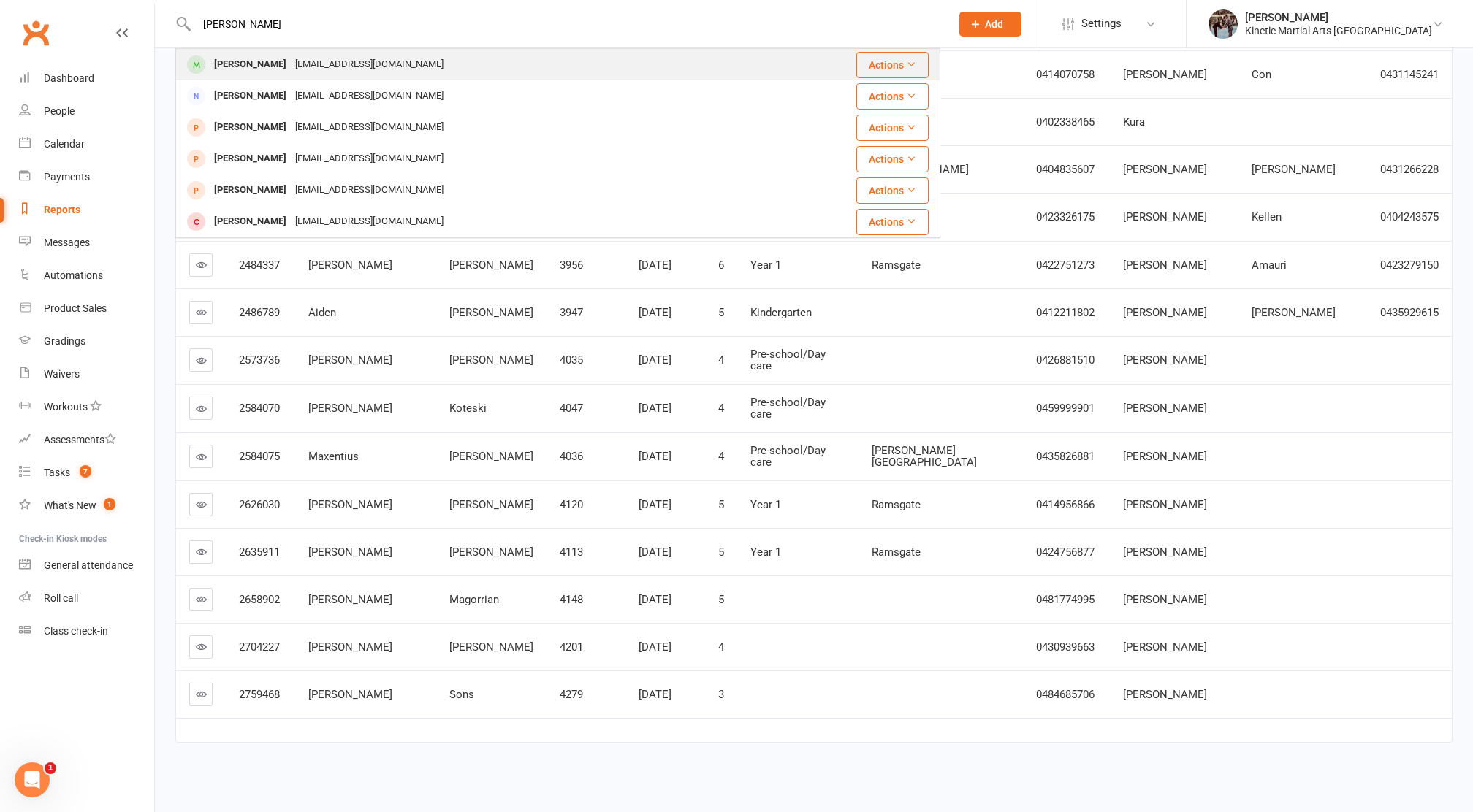
type input "[PERSON_NAME]"
click at [293, 58] on div "[EMAIL_ADDRESS][DOMAIN_NAME]" at bounding box center [369, 64] width 157 height 21
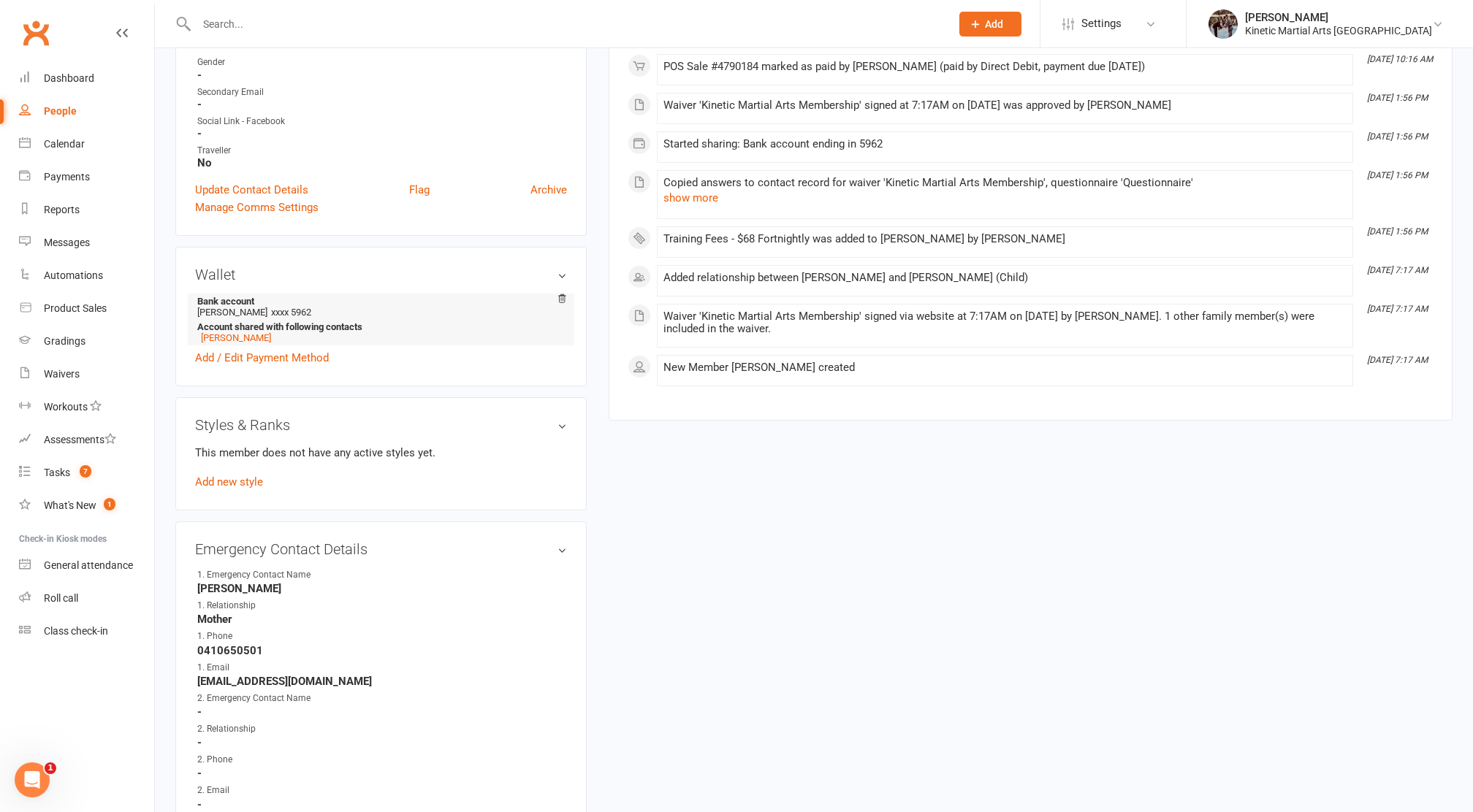
scroll to position [458, 0]
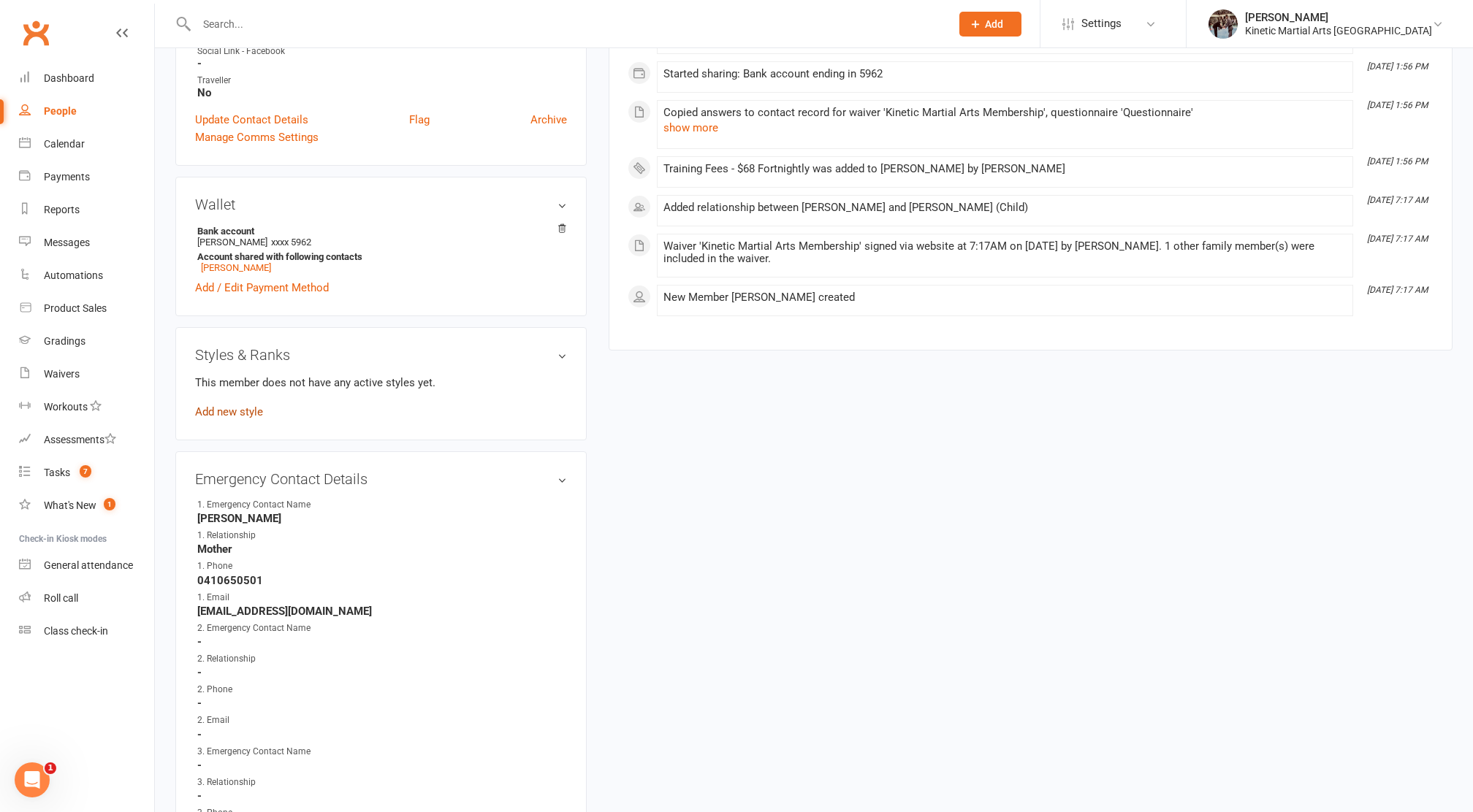
click at [231, 406] on link "Add new style" at bounding box center [229, 412] width 68 height 13
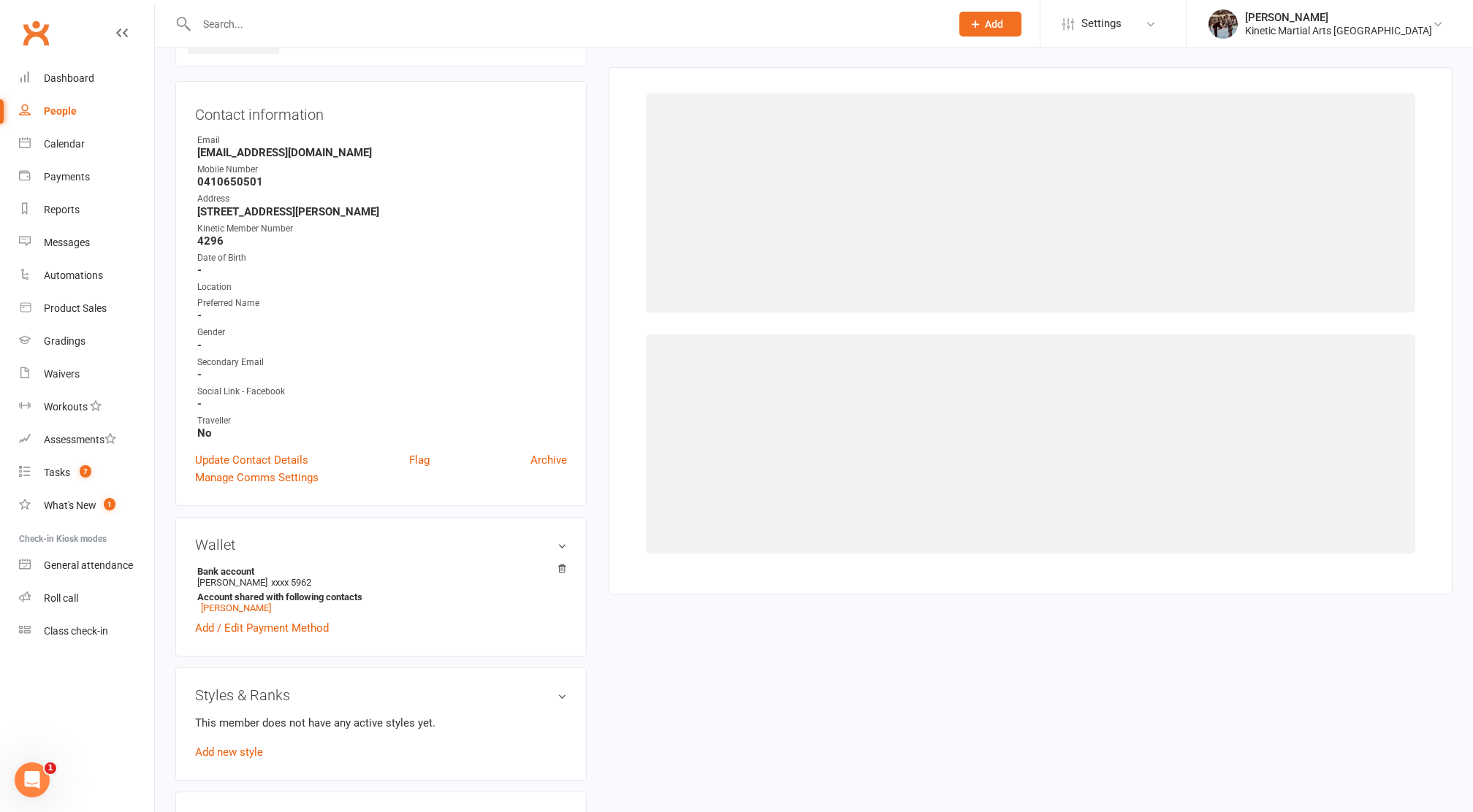
scroll to position [111, 0]
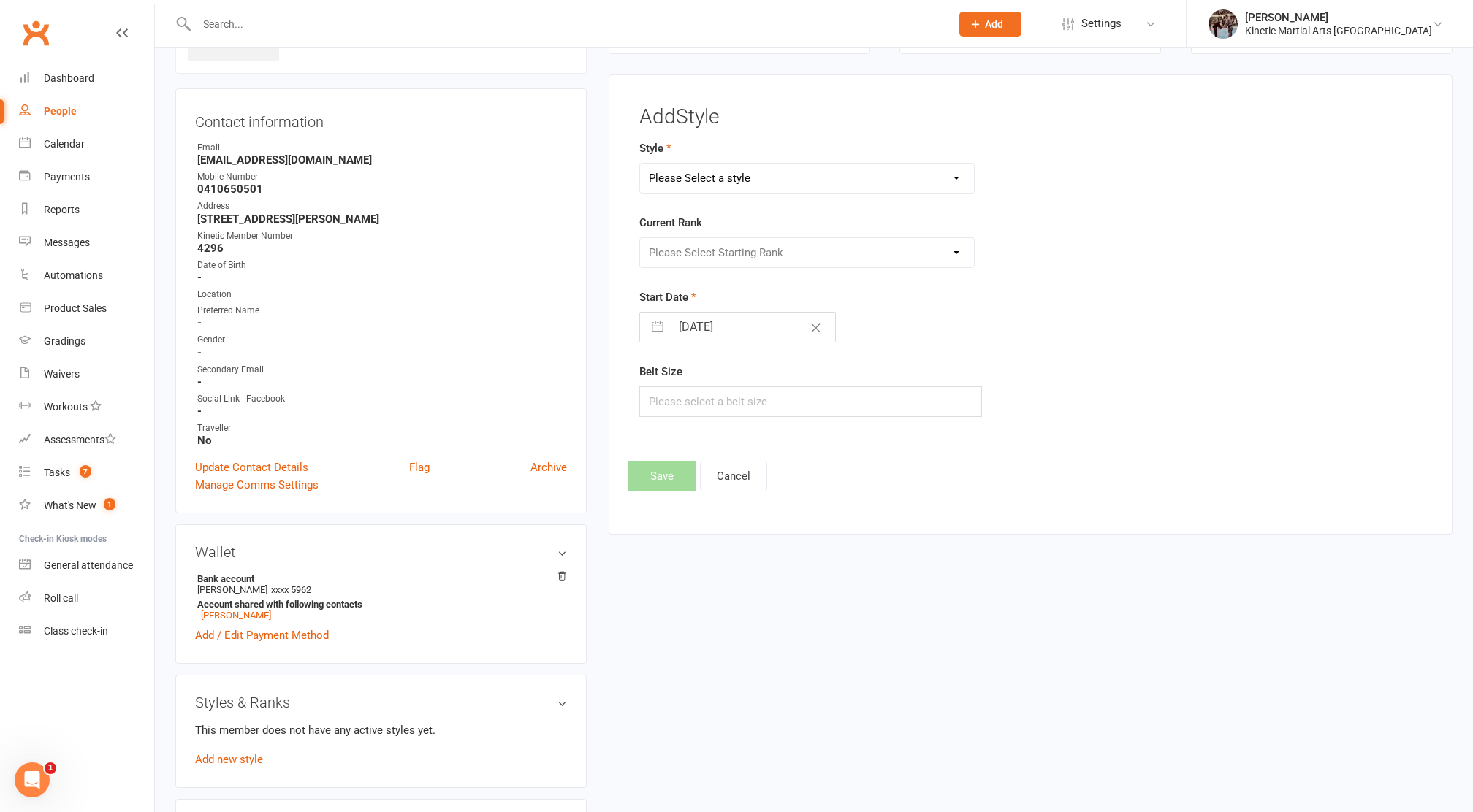
select select "2590"
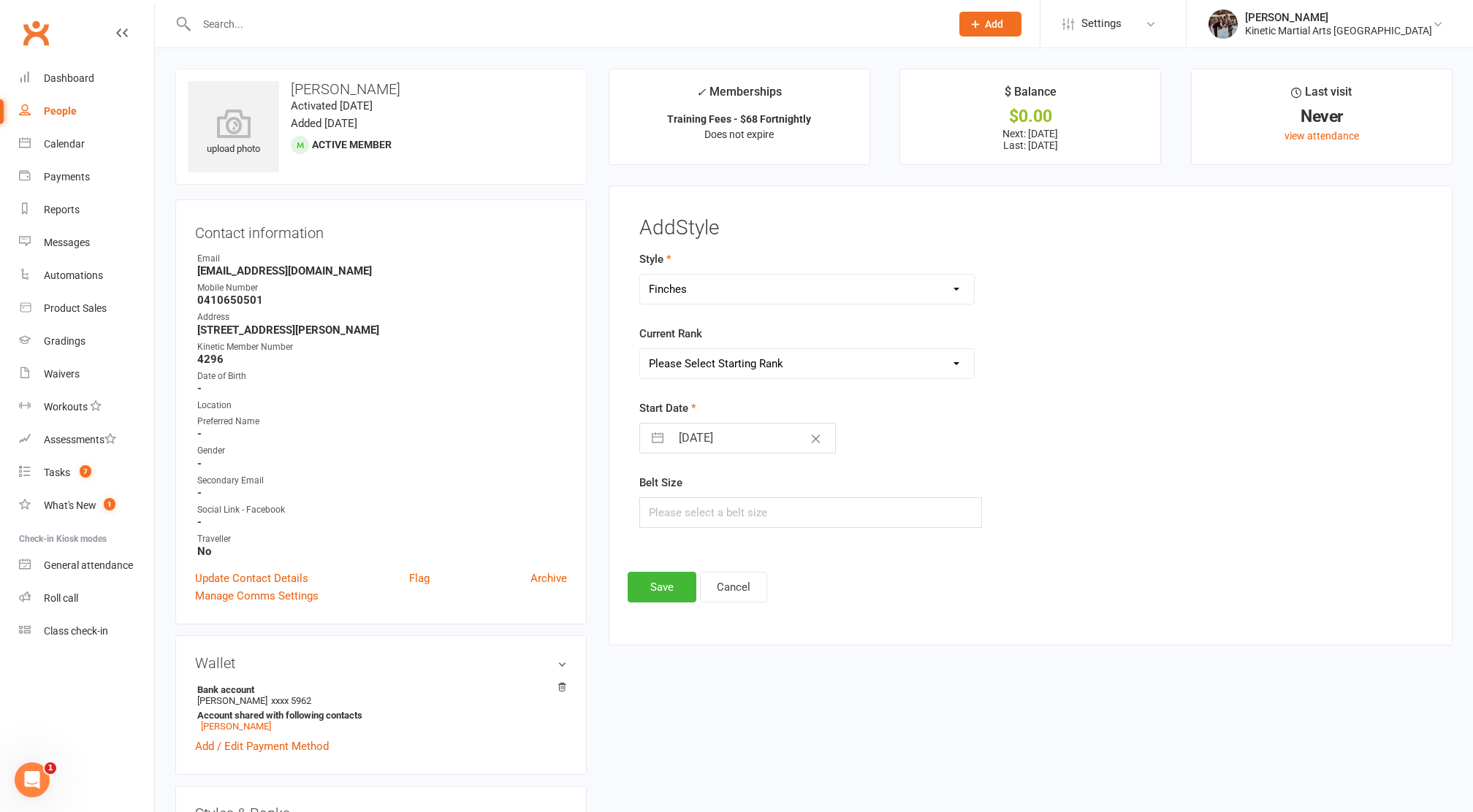
scroll to position [0, 0]
click at [655, 442] on button "button" at bounding box center [657, 438] width 26 height 29
select select "7"
select select "2025"
select select "8"
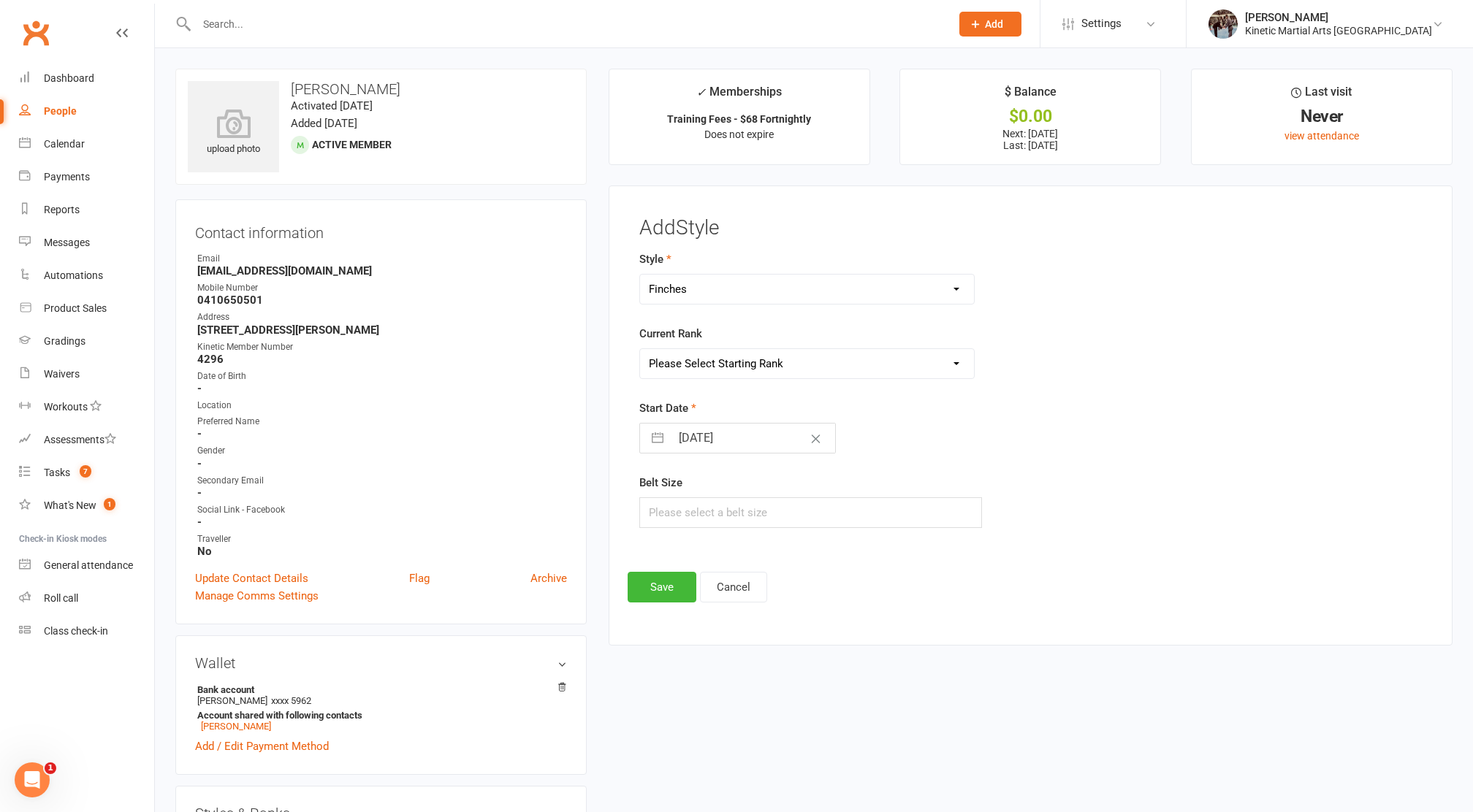
select select "2025"
select select "9"
select select "2025"
click at [675, 492] on icon "Move backward to switch to the previous month." at bounding box center [669, 496] width 14 height 14
select select "6"
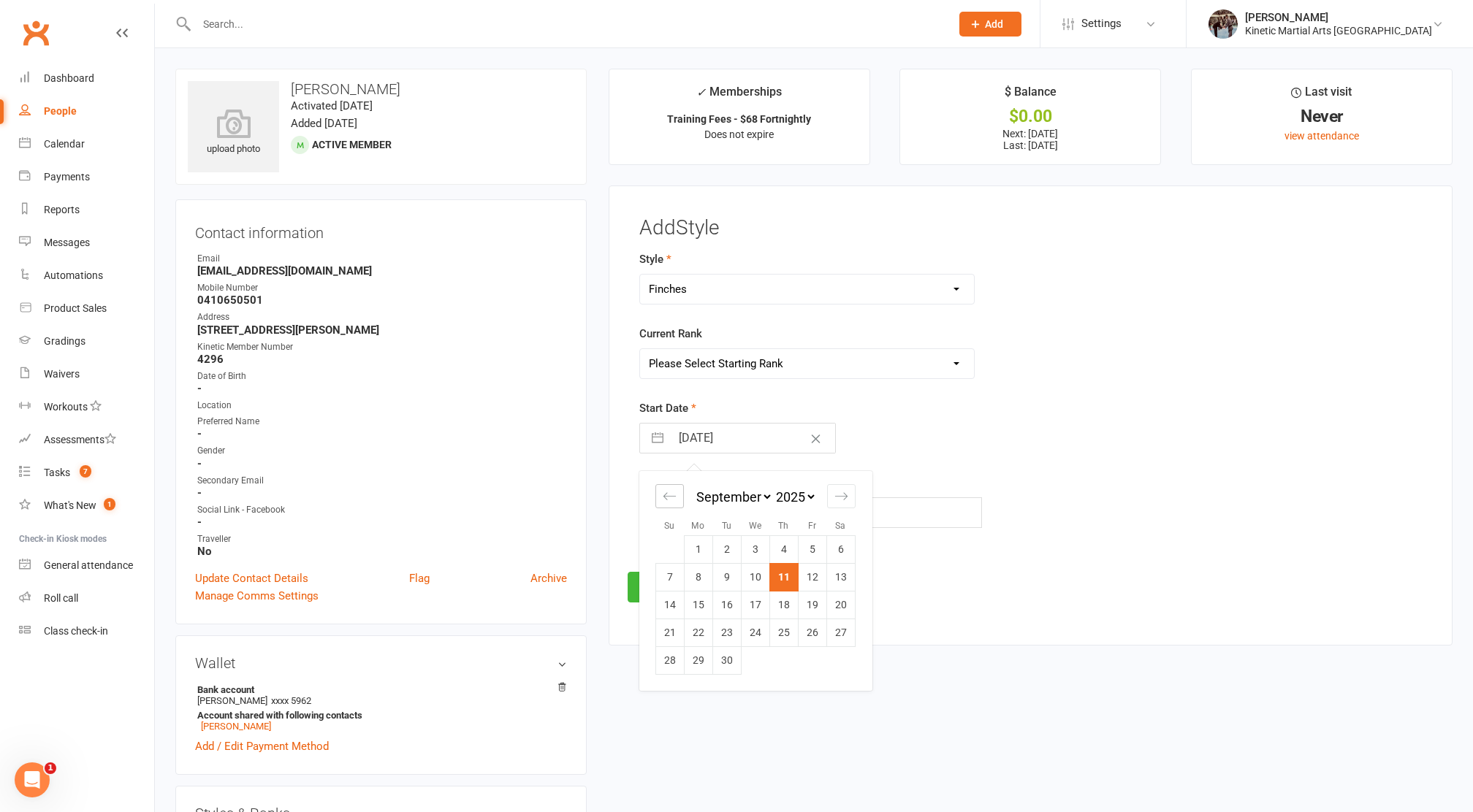
select select "2025"
click at [700, 609] on td "11" at bounding box center [697, 605] width 28 height 27
type input "[DATE]"
click at [767, 527] on input "text" at bounding box center [810, 513] width 343 height 31
type input "0"
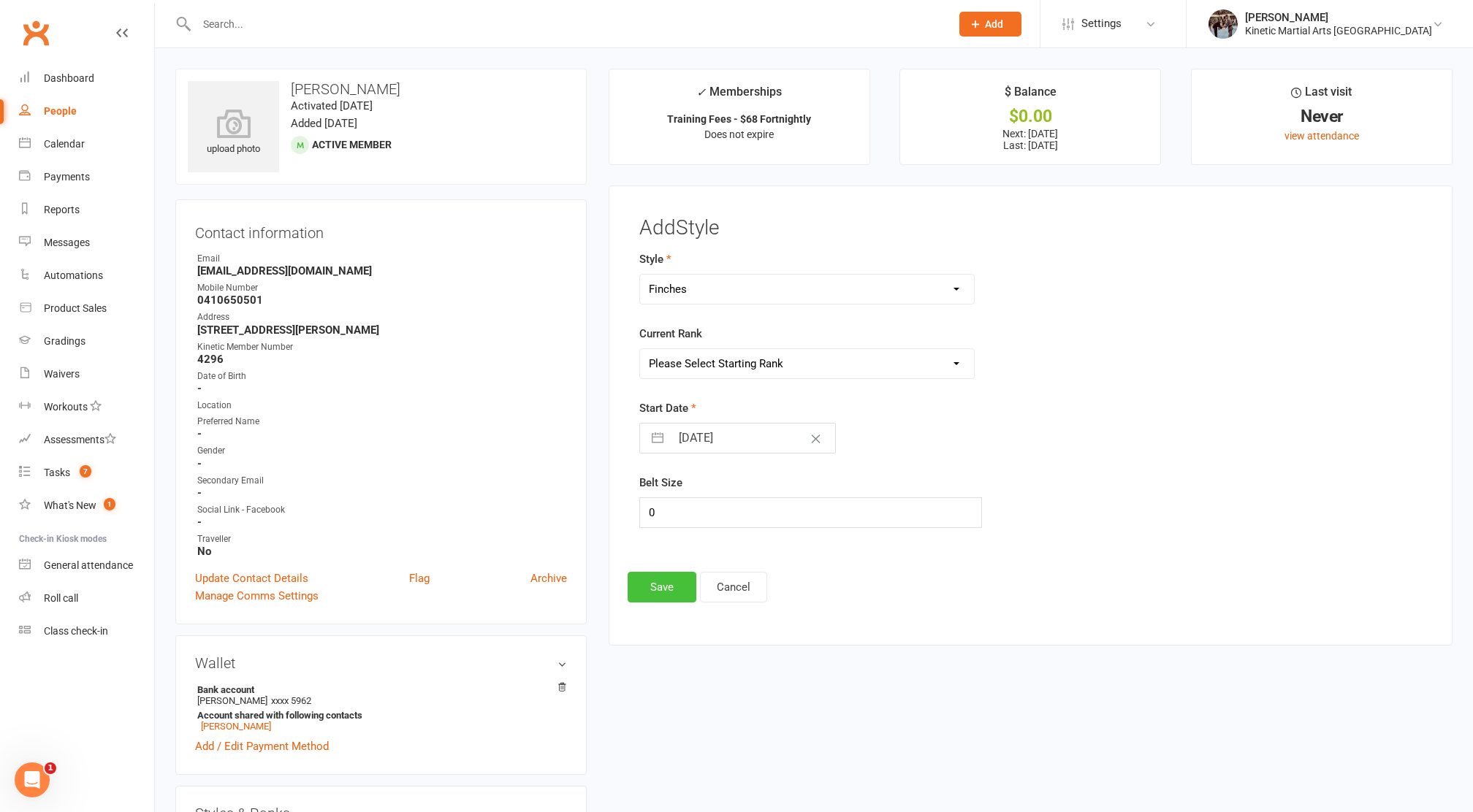
click at [668, 591] on button "Save" at bounding box center [662, 588] width 68 height 31
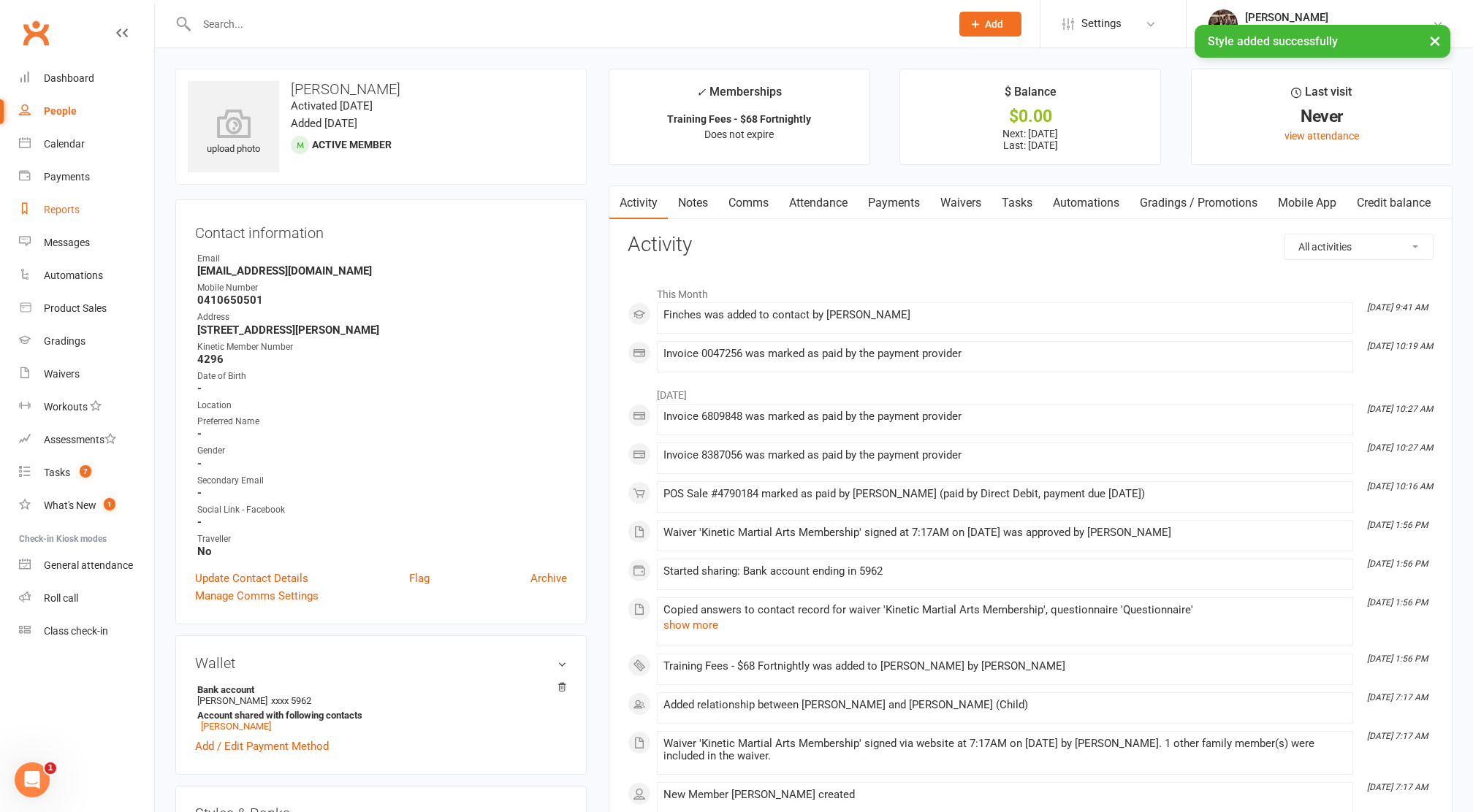
click at [77, 204] on div "Reports" at bounding box center [61, 210] width 36 height 12
select select "100"
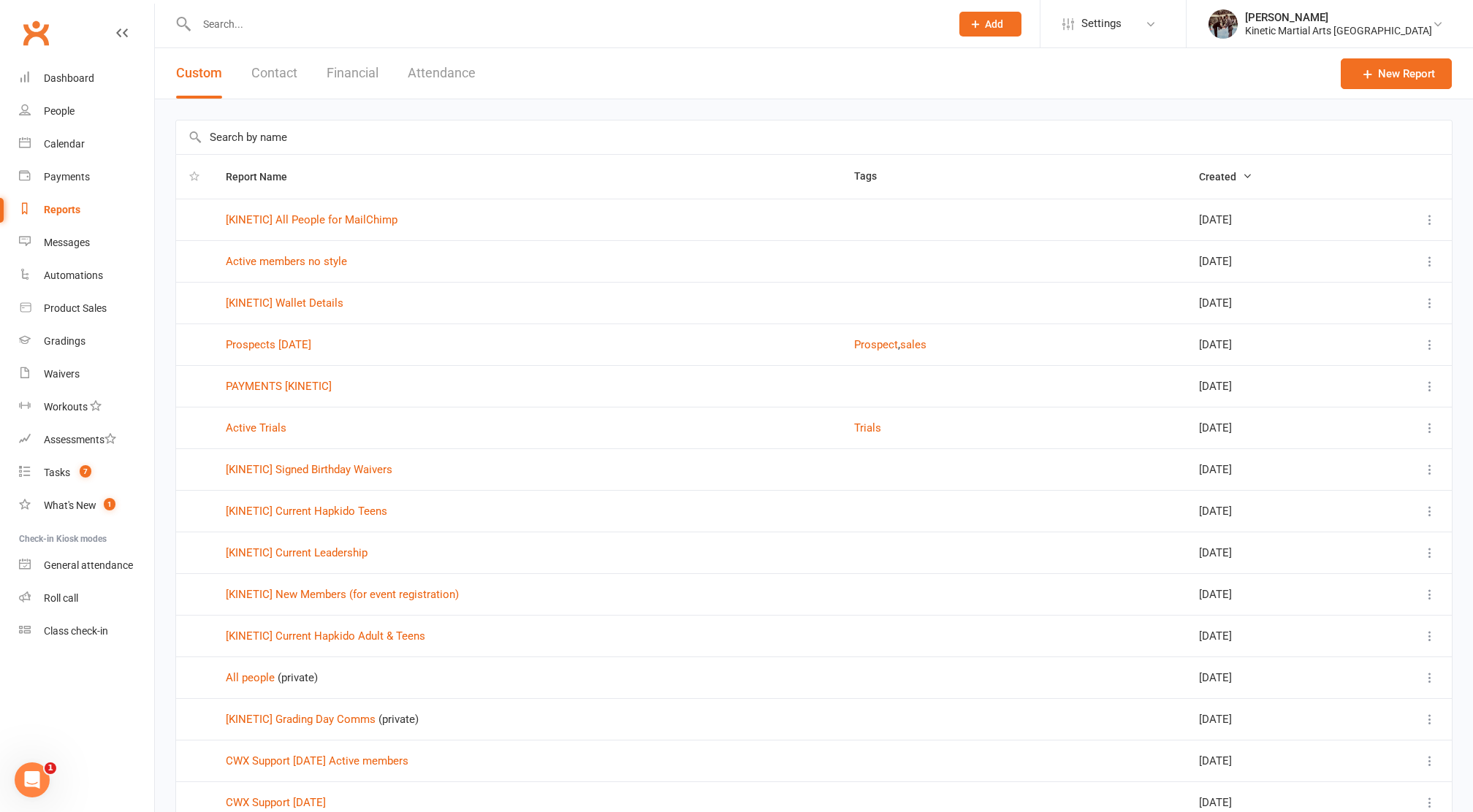
scroll to position [1699, 0]
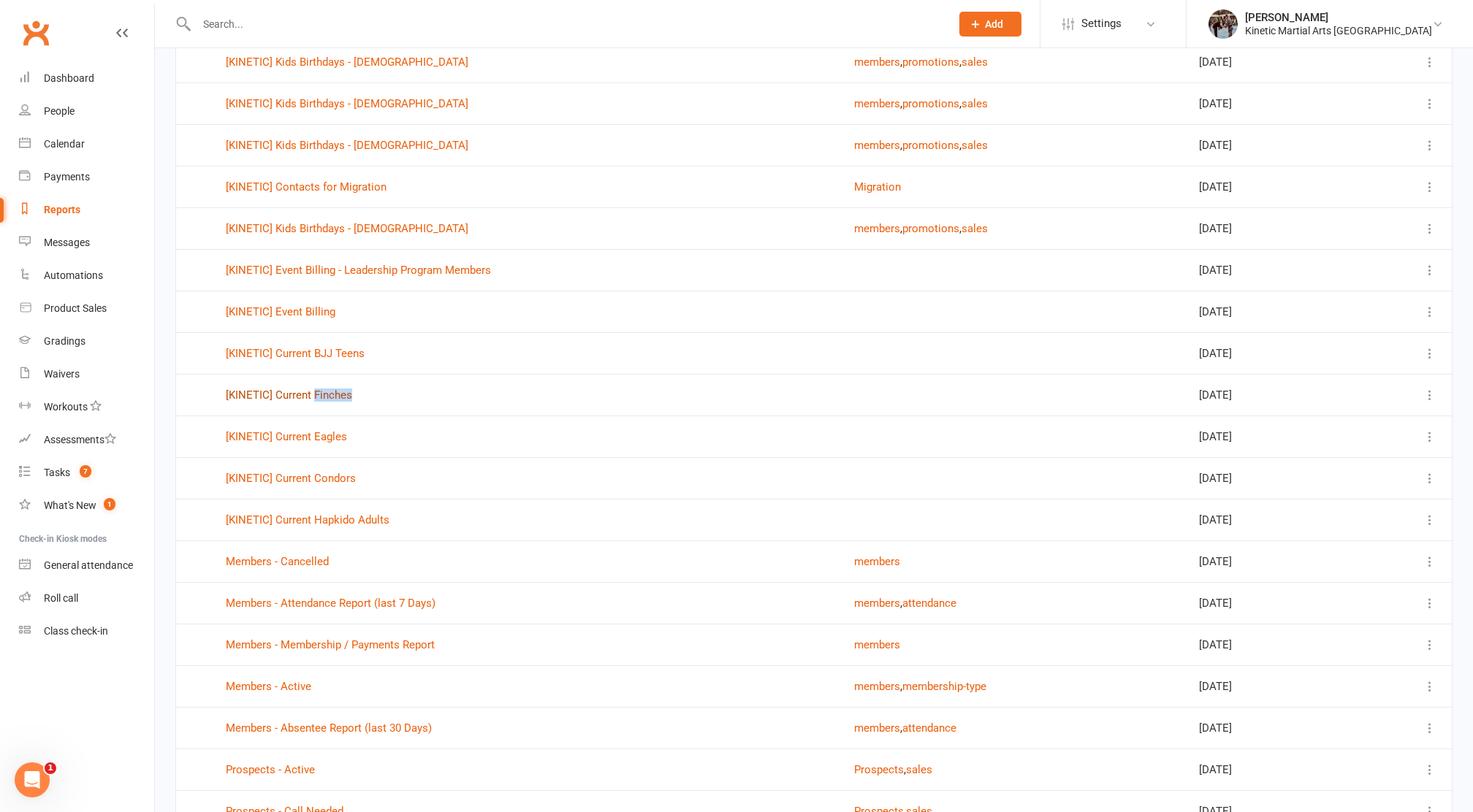
click at [315, 399] on link "[KINETIC] Current Finches" at bounding box center [289, 396] width 127 height 13
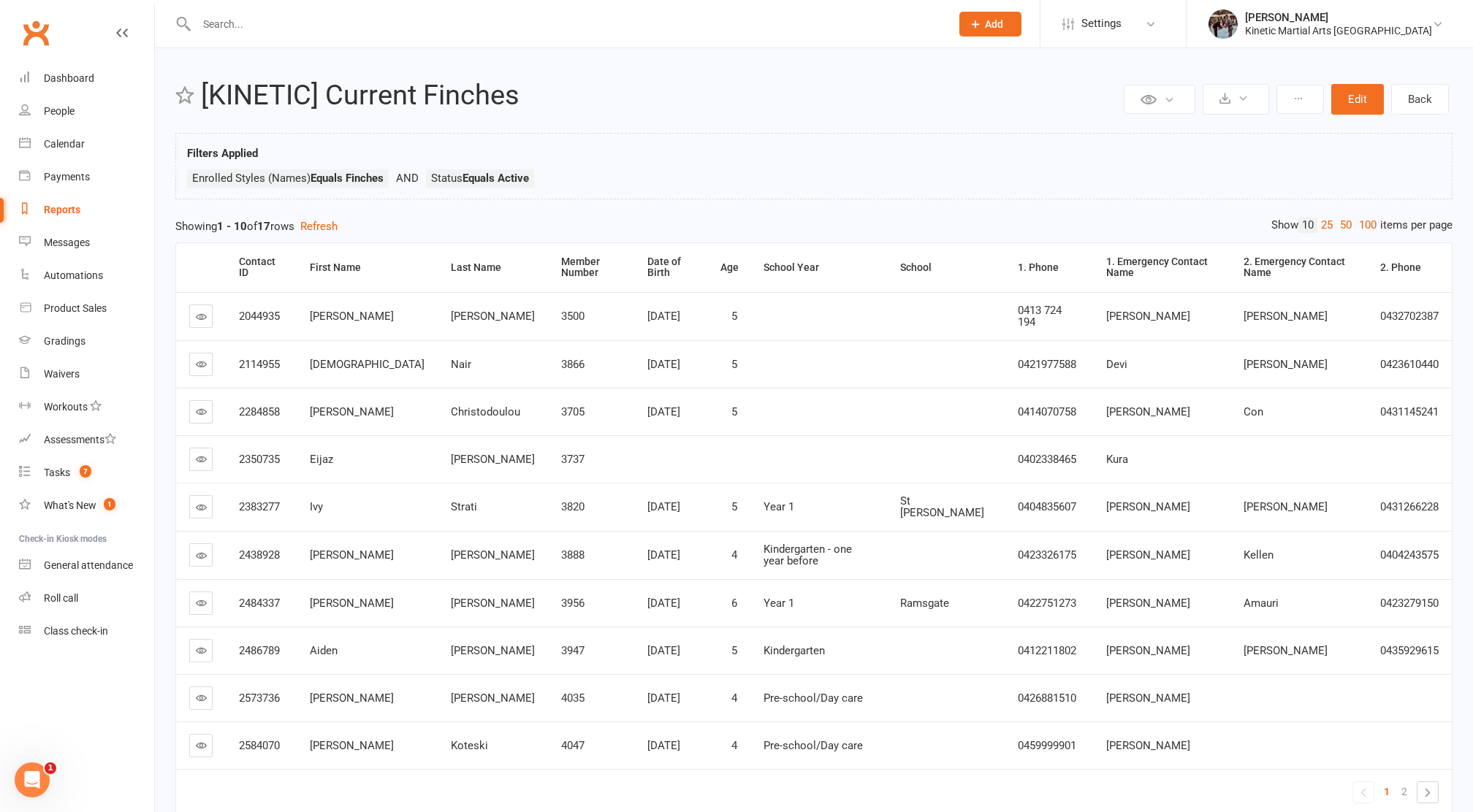
drag, startPoint x: 539, startPoint y: 482, endPoint x: 787, endPoint y: 168, distance: 400.1
click at [787, 168] on div "Filters Applied Enrolled Styles (Names) Equals Finches Status Equals Active" at bounding box center [814, 170] width 1254 height 50
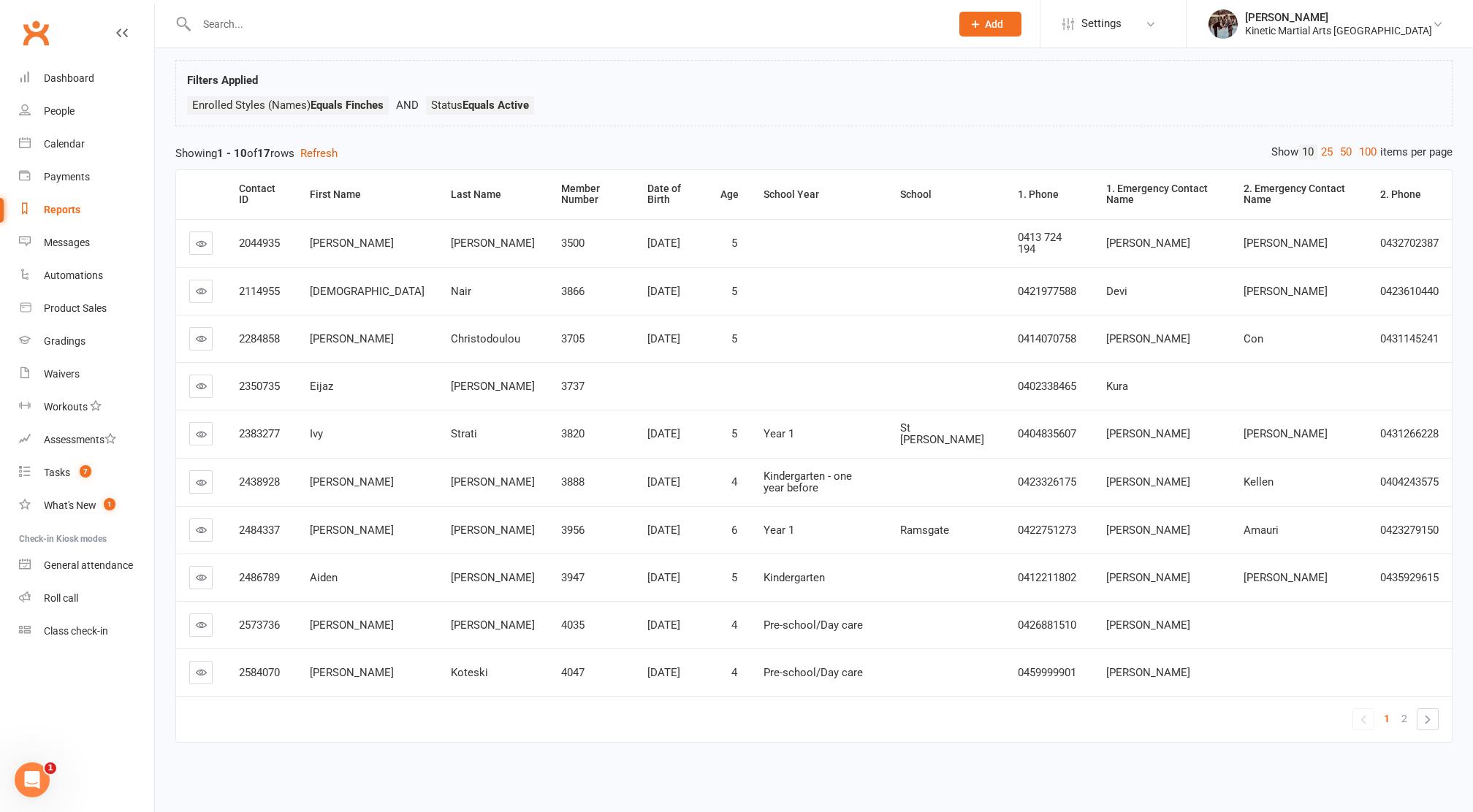
scroll to position [87, 0]
click at [1409, 709] on link "2" at bounding box center [1404, 719] width 17 height 20
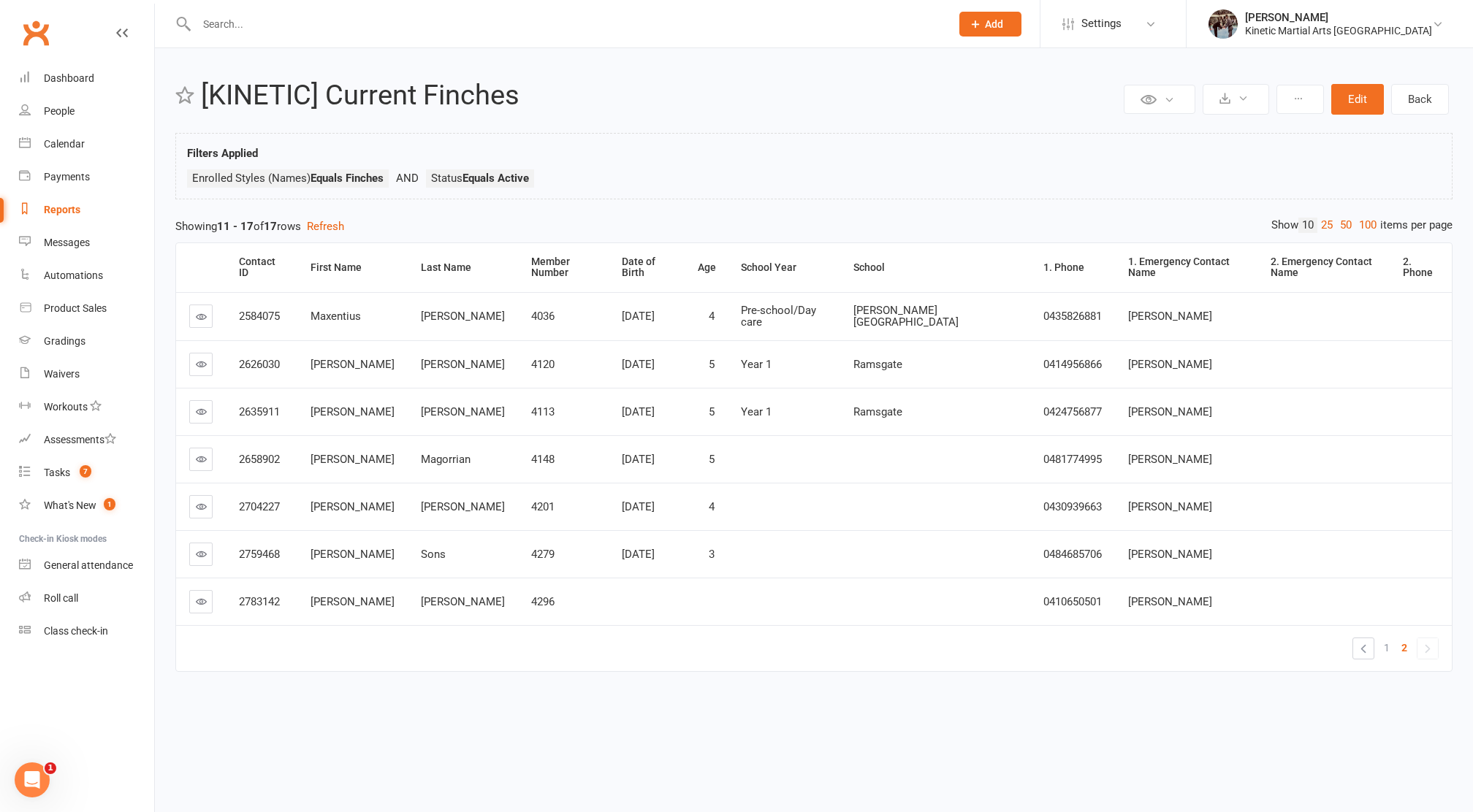
scroll to position [0, 0]
click at [535, 264] on div "Member Number" at bounding box center [564, 267] width 67 height 23
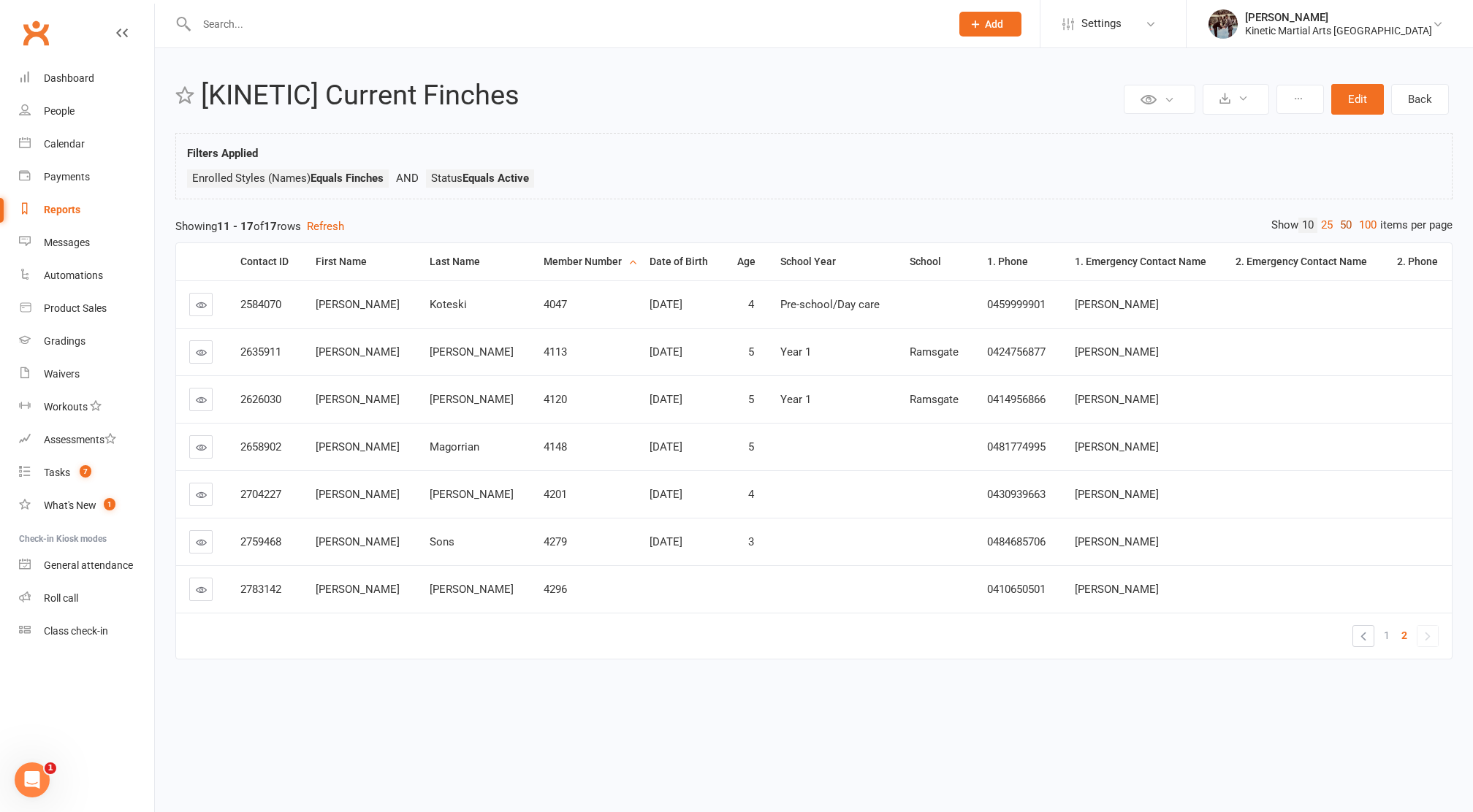
click at [1344, 223] on link "50" at bounding box center [1345, 225] width 19 height 15
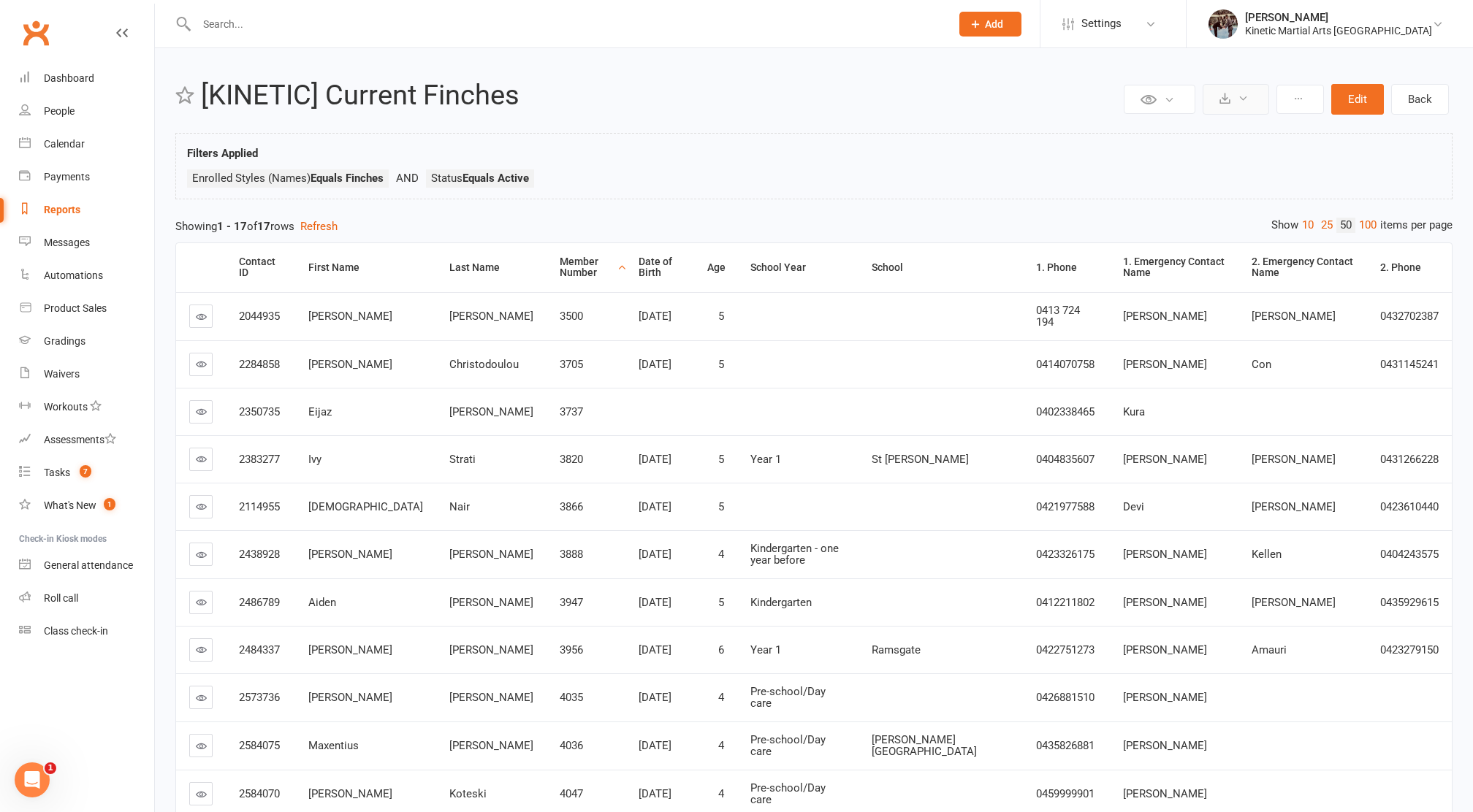
click at [1250, 97] on button at bounding box center [1236, 99] width 67 height 31
click at [1205, 126] on link "Export to CSV" at bounding box center [1191, 134] width 153 height 29
click at [59, 375] on link "Waivers" at bounding box center [87, 375] width 135 height 33
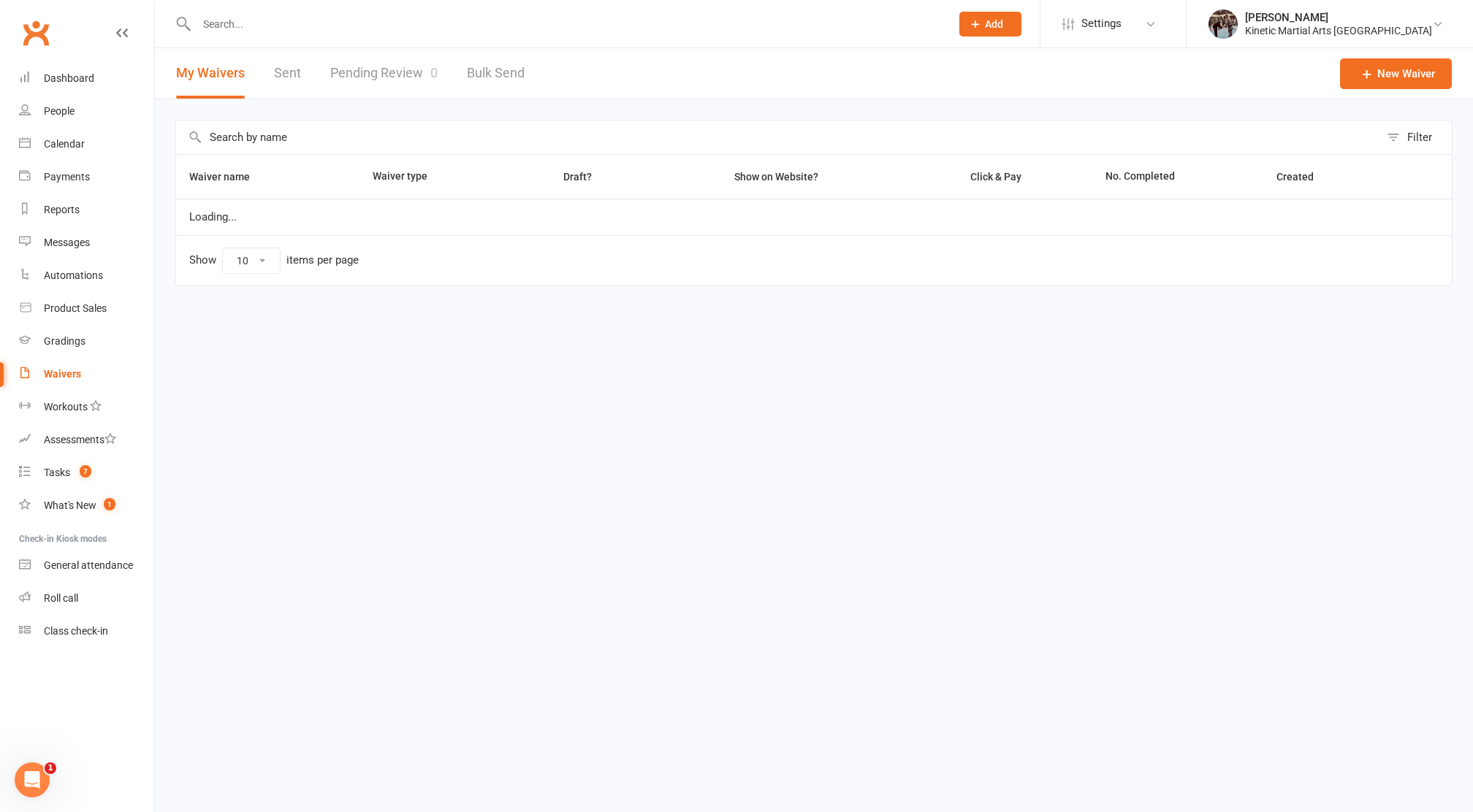
select select "100"
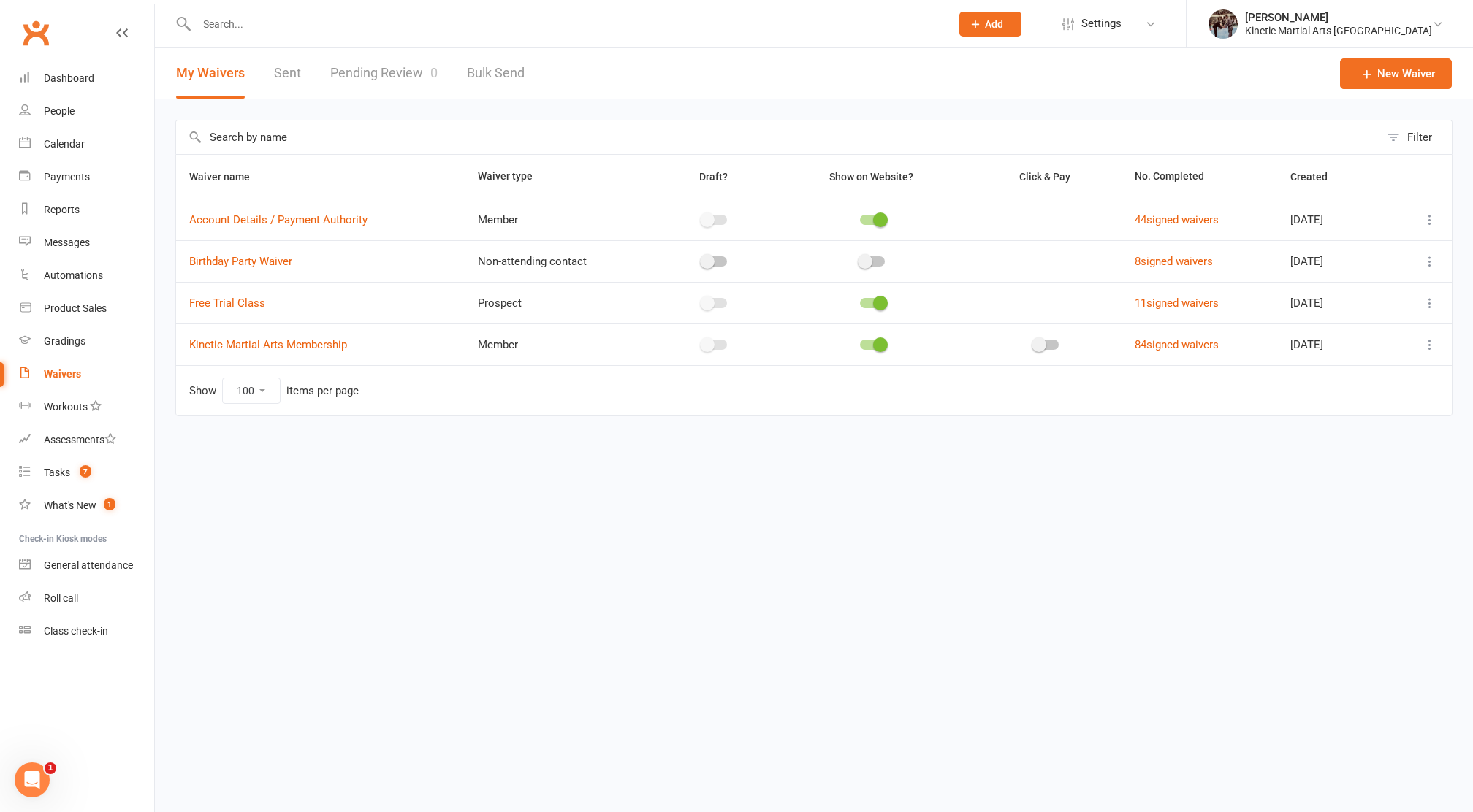
click at [1434, 302] on icon at bounding box center [1430, 303] width 15 height 15
click at [1342, 400] on link "Copy external link to clipboard" at bounding box center [1352, 391] width 171 height 29
click at [443, 12] on div at bounding box center [557, 24] width 765 height 47
click at [427, 20] on input "text" at bounding box center [566, 24] width 748 height 20
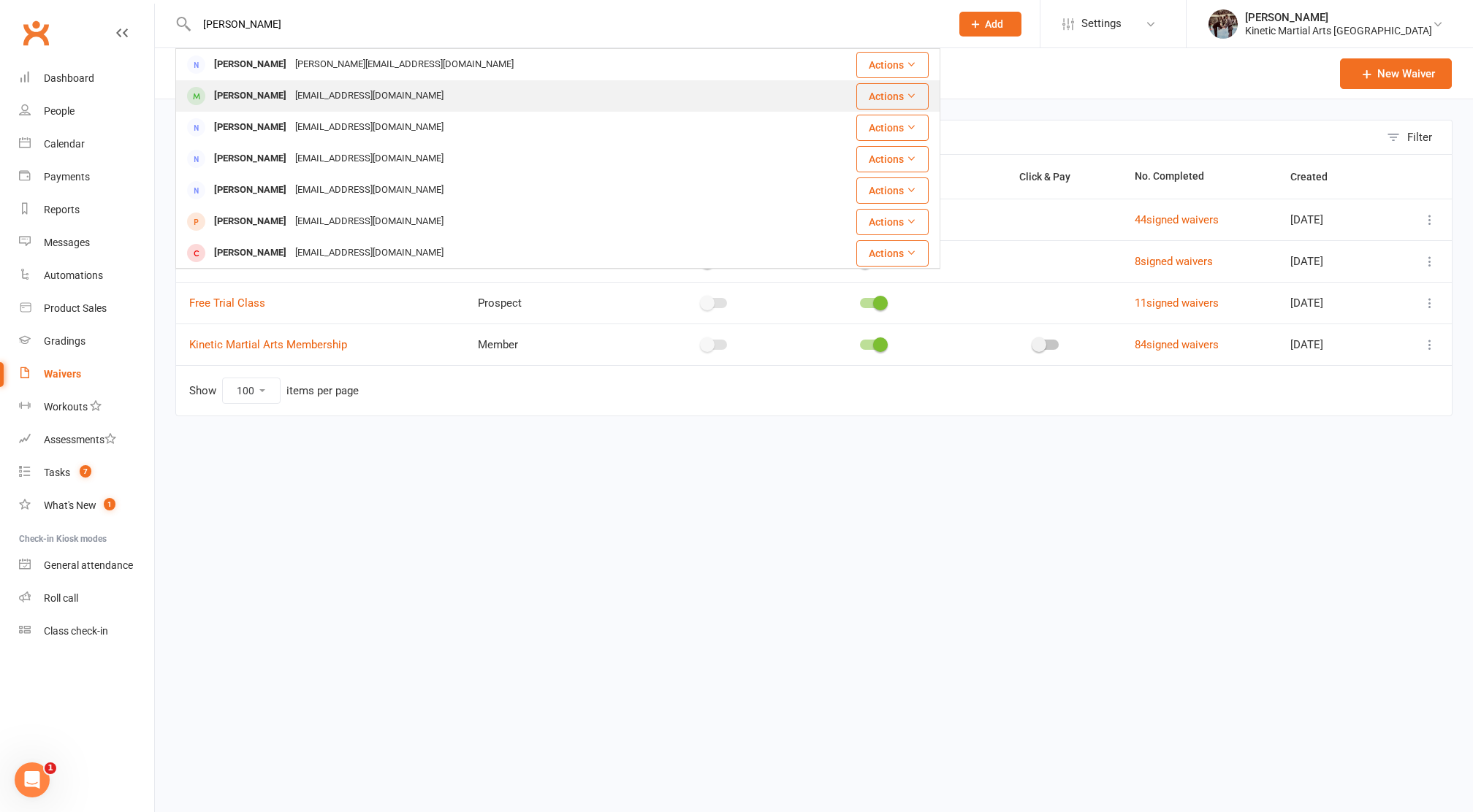
type input "[PERSON_NAME]"
click at [421, 92] on div "[PERSON_NAME] [EMAIL_ADDRESS][DOMAIN_NAME]" at bounding box center [483, 96] width 613 height 30
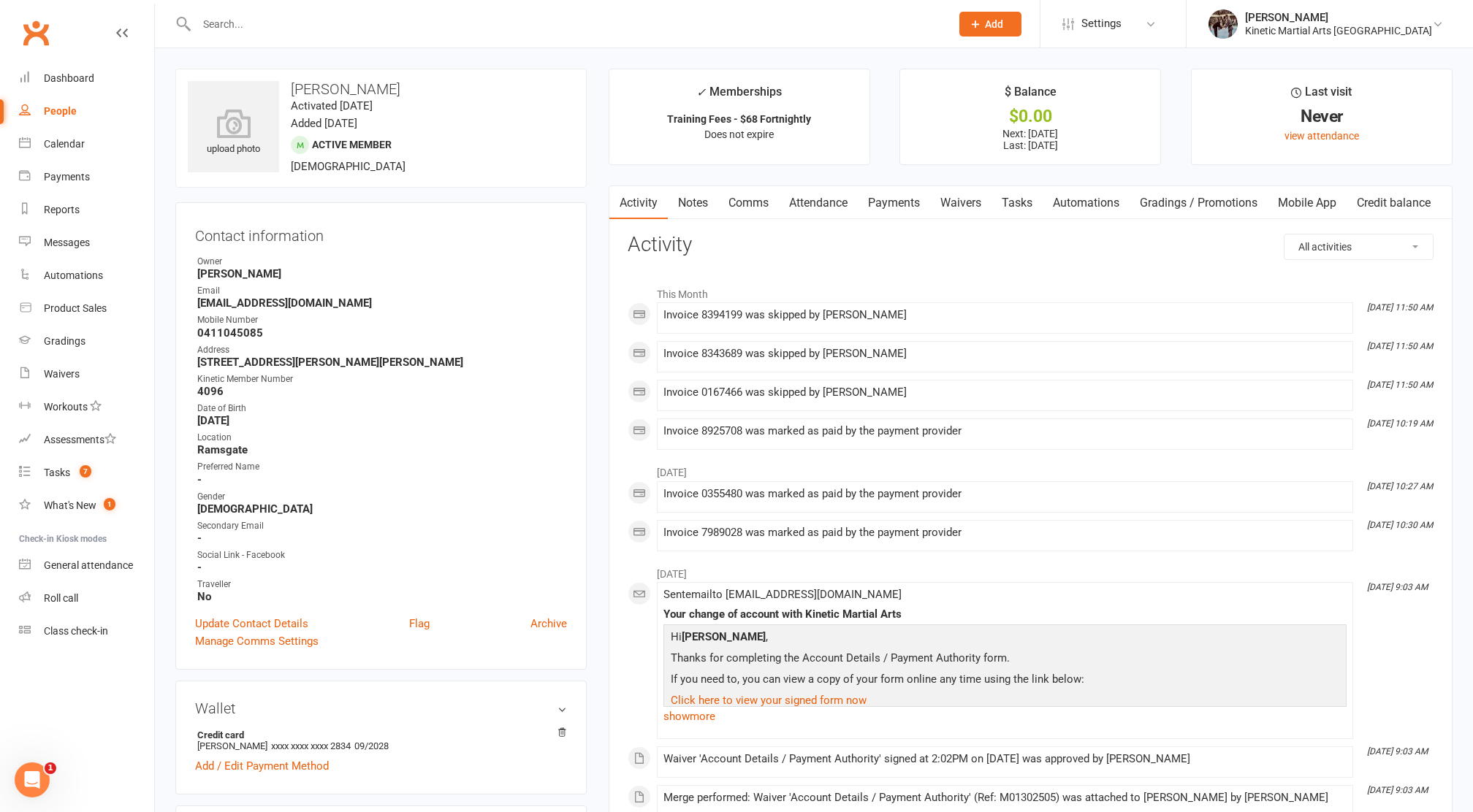
click at [901, 200] on link "Payments" at bounding box center [893, 202] width 72 height 34
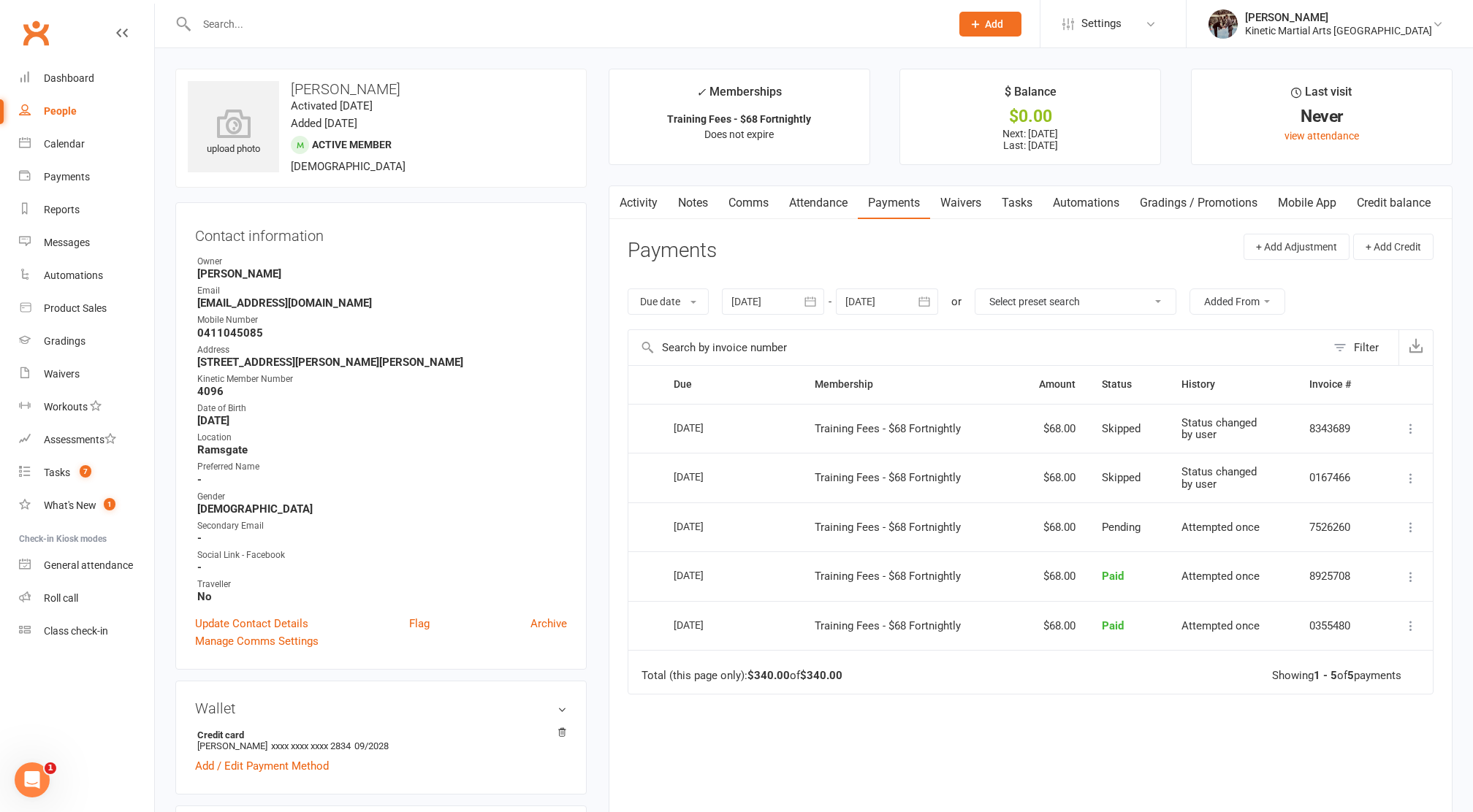
click at [931, 304] on icon "button" at bounding box center [924, 302] width 15 height 15
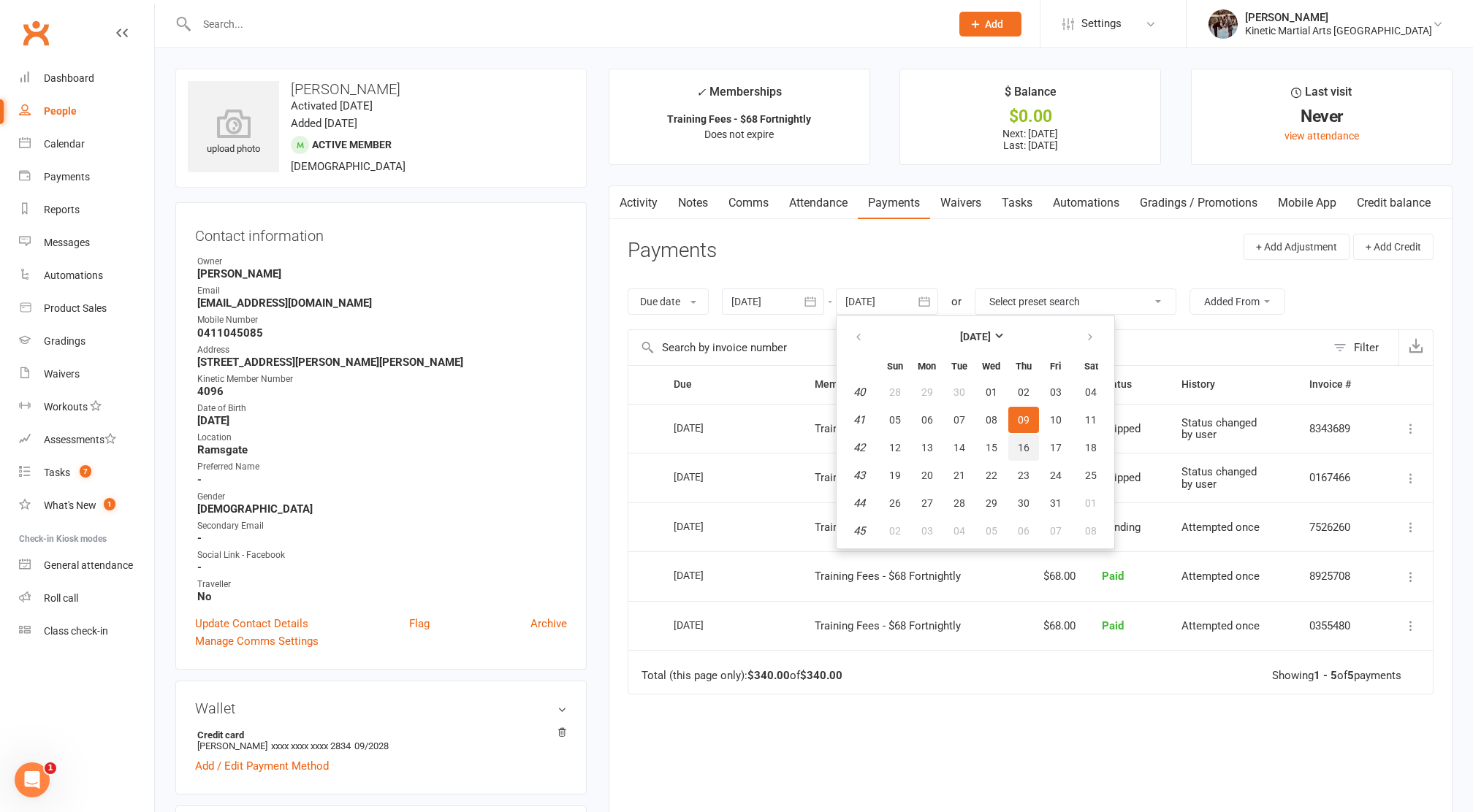
click at [1015, 446] on button "16" at bounding box center [1024, 447] width 31 height 26
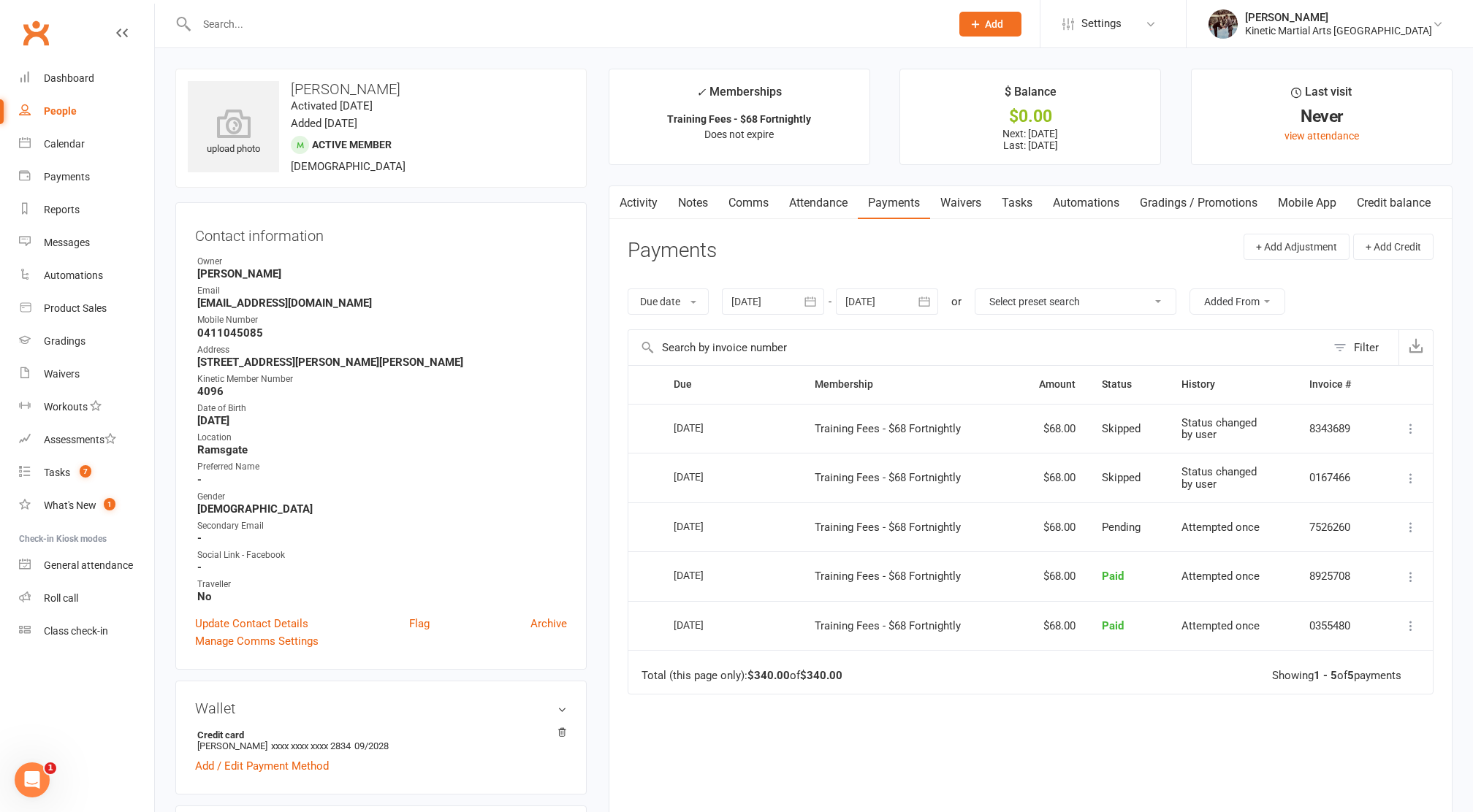
click at [927, 300] on icon "button" at bounding box center [924, 302] width 15 height 15
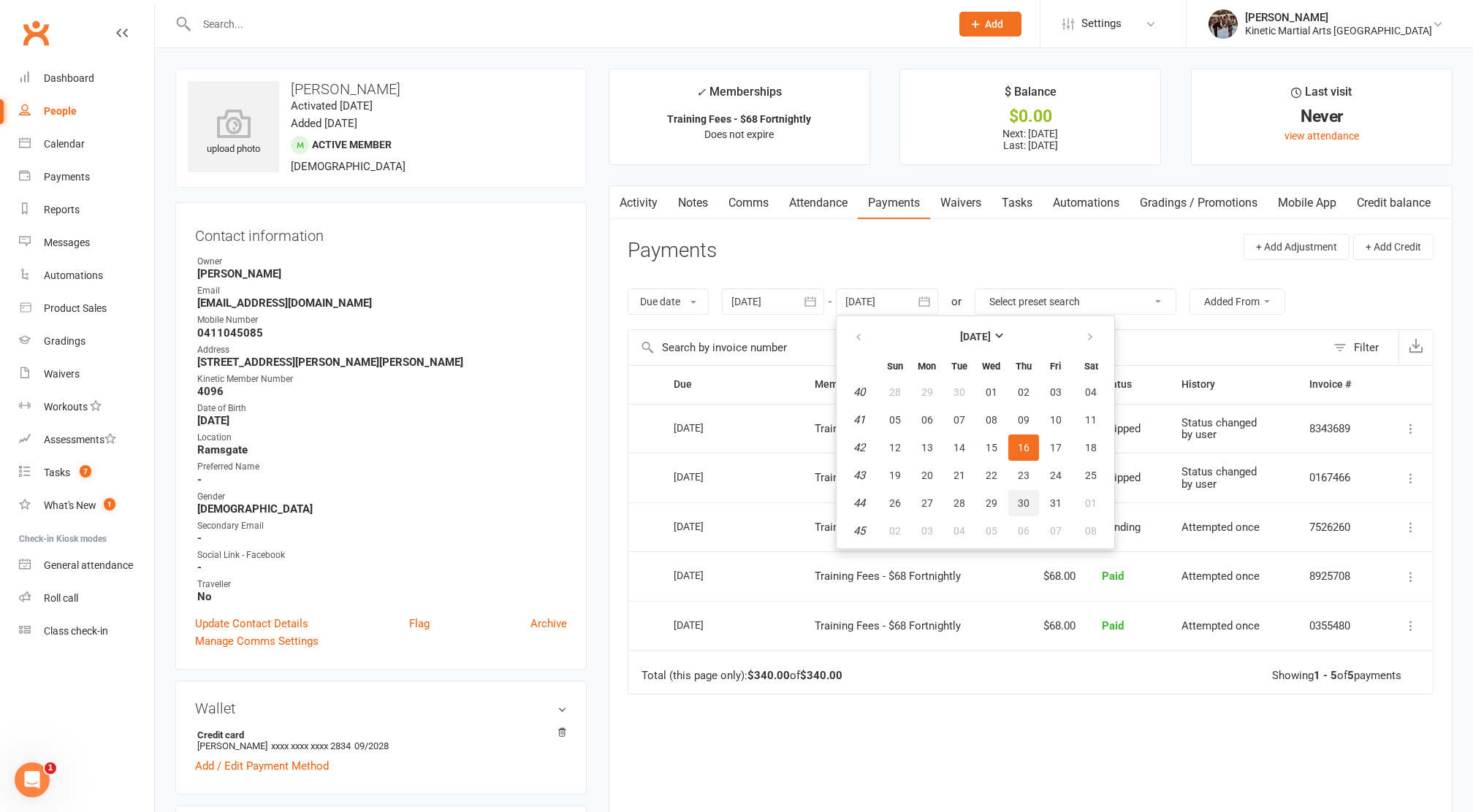
click at [1032, 496] on button "30" at bounding box center [1024, 503] width 31 height 26
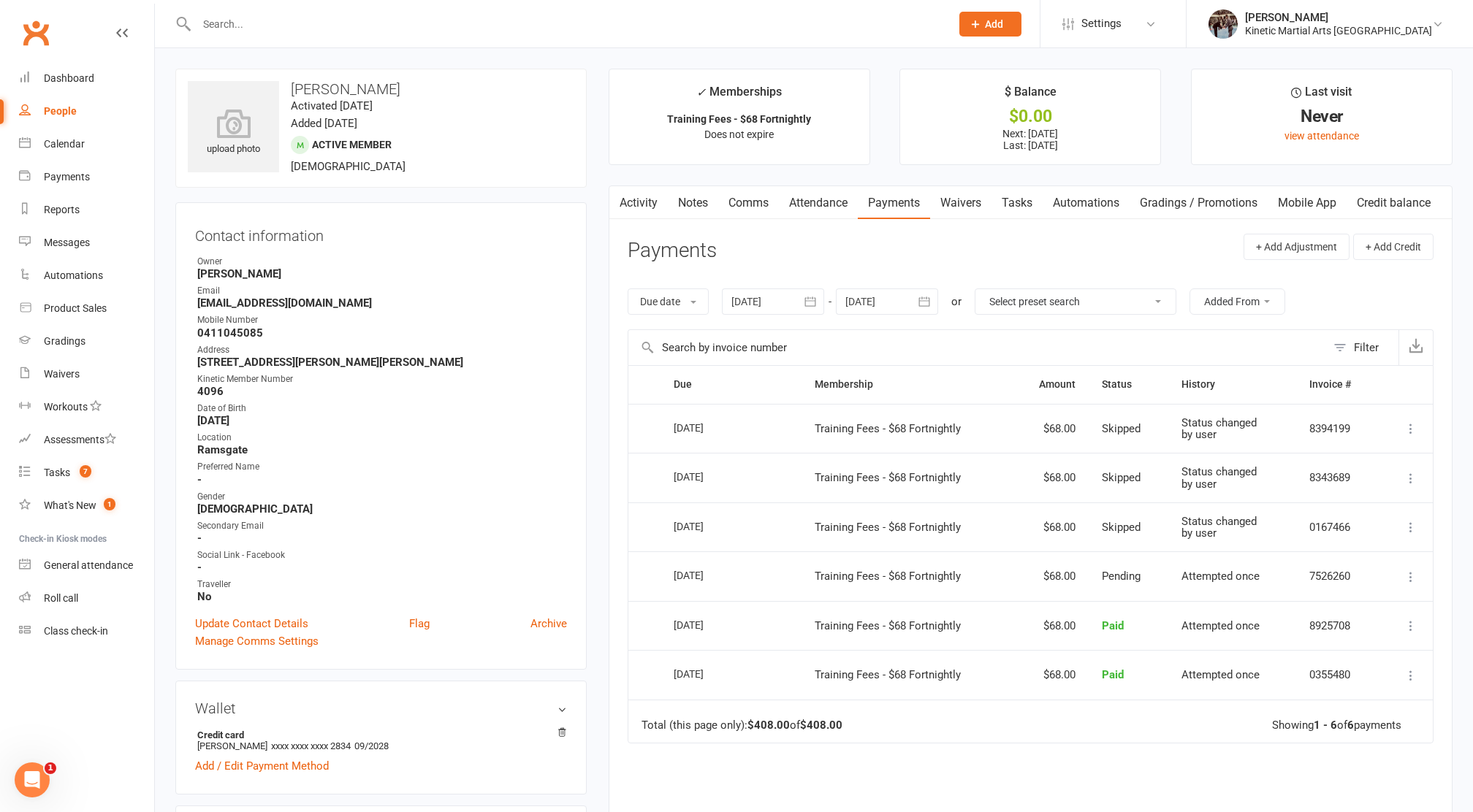
click at [927, 304] on icon "button" at bounding box center [924, 302] width 15 height 15
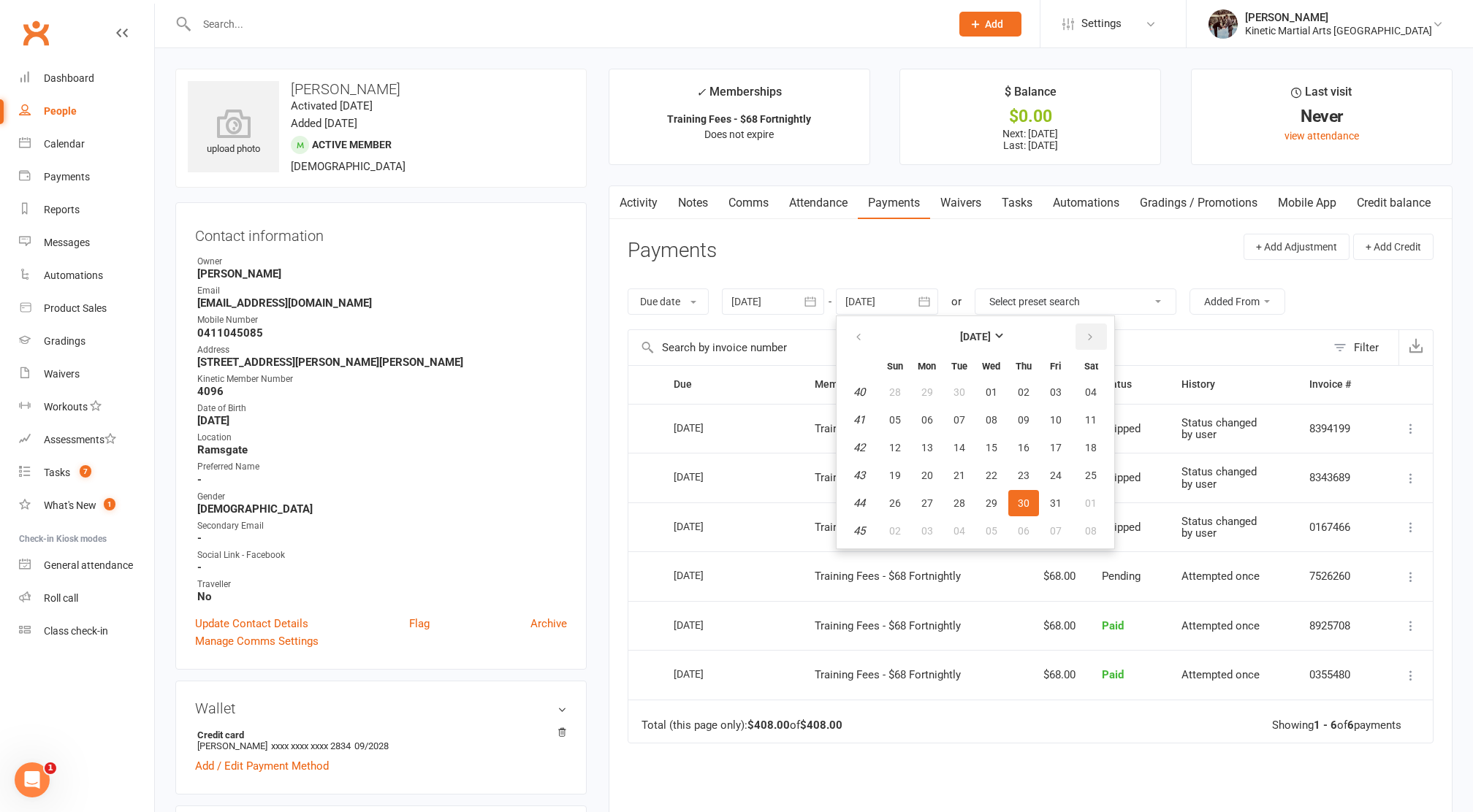
click at [1097, 329] on button "button" at bounding box center [1091, 336] width 31 height 26
click at [1019, 458] on button "13" at bounding box center [1024, 447] width 31 height 26
type input "[DATE]"
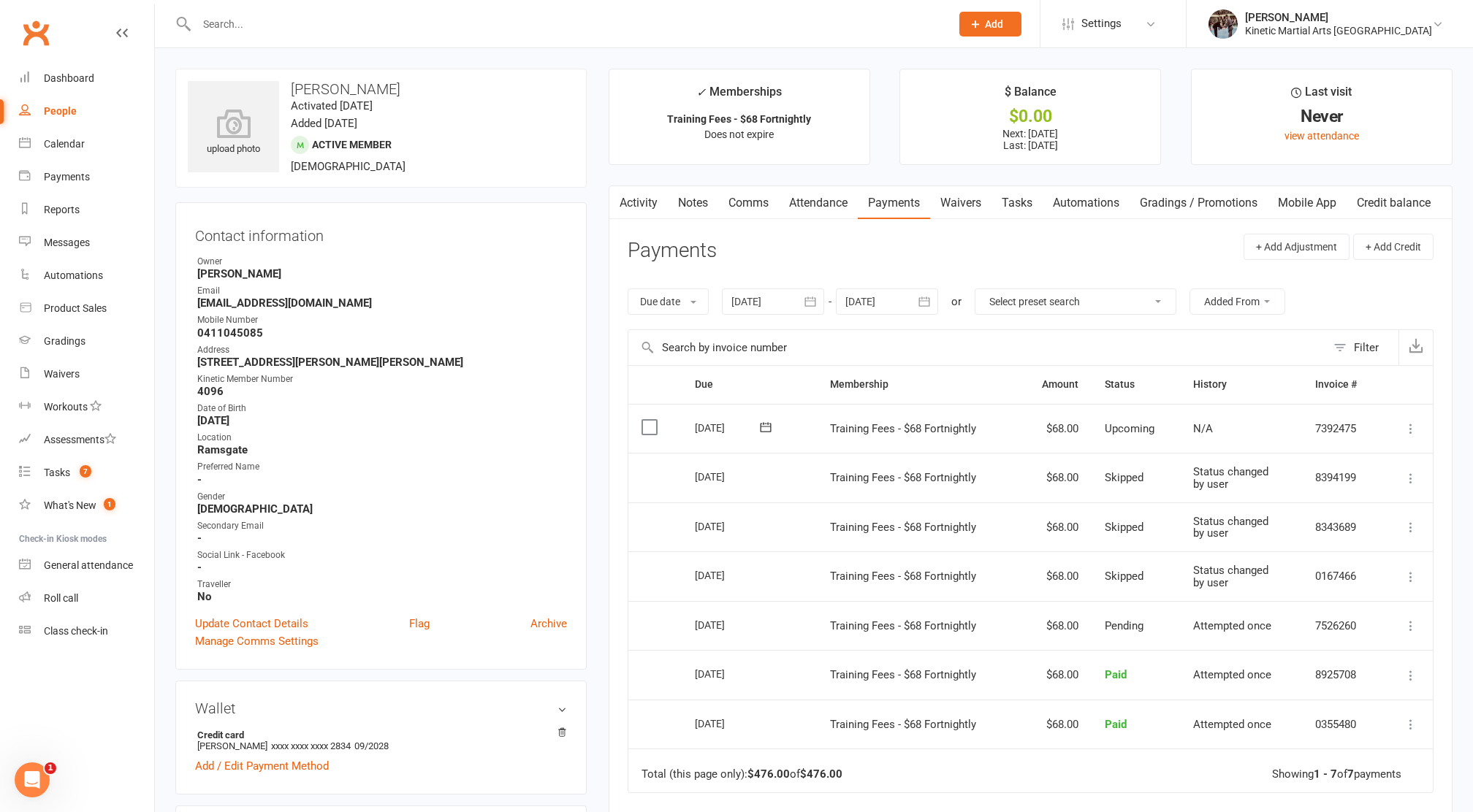
click at [655, 427] on label at bounding box center [652, 427] width 20 height 15
click at [651, 420] on input "checkbox" at bounding box center [646, 420] width 9 height 0
click at [1365, 783] on button "Change status" at bounding box center [1395, 779] width 116 height 31
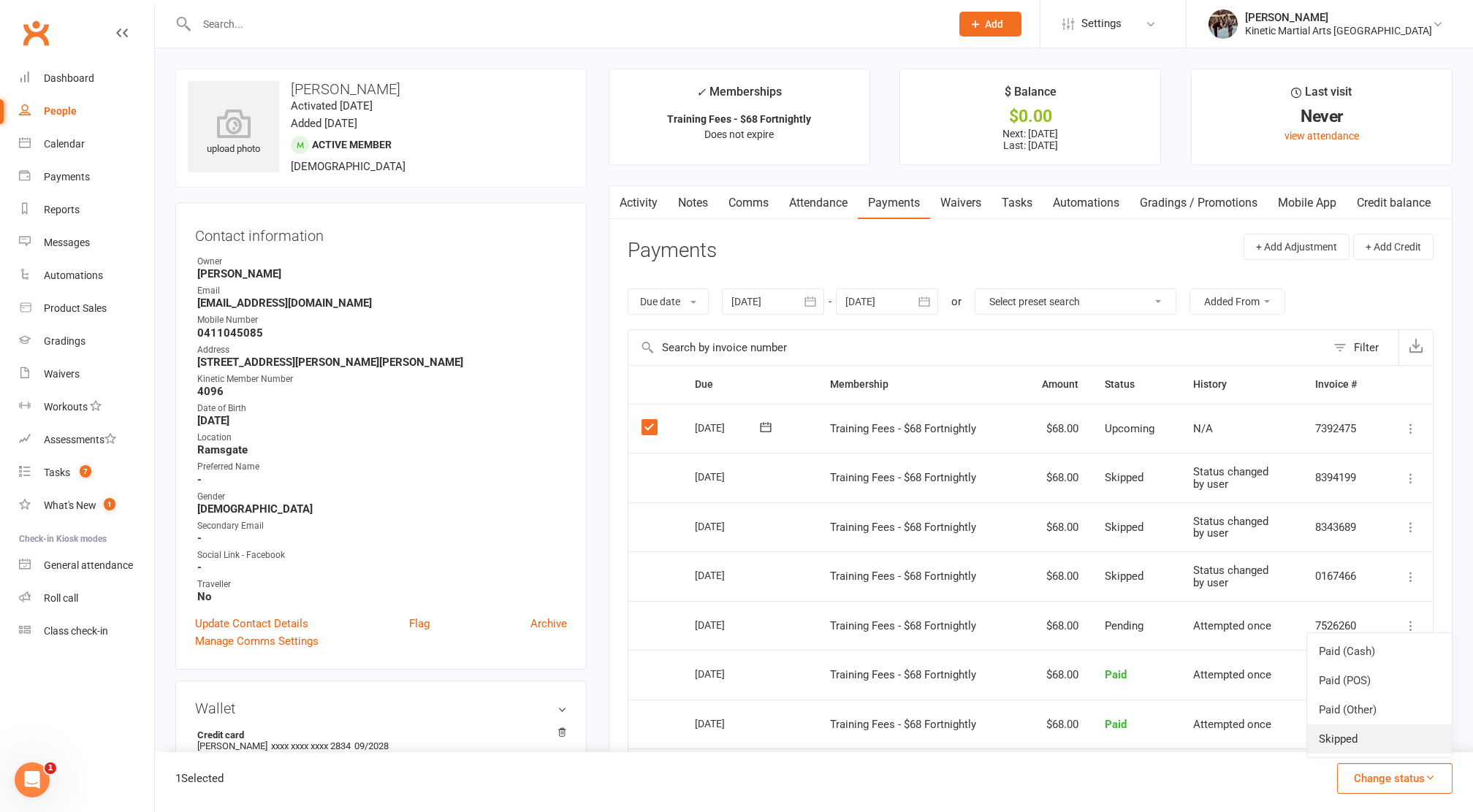
click at [1365, 746] on link "Skipped" at bounding box center [1379, 739] width 145 height 29
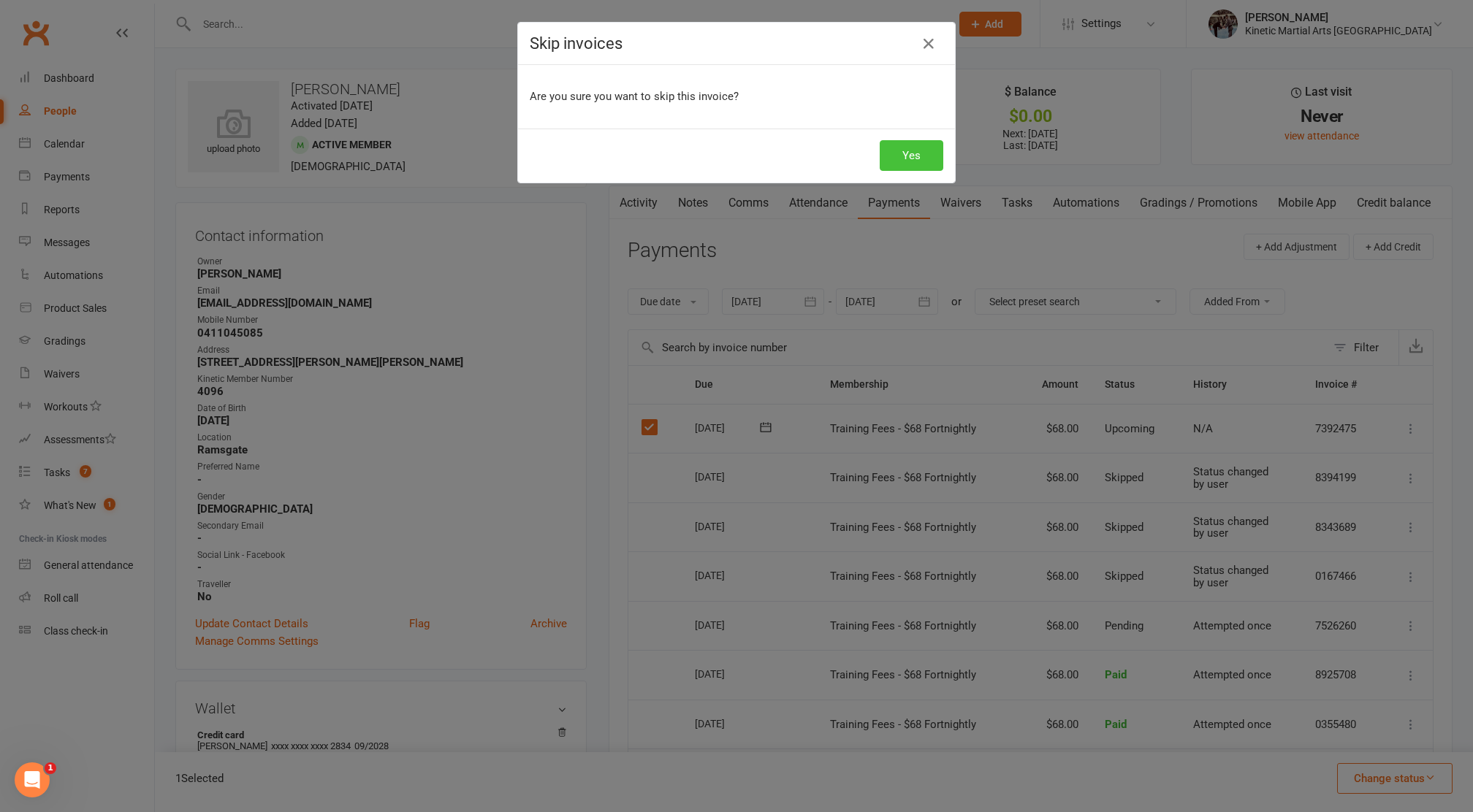
click at [901, 146] on button "Yes" at bounding box center [912, 156] width 64 height 31
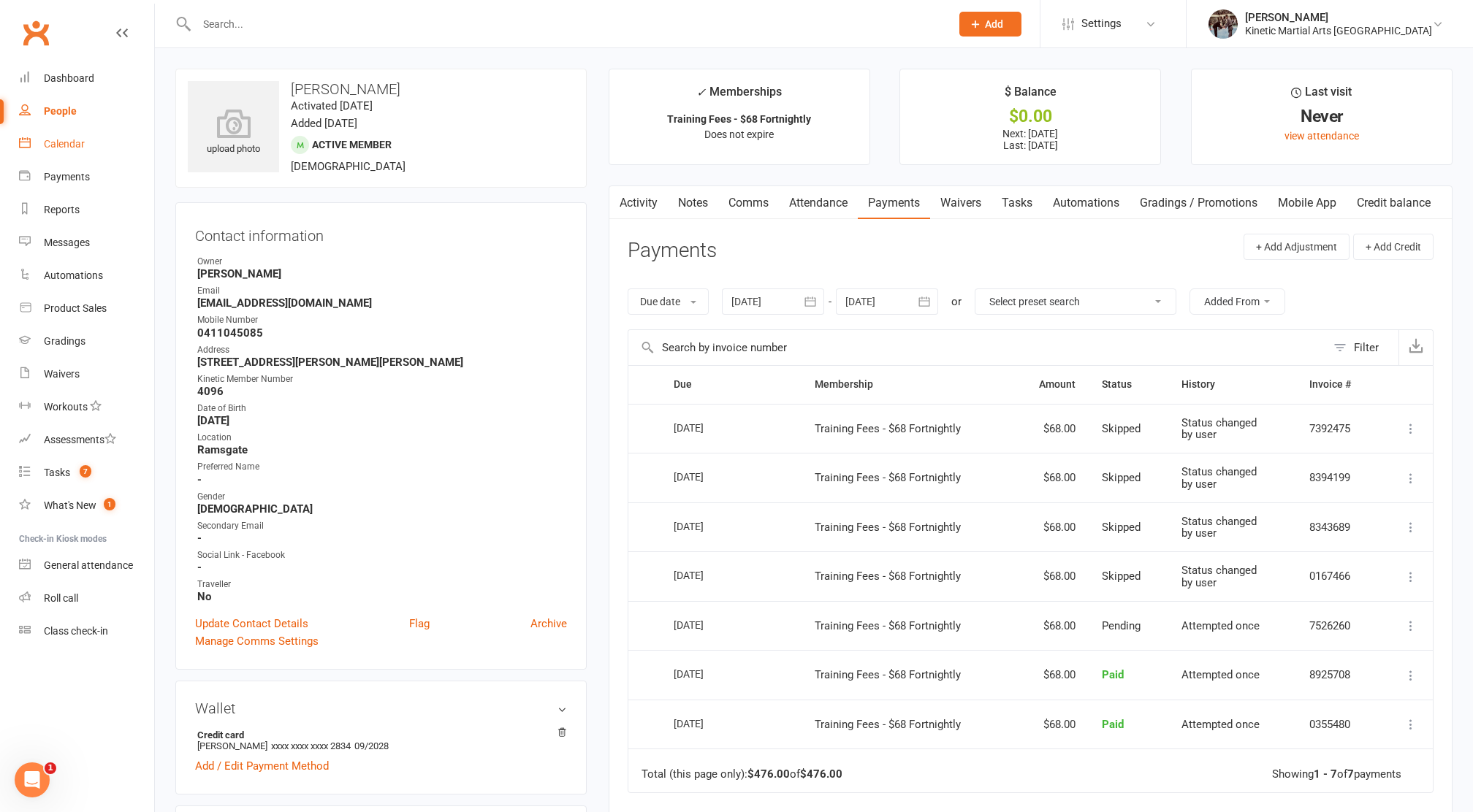
click at [74, 139] on div "Calendar" at bounding box center [64, 144] width 41 height 12
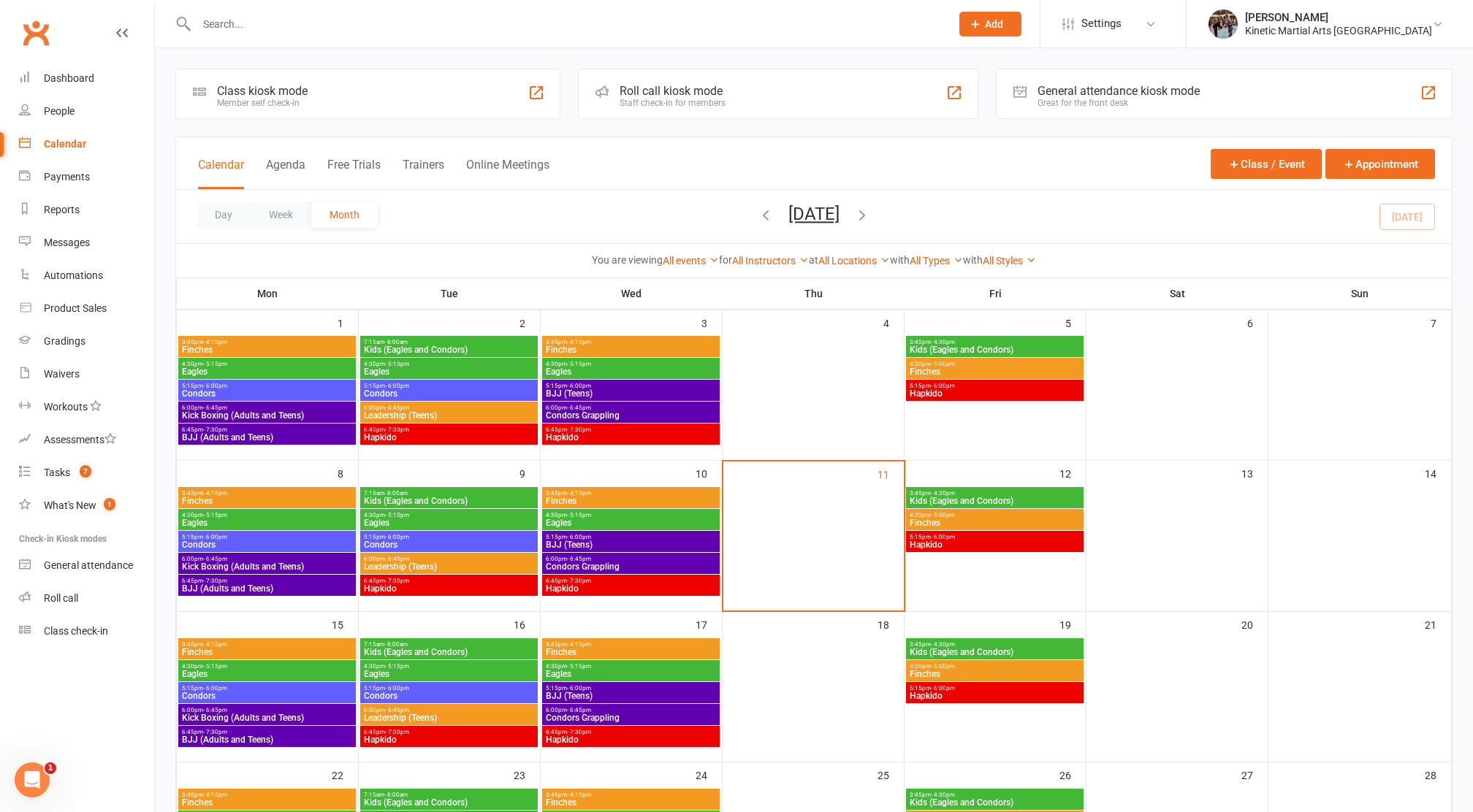
click at [757, 211] on icon "button" at bounding box center [766, 215] width 16 height 16
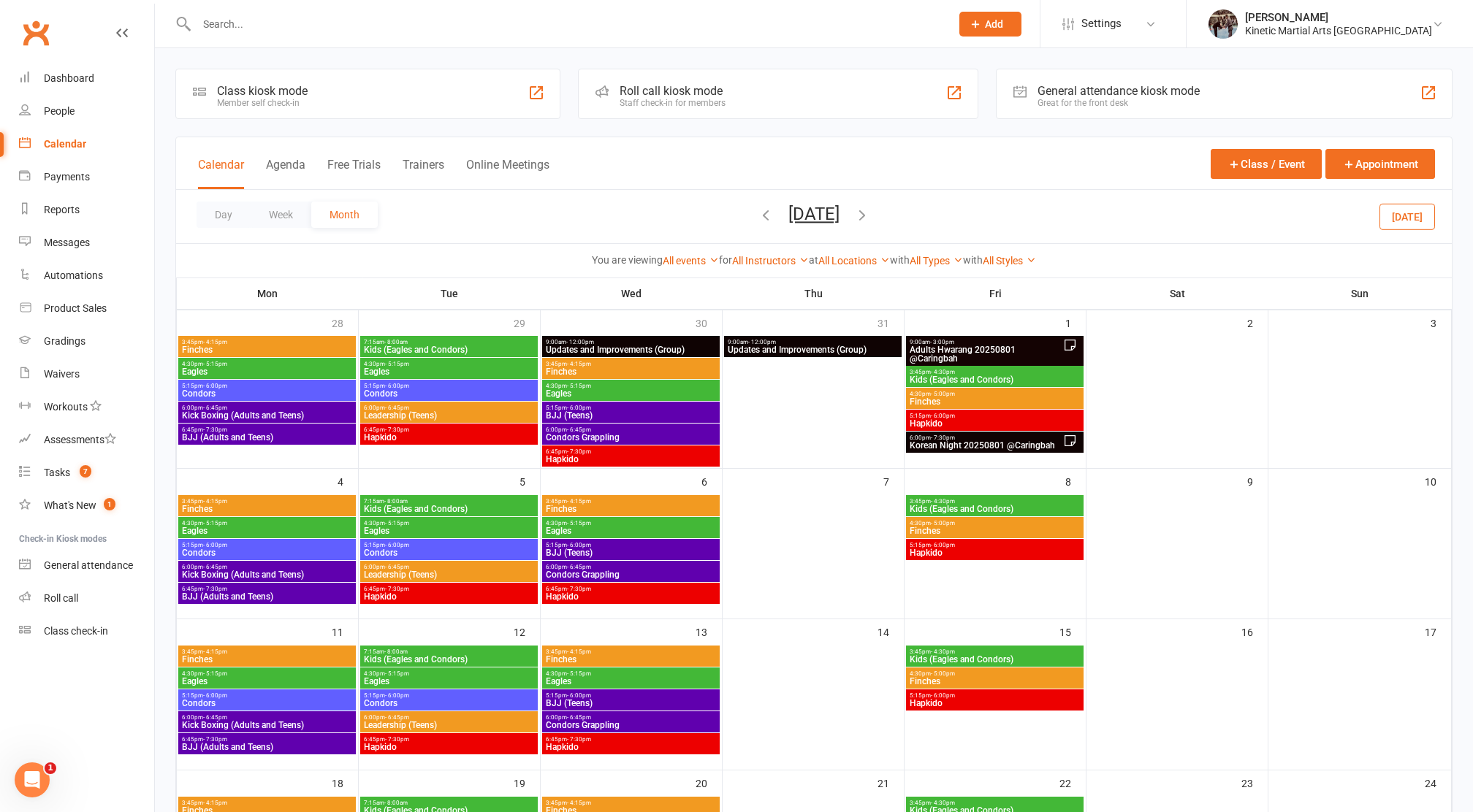
click at [732, 213] on div "Day Week Month [DATE] [DATE] Sun Mon Tue Wed Thu Fri Sat 31 01 02 03 04 05 06 0…" at bounding box center [814, 216] width 1276 height 54
click at [774, 214] on span "[DATE] [DATE] Sun Mon Tue Wed Thu Fri Sat 31 01 02 03 04 05 06 07 08 09 10 11 1…" at bounding box center [814, 217] width 80 height 26
click at [757, 214] on icon "button" at bounding box center [766, 215] width 16 height 16
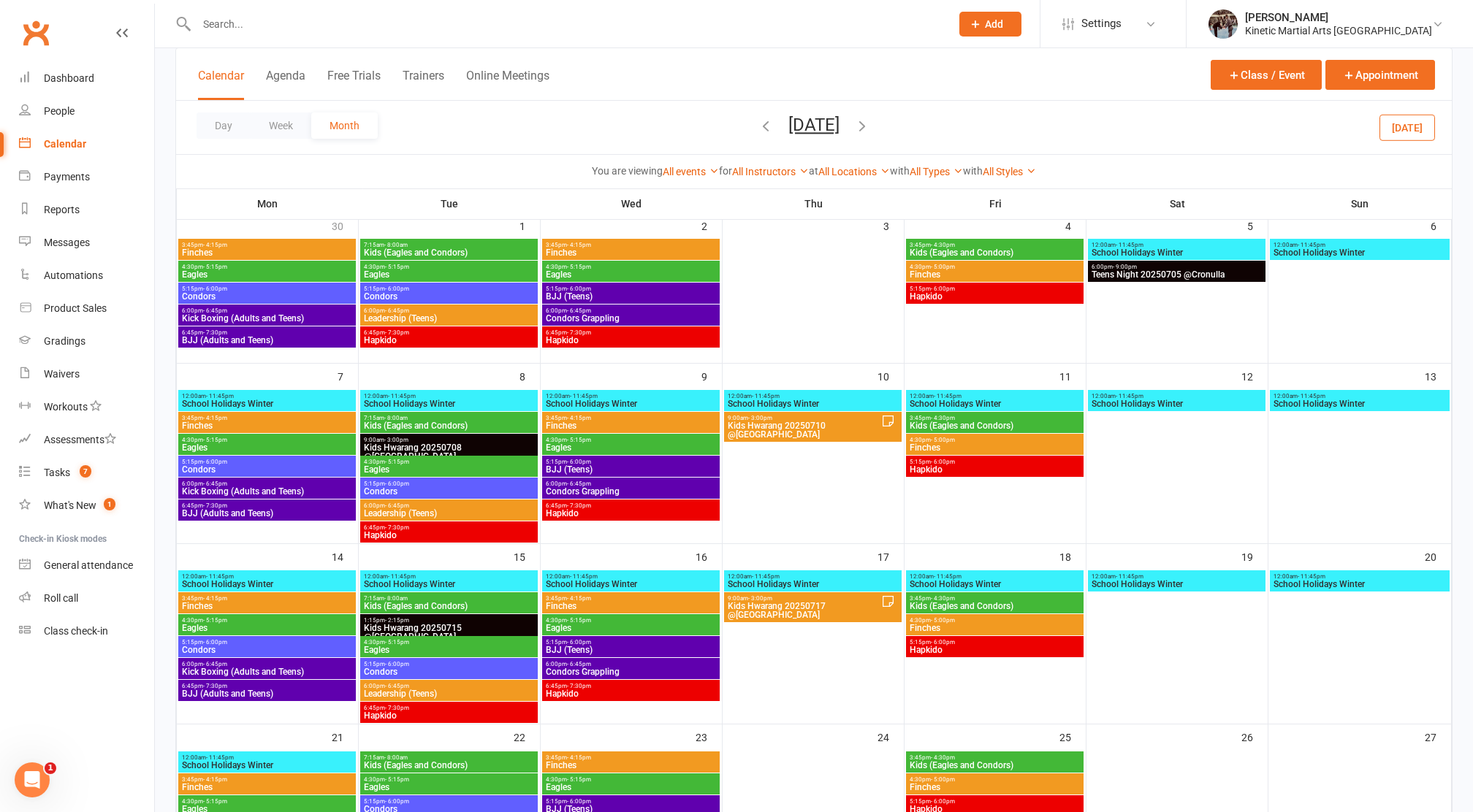
scroll to position [103, 0]
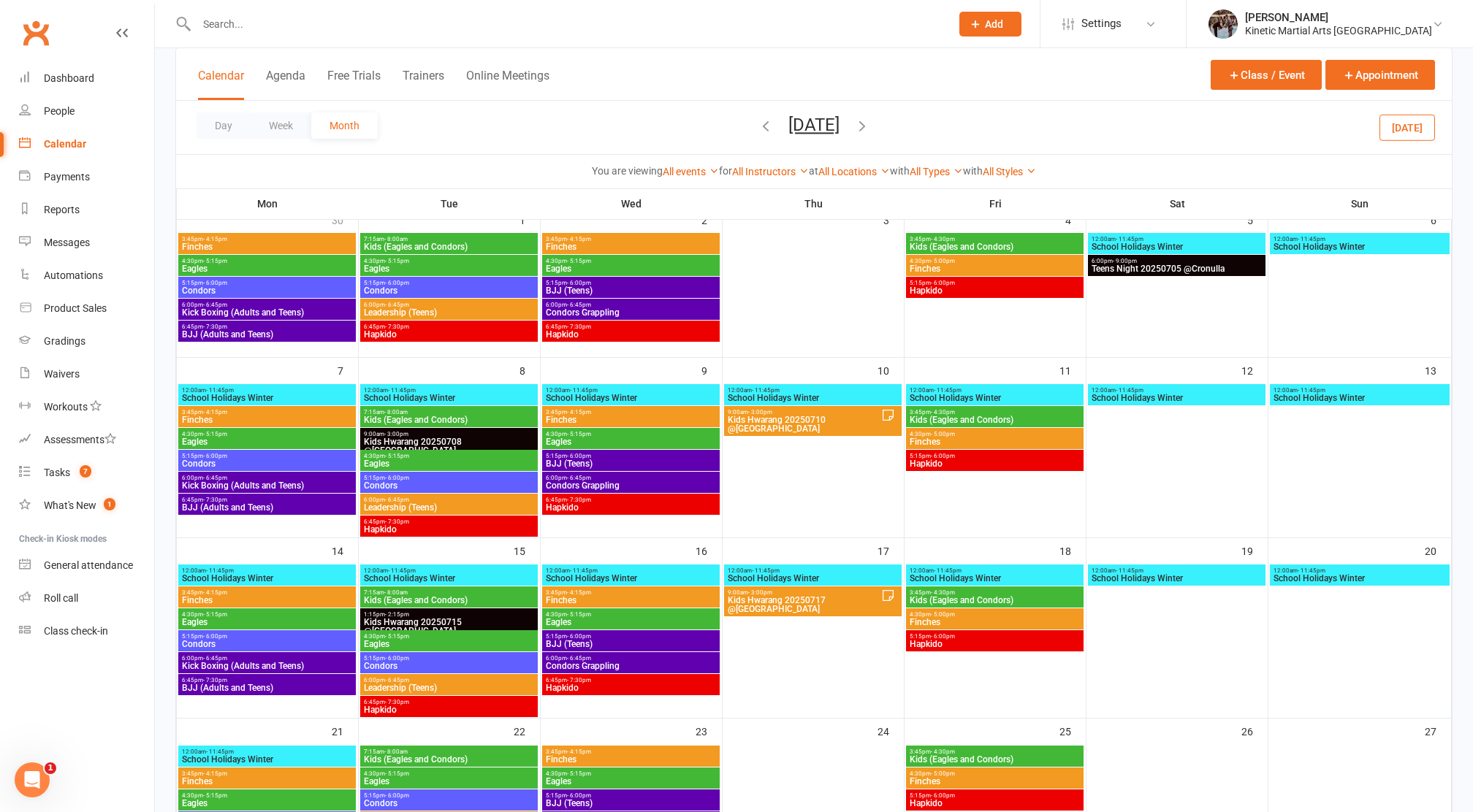
click at [820, 416] on span "Kids Hwarang 20250710 @[GEOGRAPHIC_DATA]" at bounding box center [805, 424] width 155 height 17
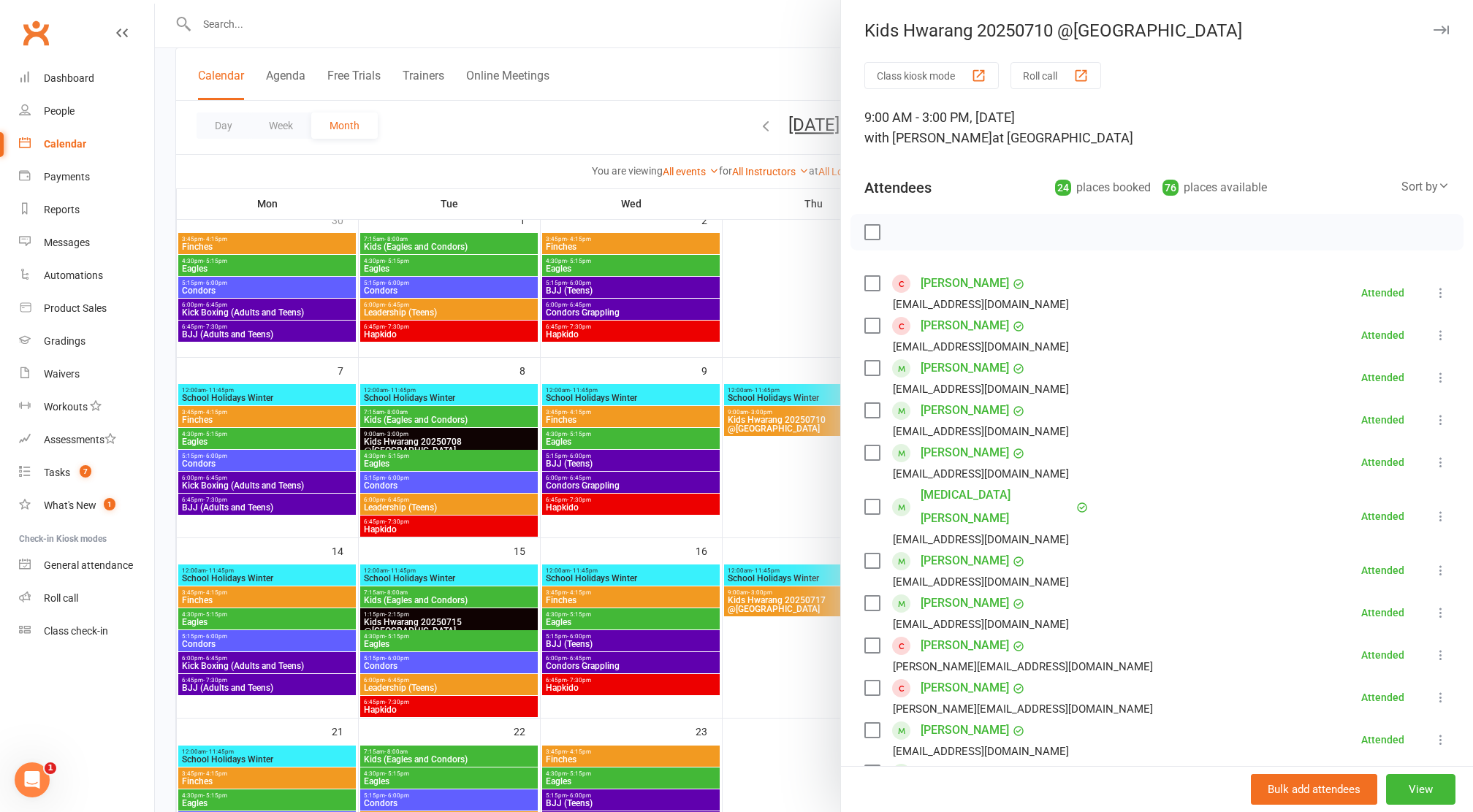
scroll to position [0, 0]
click at [976, 31] on div "Kids Hwarang 20250710 @[GEOGRAPHIC_DATA]" at bounding box center [1157, 30] width 632 height 20
drag, startPoint x: 865, startPoint y: 31, endPoint x: 1036, endPoint y: 24, distance: 171.1
click at [1036, 24] on div "Kids Hwarang 20250710 @[GEOGRAPHIC_DATA]" at bounding box center [1157, 30] width 632 height 20
copy div "Kids Hwarang 202507"
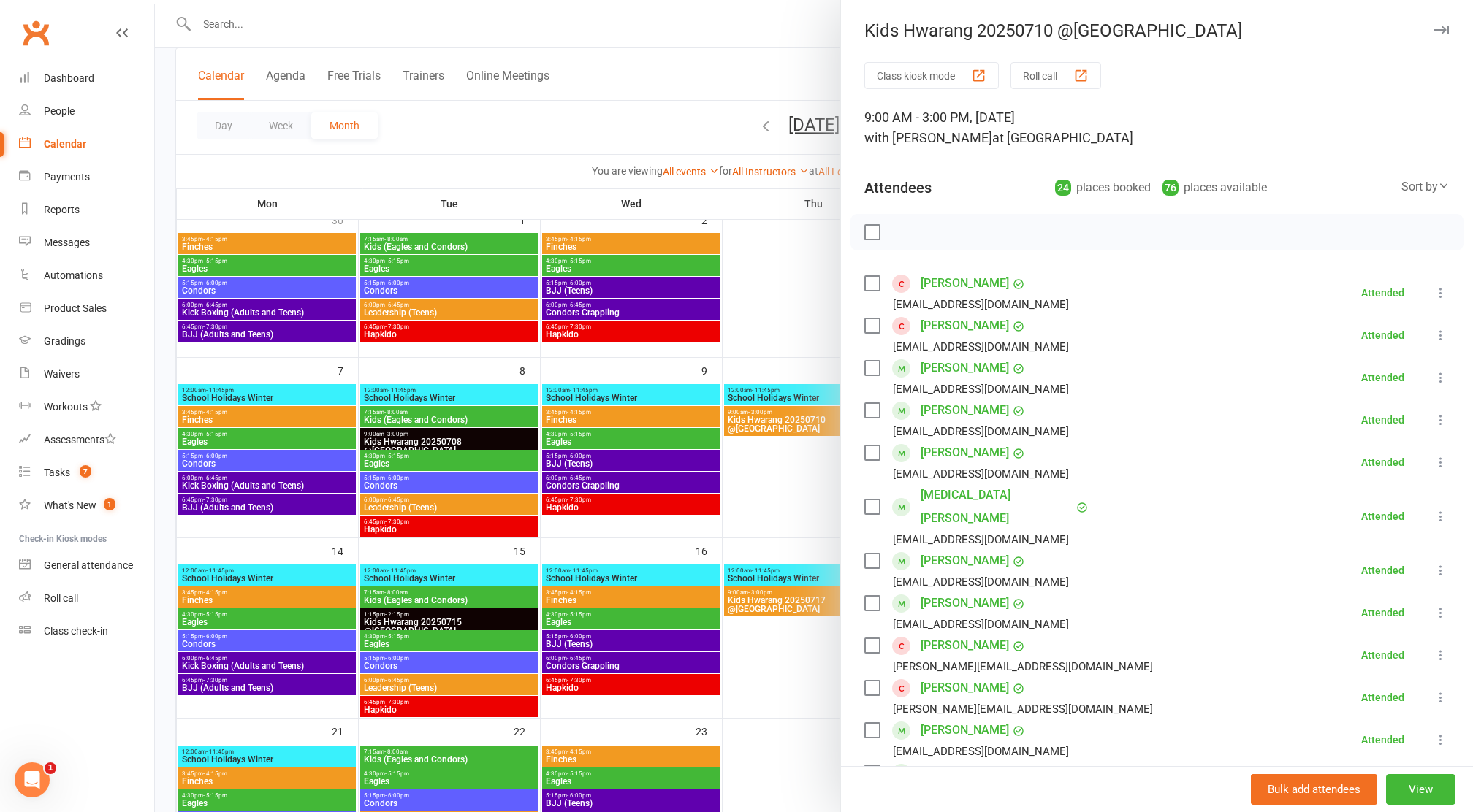
click at [651, 37] on div at bounding box center [814, 406] width 1318 height 812
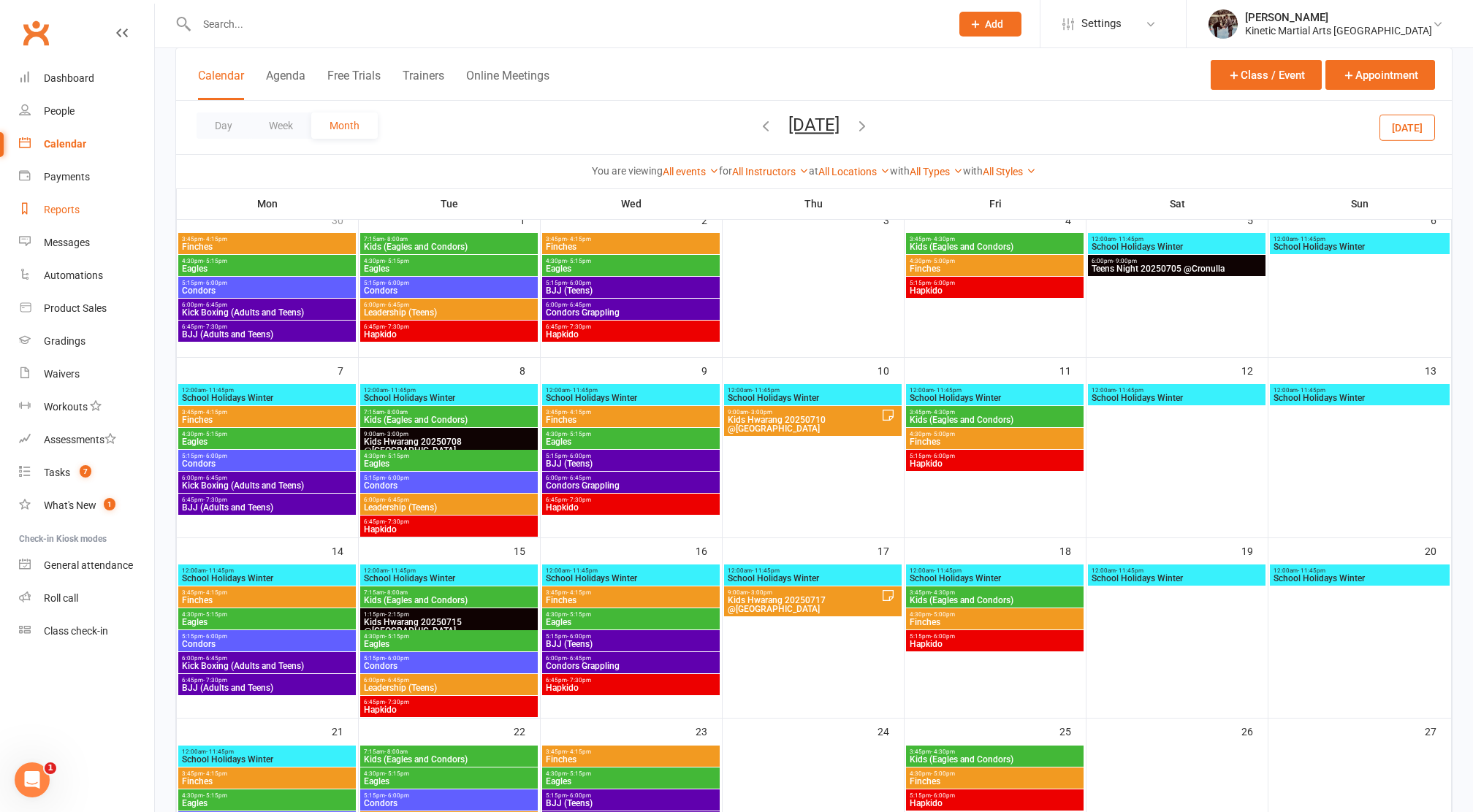
click at [65, 194] on link "Reports" at bounding box center [87, 210] width 135 height 33
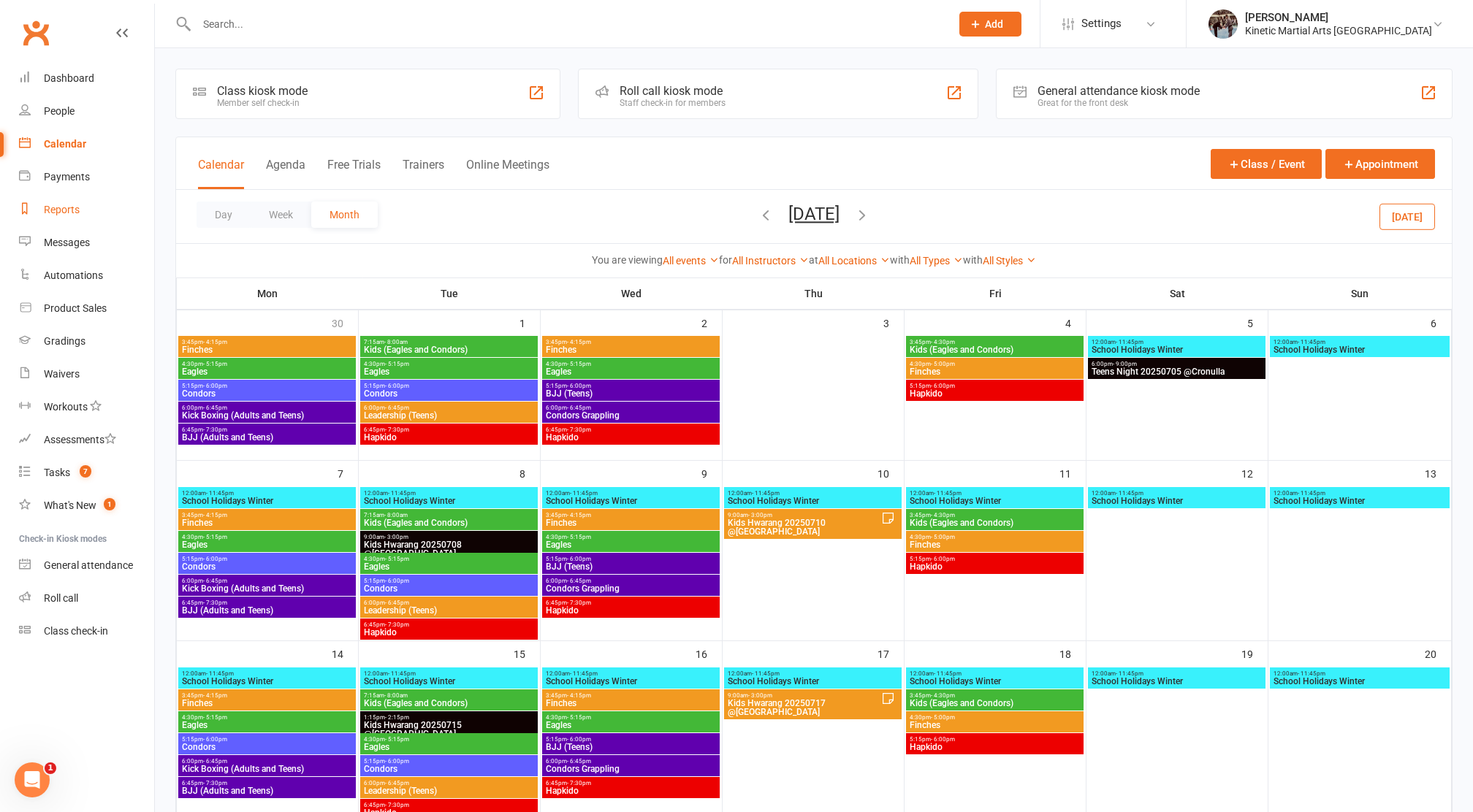
select select "100"
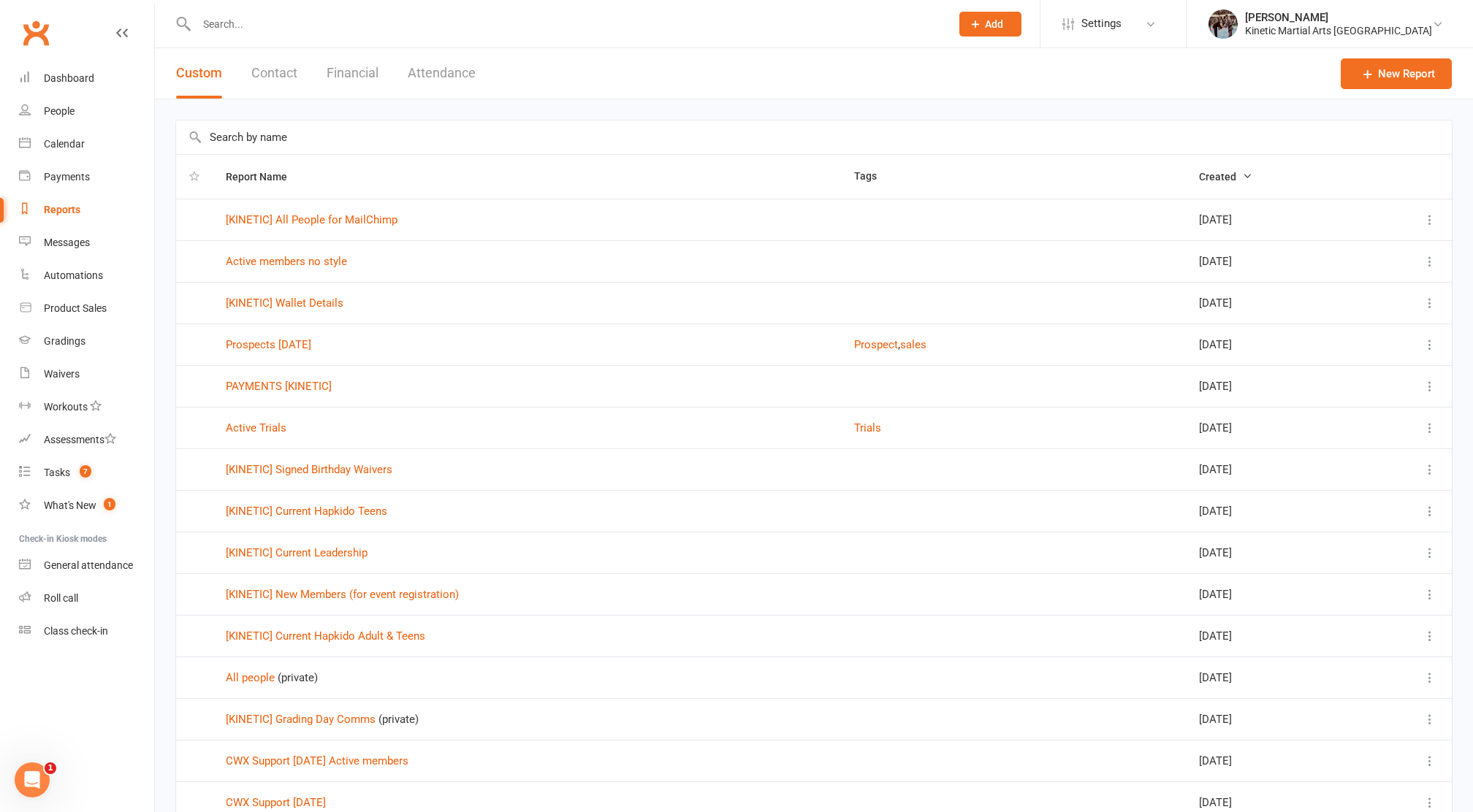
scroll to position [1573, 0]
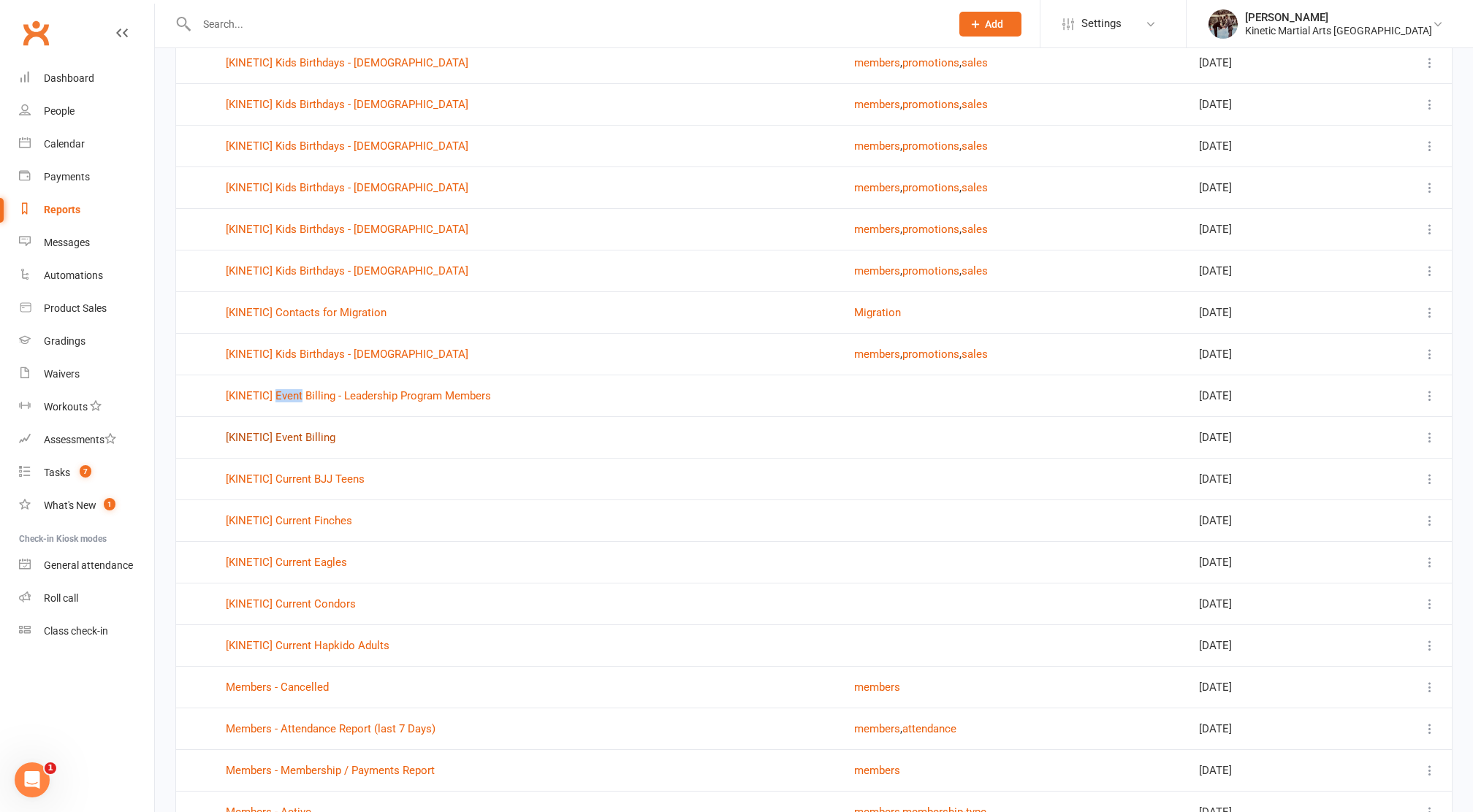
click at [314, 443] on link "[KINETIC] Event Billing" at bounding box center [281, 437] width 109 height 13
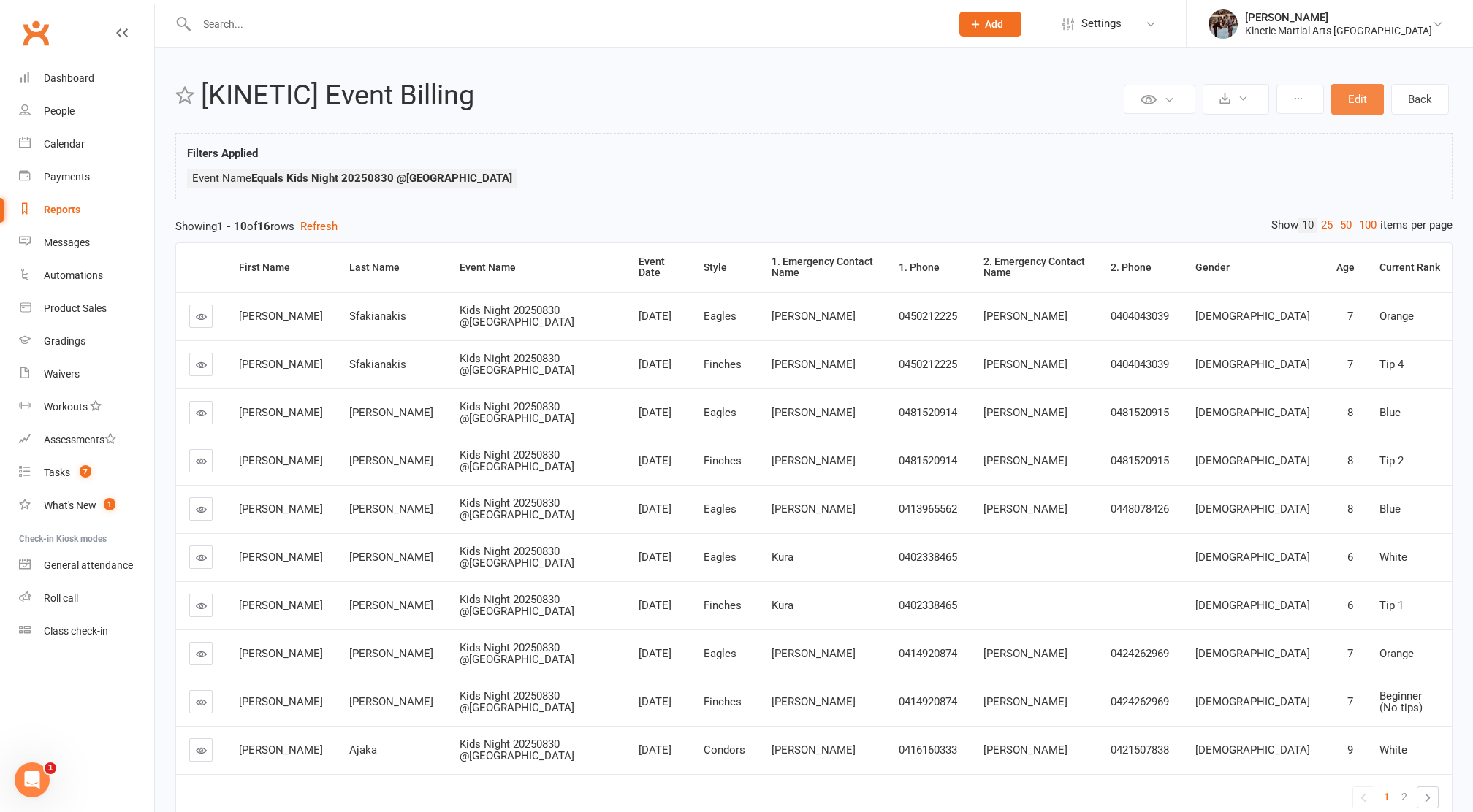
click at [1344, 103] on button "Edit" at bounding box center [1358, 99] width 53 height 31
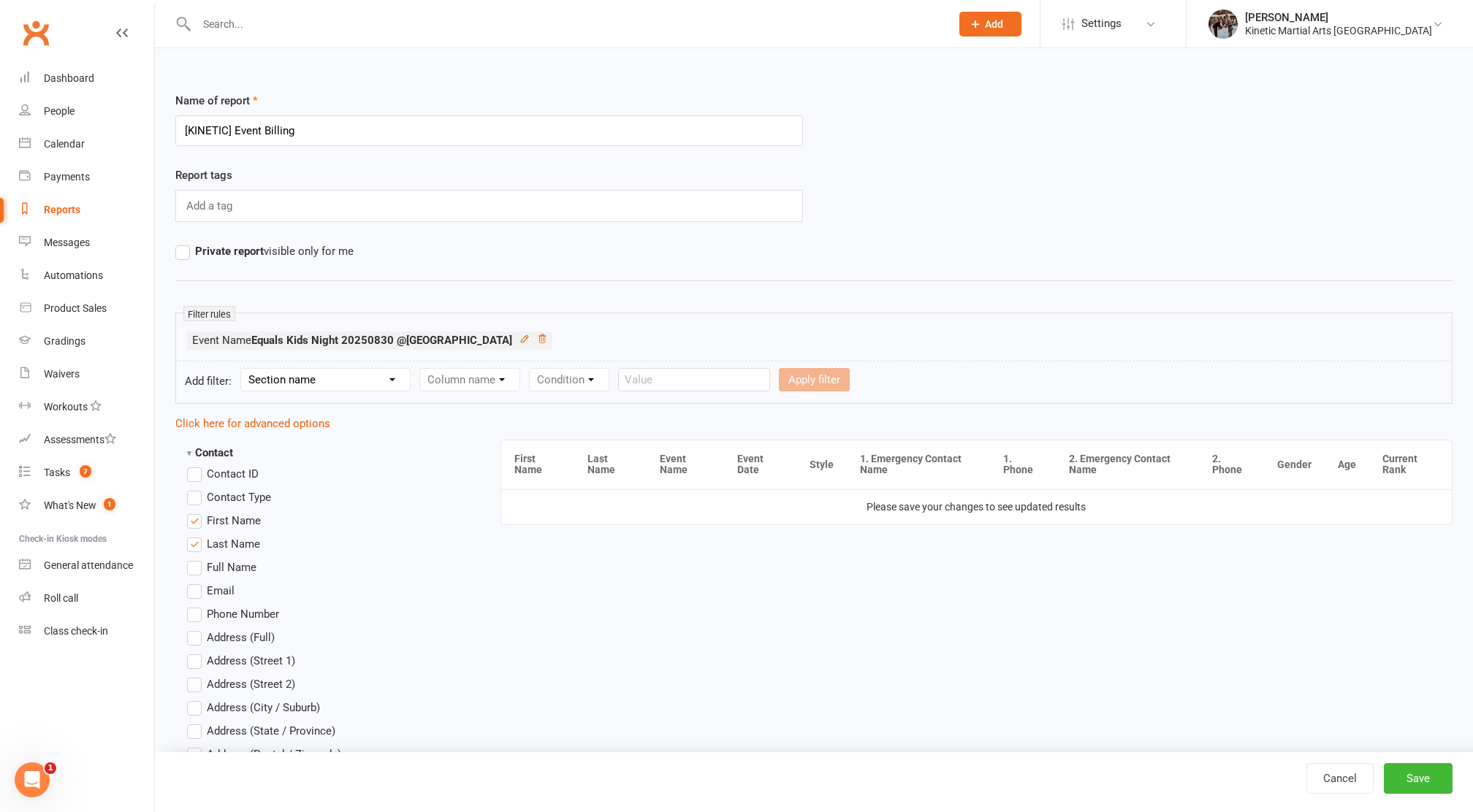
select select "3"
select select "0"
select select "2"
click at [855, 380] on input "text" at bounding box center [889, 380] width 152 height 24
paste input "Kids Hwarang 202507"
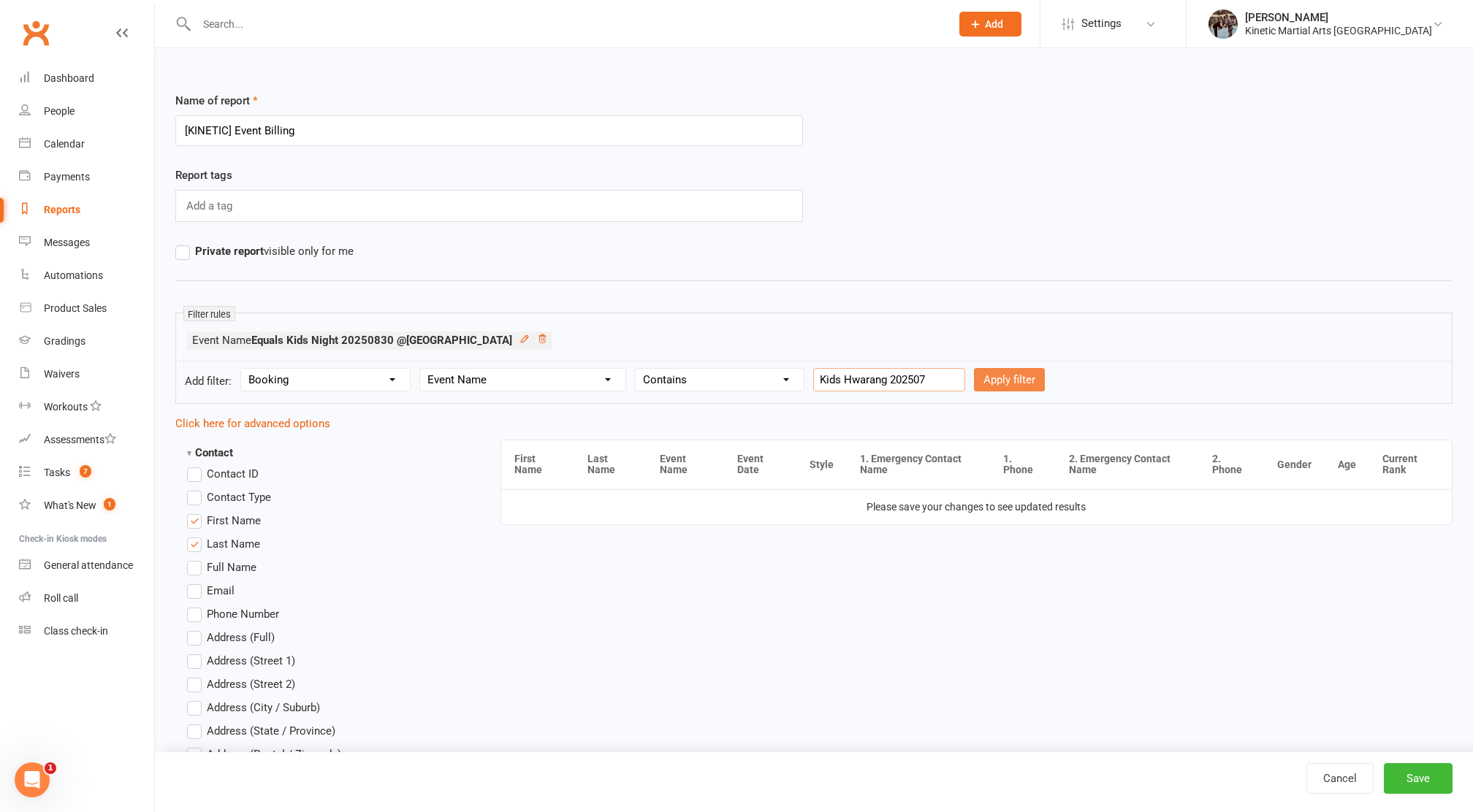
type input "Kids Hwarang 202507"
click at [986, 372] on button "Apply filter" at bounding box center [1010, 380] width 71 height 24
select select
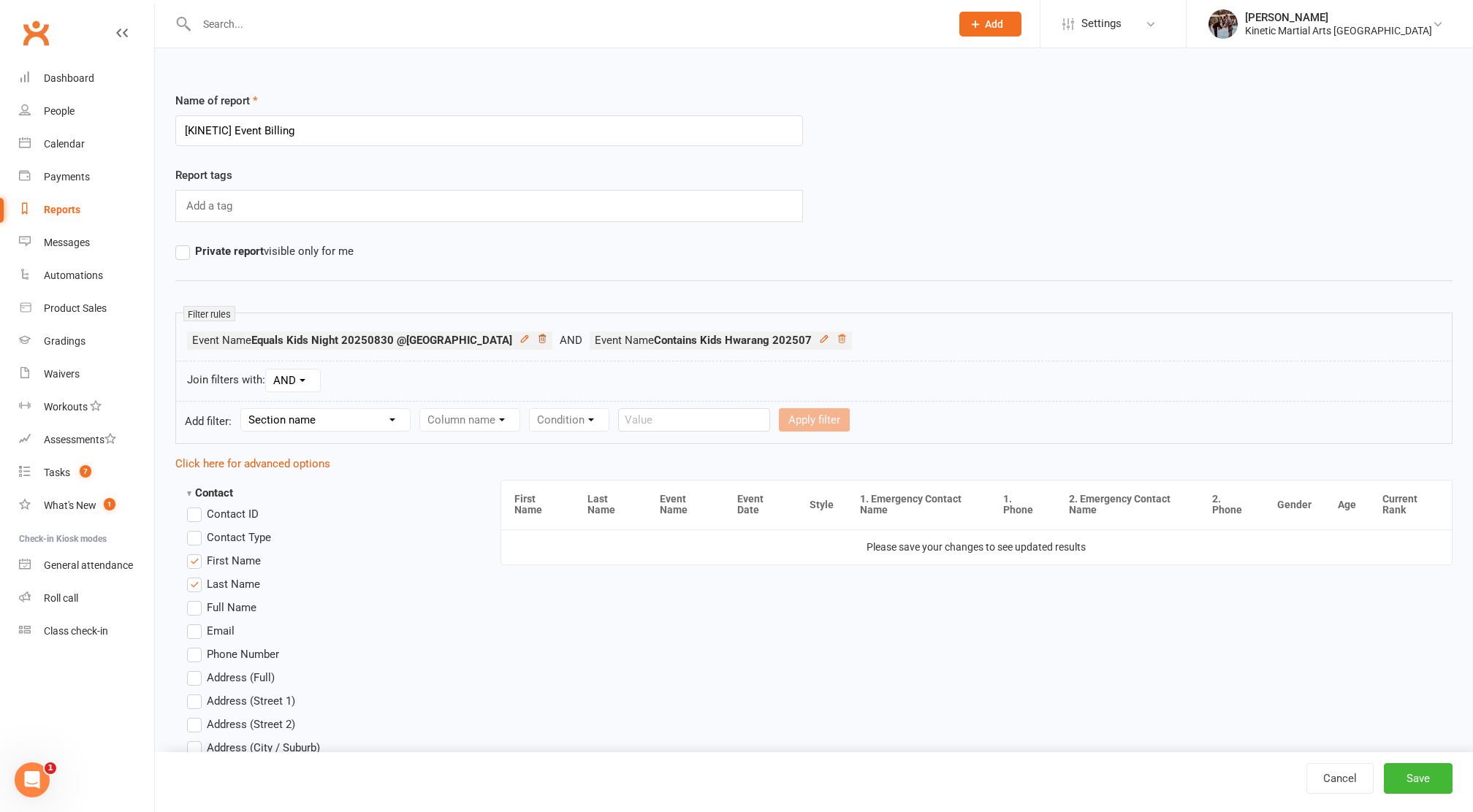
click at [537, 334] on icon at bounding box center [541, 338] width 10 height 10
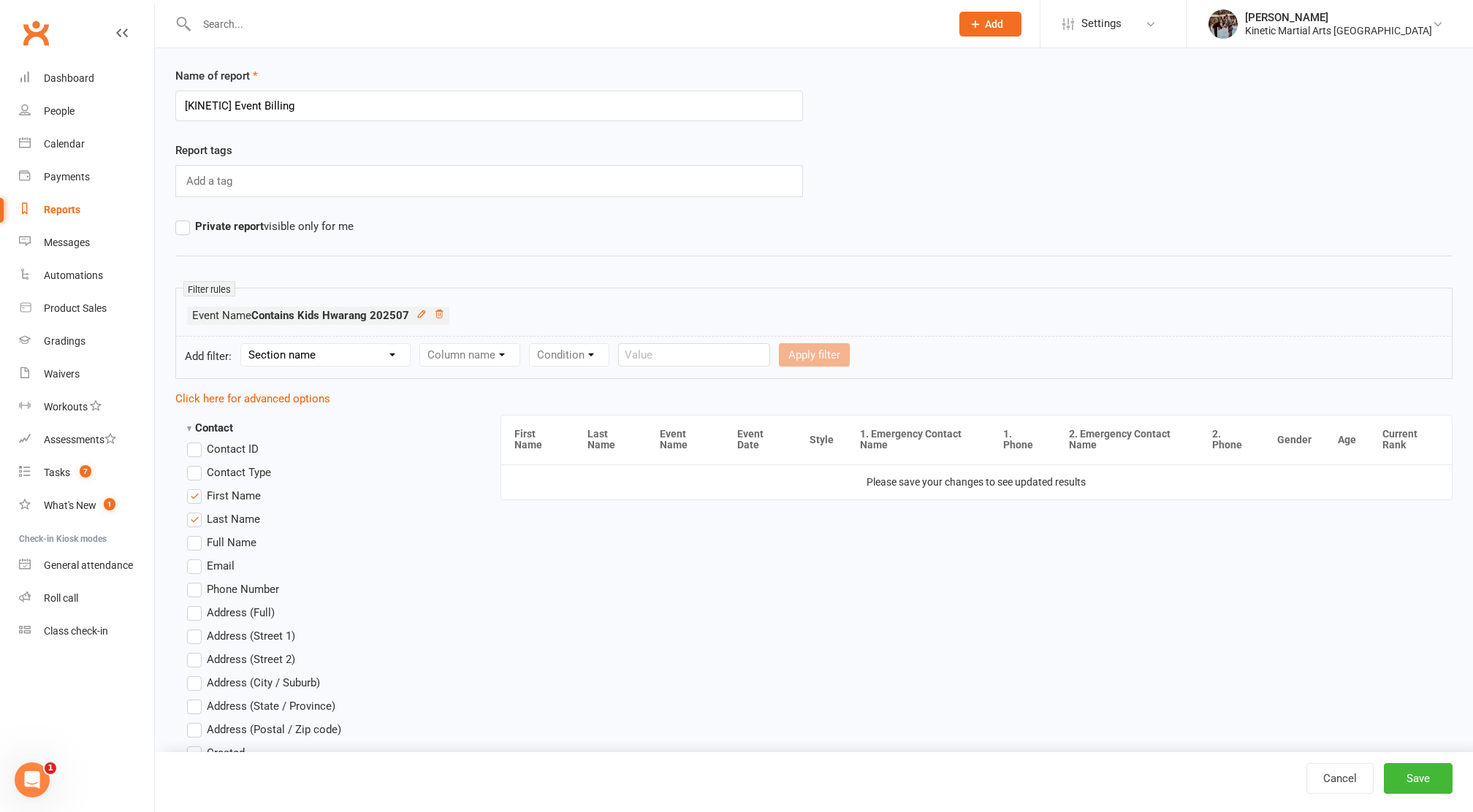
scroll to position [54, 0]
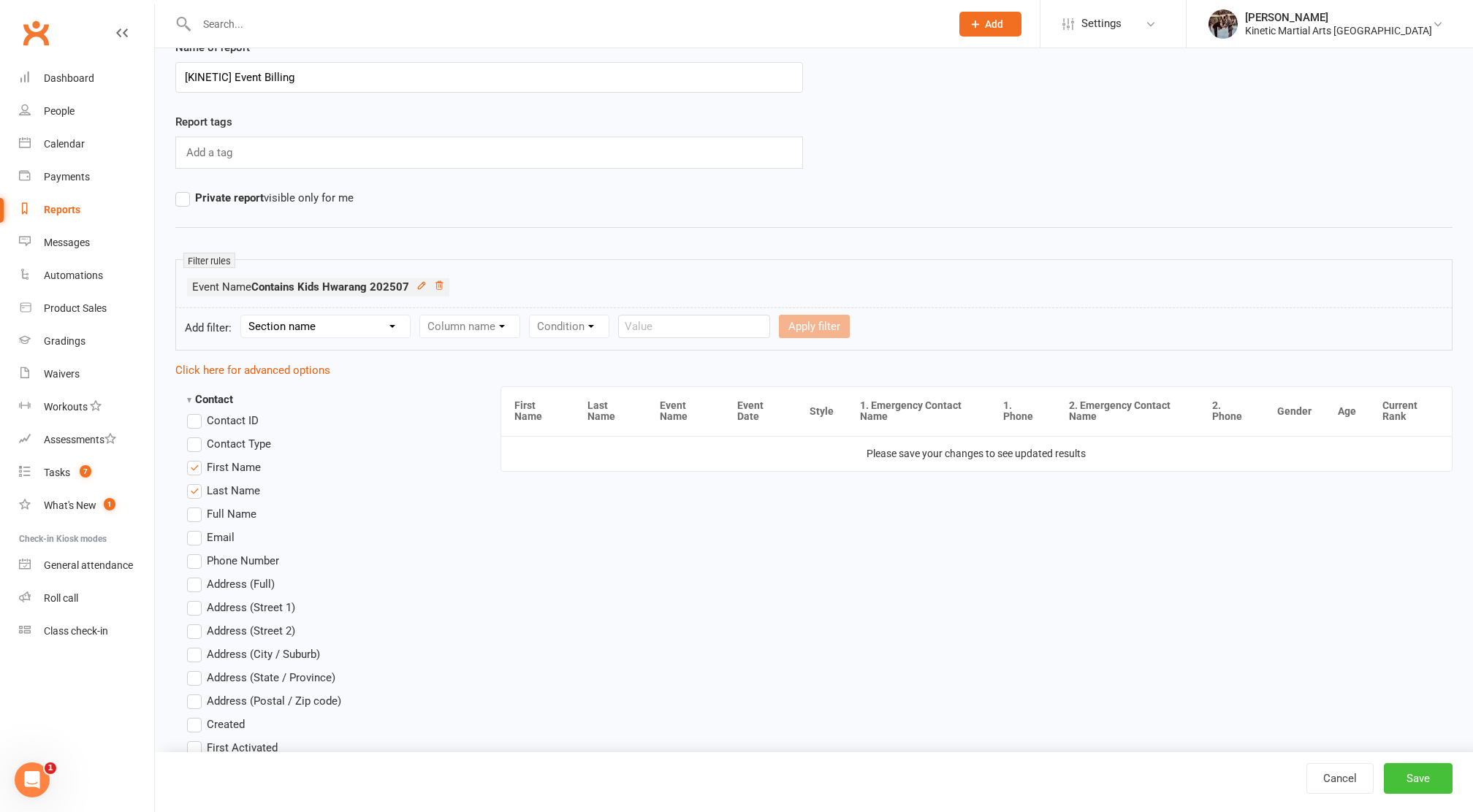
click at [1412, 776] on button "Save" at bounding box center [1417, 779] width 68 height 31
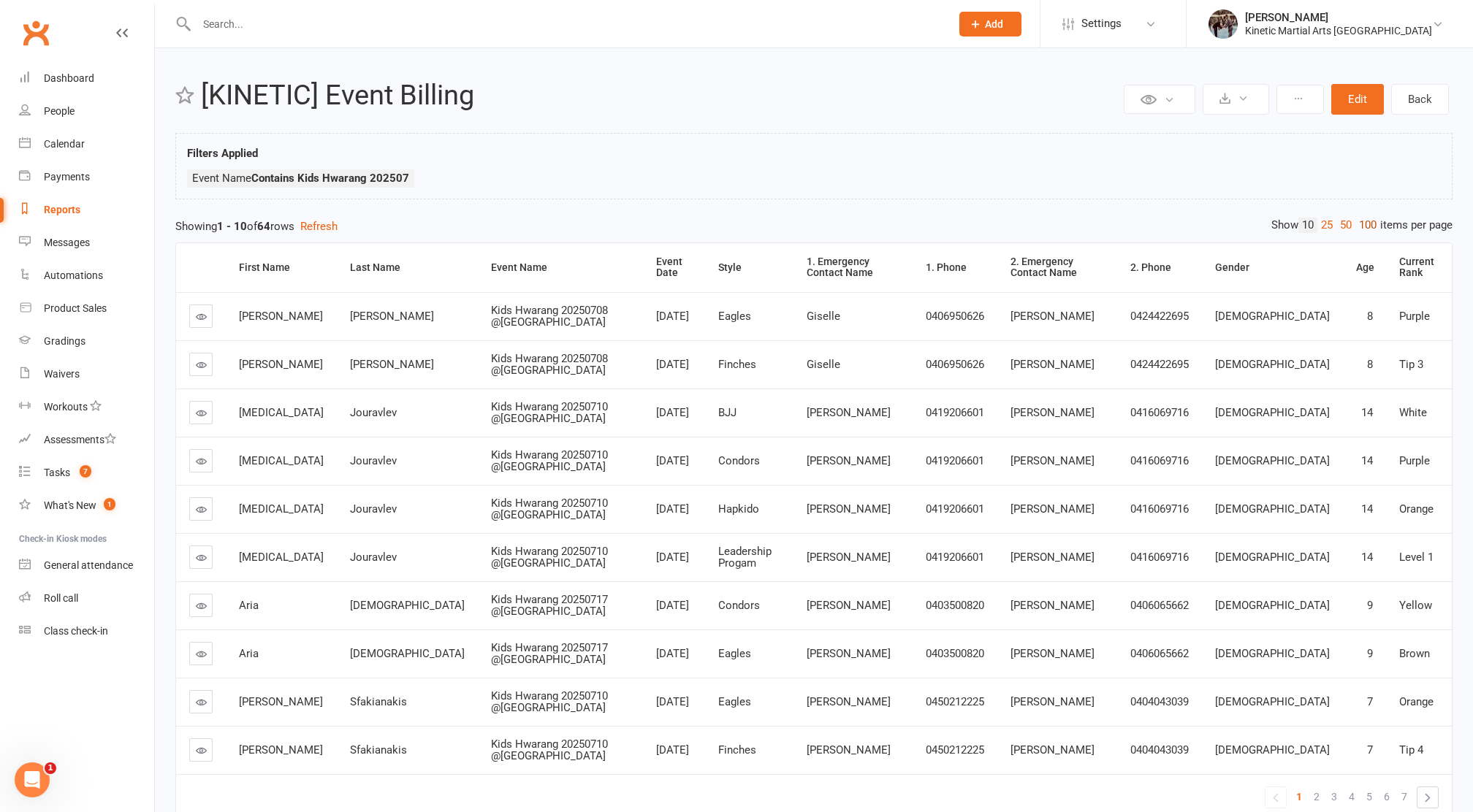
click at [1373, 229] on link "100" at bounding box center [1367, 225] width 25 height 15
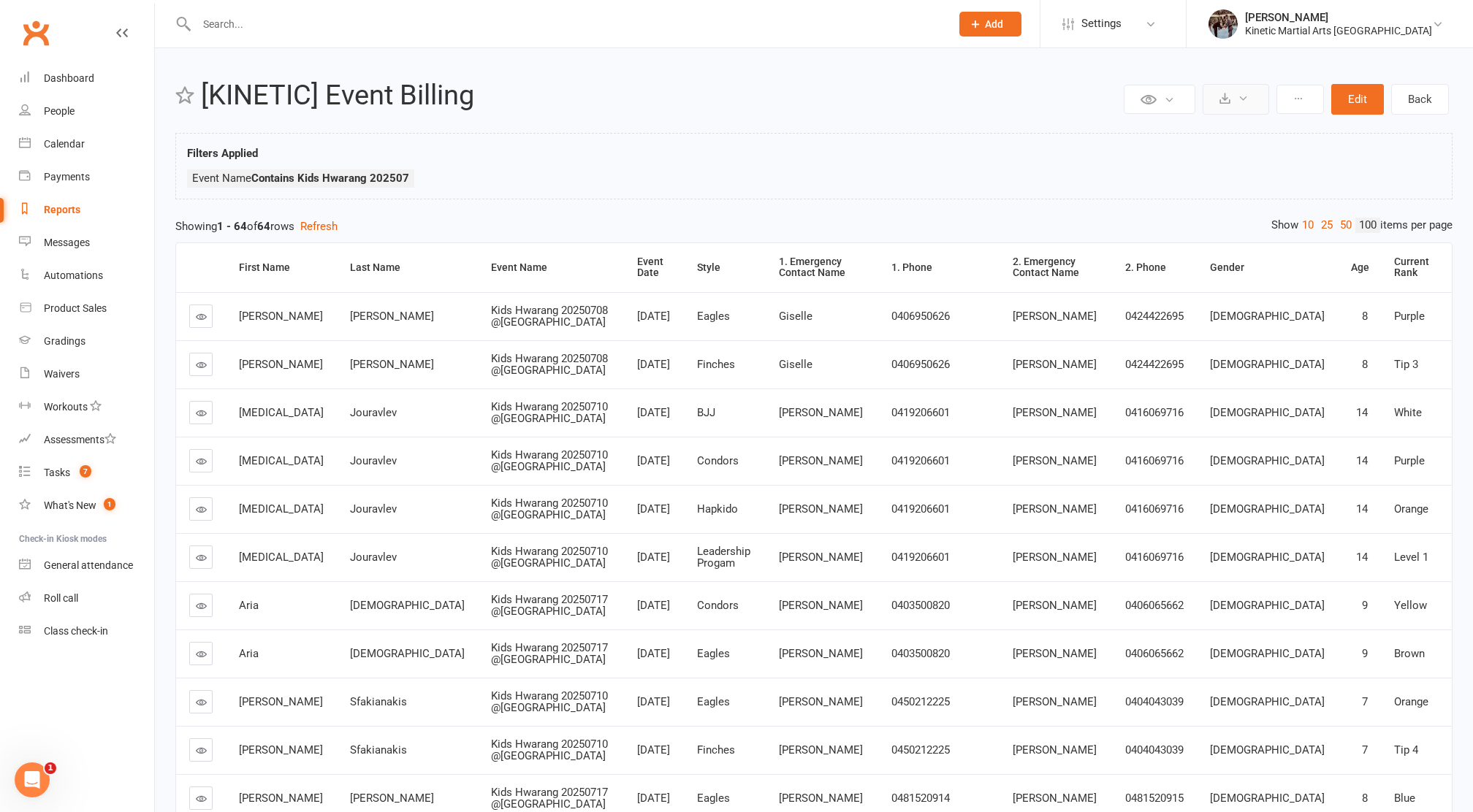
click at [1240, 101] on icon at bounding box center [1243, 98] width 11 height 11
click at [1210, 135] on link "Export to CSV" at bounding box center [1191, 134] width 153 height 29
